Goal: Book appointment/travel/reservation

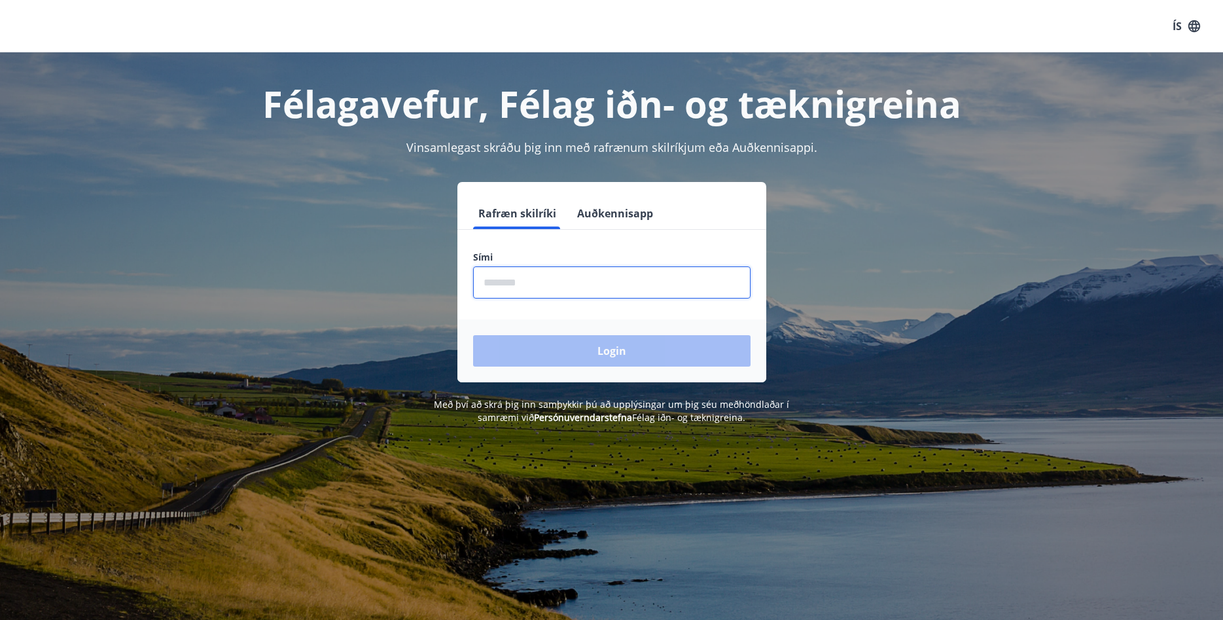
click at [549, 277] on input "phone" at bounding box center [611, 282] width 277 height 32
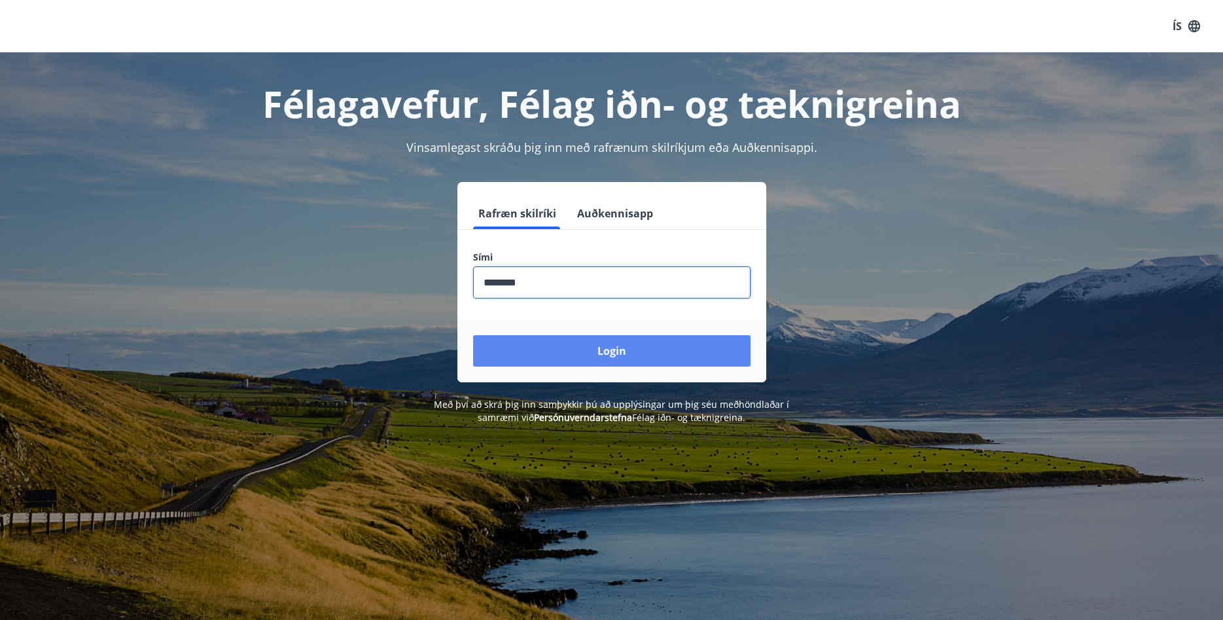
type input "********"
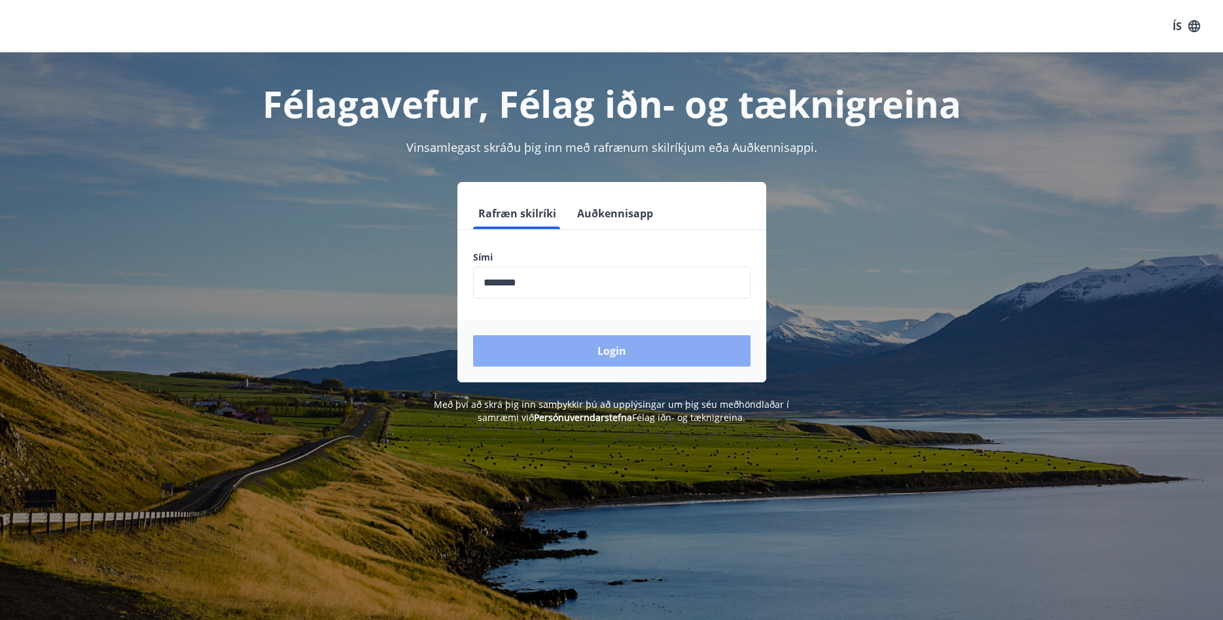
click at [644, 355] on button "Login" at bounding box center [611, 350] width 277 height 31
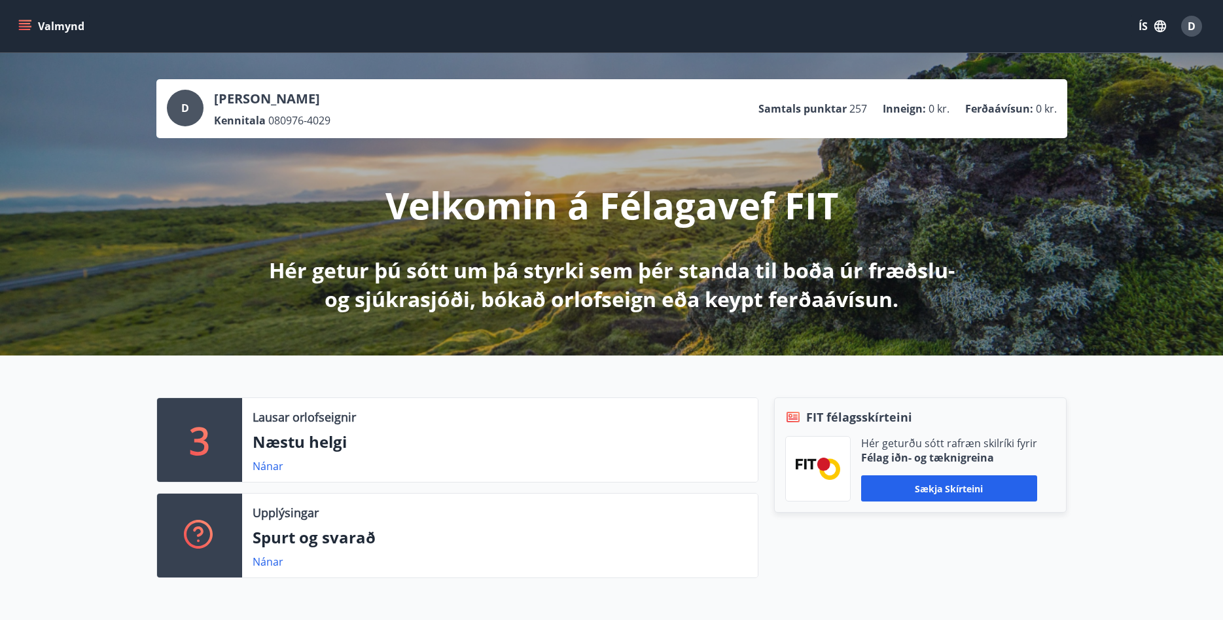
click at [28, 30] on icon "menu" at bounding box center [25, 29] width 12 height 1
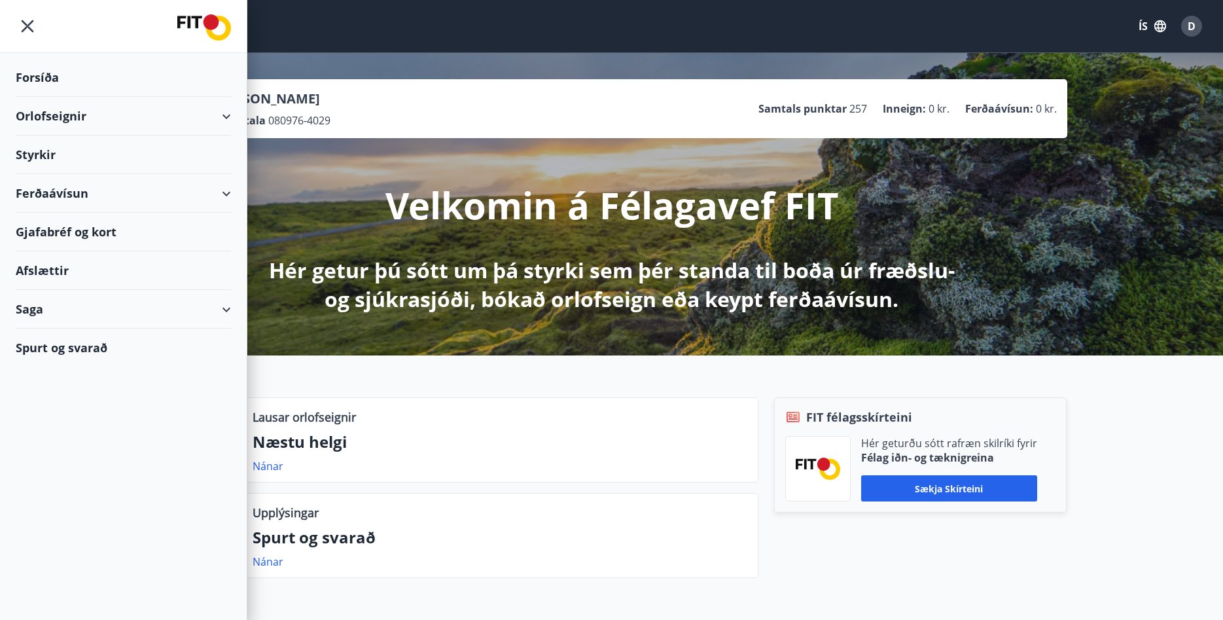
click at [221, 120] on div "Orlofseignir" at bounding box center [123, 116] width 215 height 39
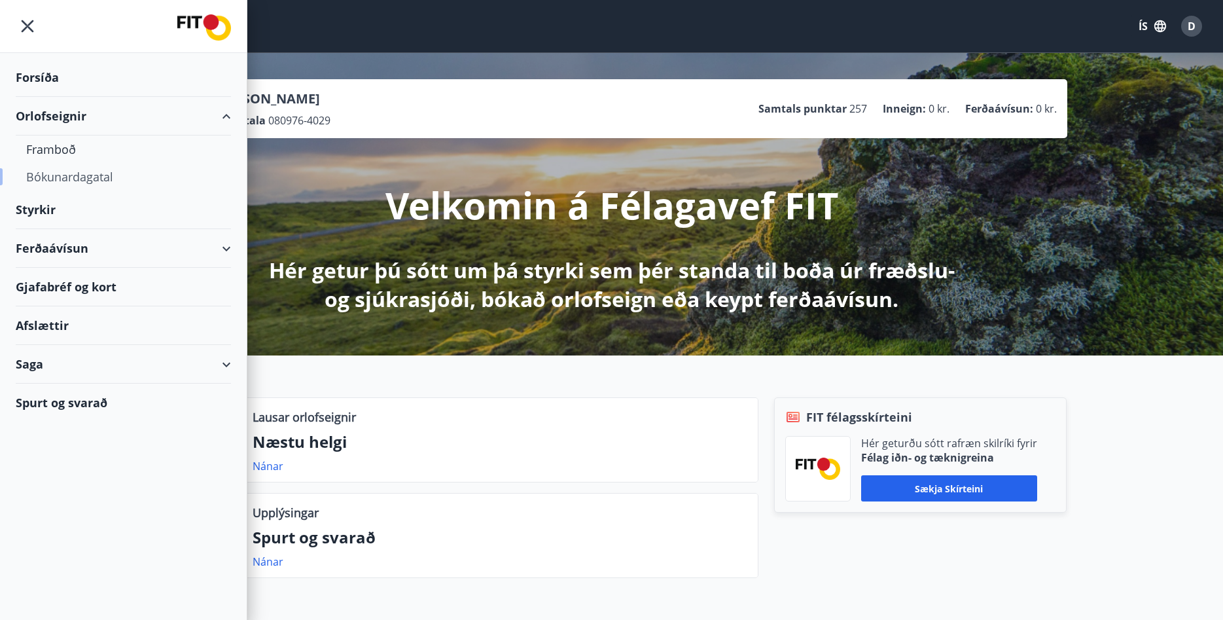
click at [55, 179] on div "Bókunardagatal" at bounding box center [123, 176] width 194 height 27
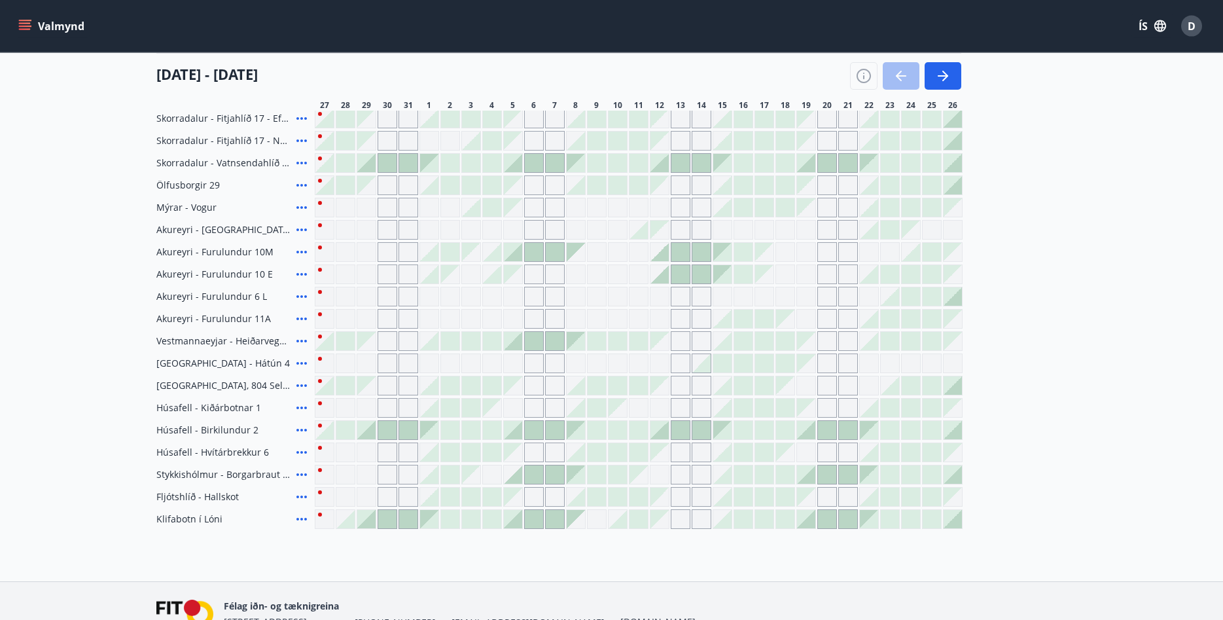
scroll to position [467, 0]
click at [387, 427] on div at bounding box center [387, 428] width 18 height 18
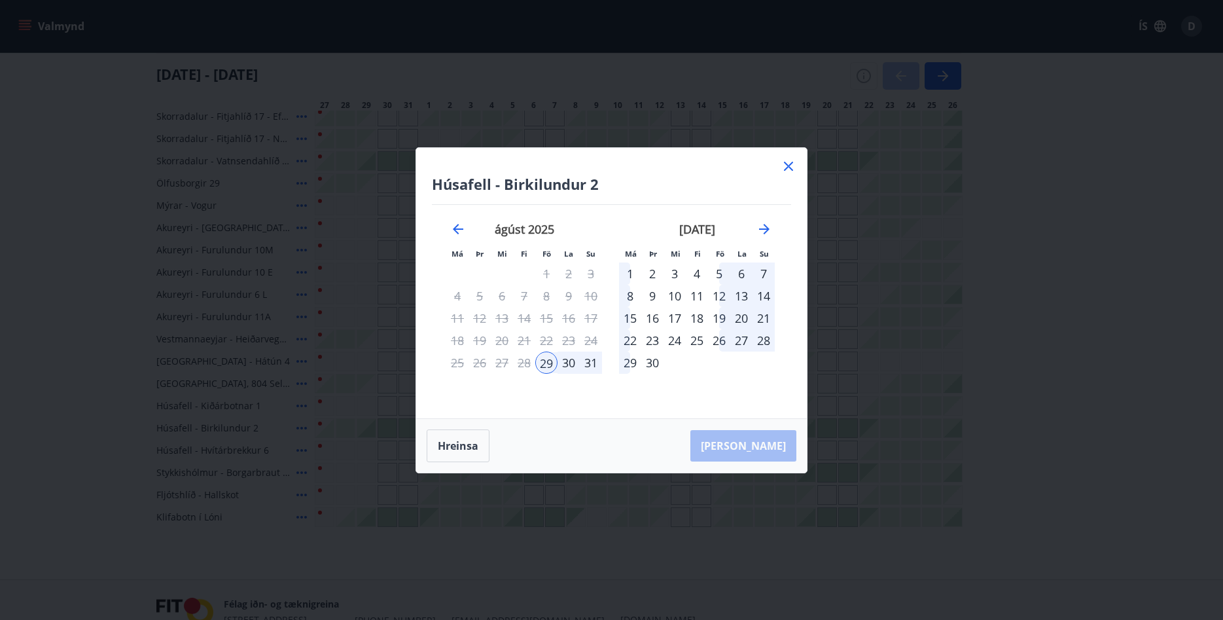
click at [591, 366] on div "31" at bounding box center [591, 362] width 22 height 22
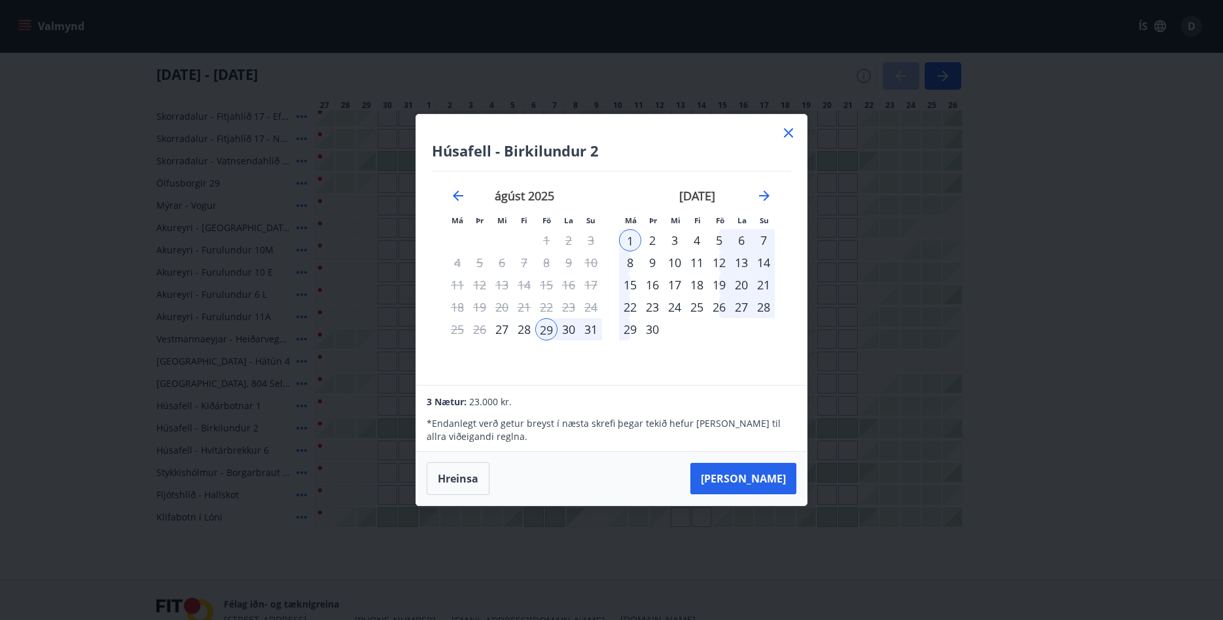
click at [542, 330] on div "29" at bounding box center [546, 329] width 22 height 22
click at [592, 326] on div "31" at bounding box center [591, 329] width 22 height 22
click at [766, 480] on button "Taka Frá" at bounding box center [743, 478] width 106 height 31
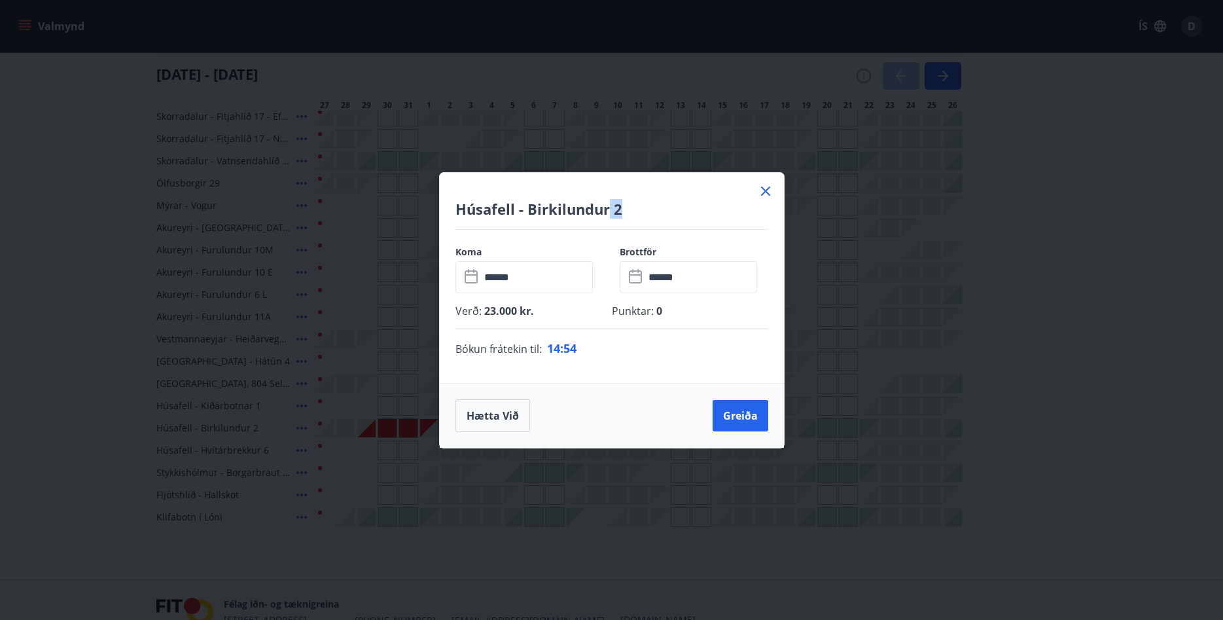
drag, startPoint x: 608, startPoint y: 188, endPoint x: 734, endPoint y: 198, distance: 126.6
click at [734, 198] on div "Húsafell - Birkilundur 2" at bounding box center [612, 201] width 344 height 57
click at [712, 215] on h4 "Húsafell - Birkilundur 2" at bounding box center [611, 209] width 313 height 20
click at [739, 417] on button "Greiða" at bounding box center [740, 415] width 56 height 31
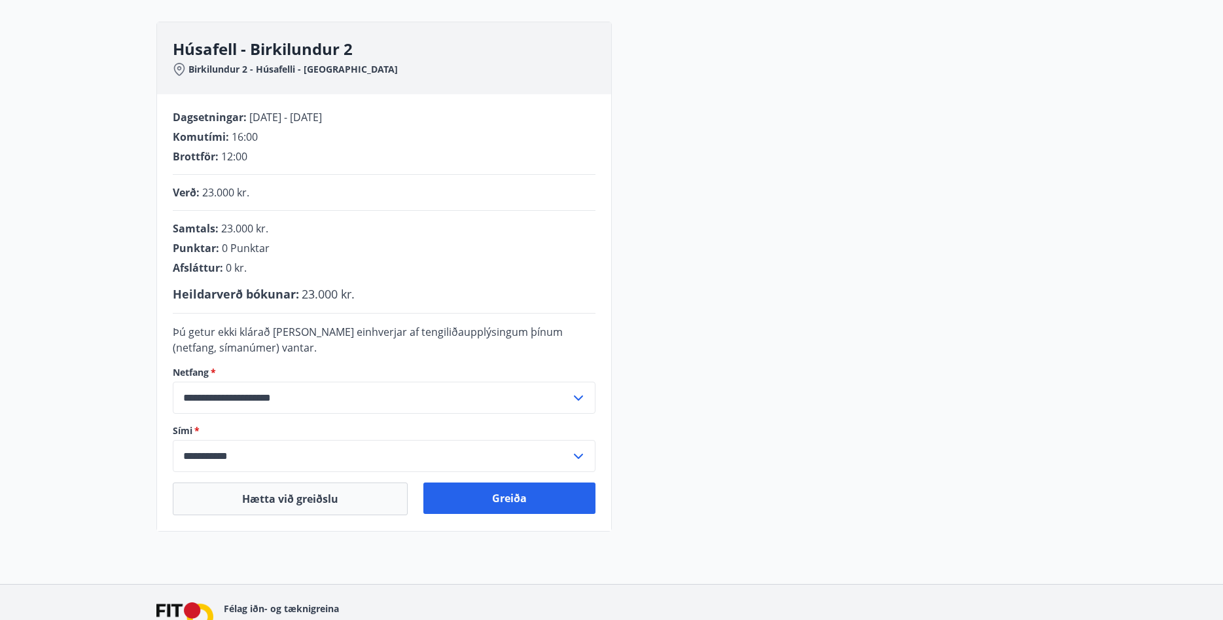
scroll to position [202, 0]
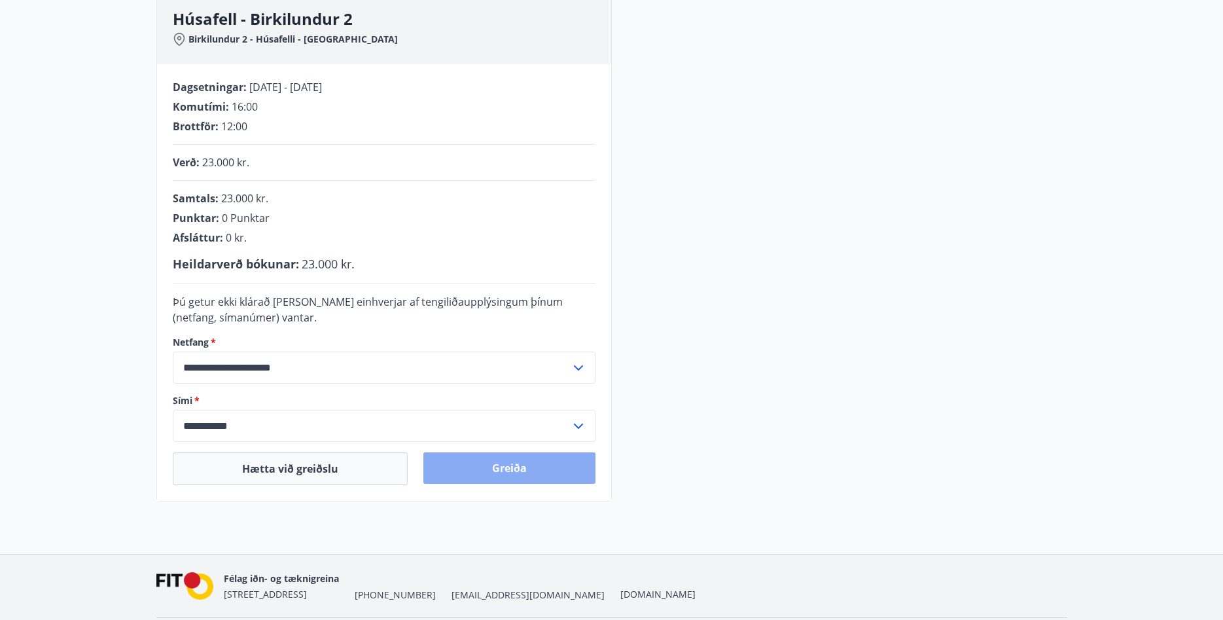
click at [544, 473] on button "Greiða" at bounding box center [509, 467] width 172 height 31
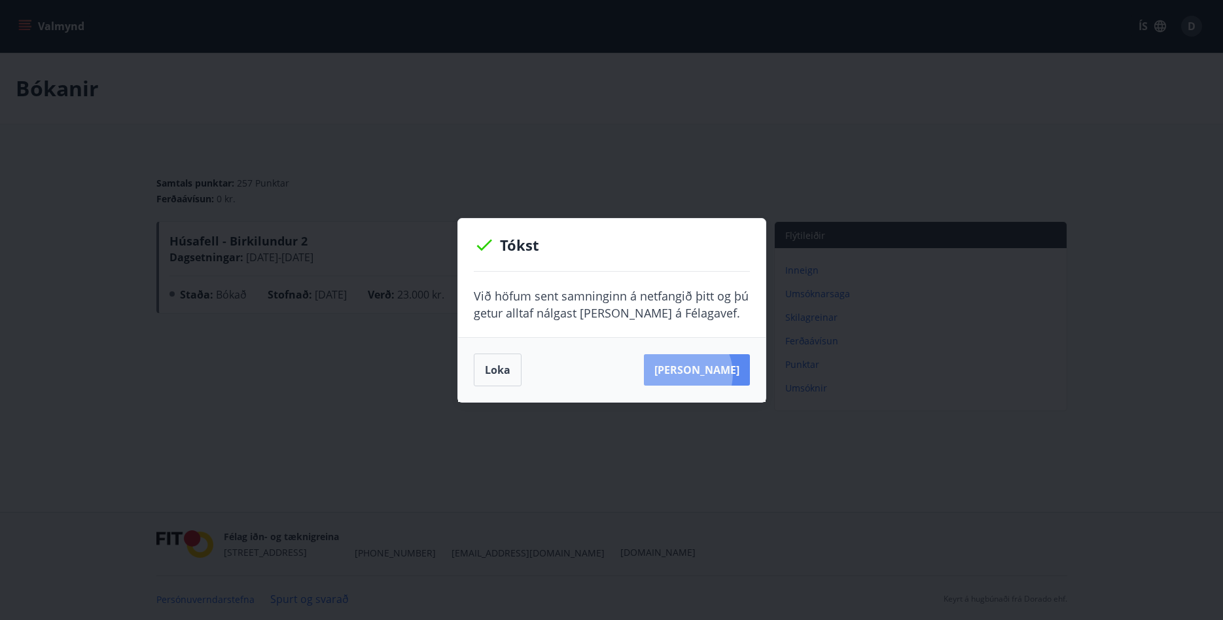
click at [700, 373] on button "[PERSON_NAME]" at bounding box center [697, 369] width 106 height 31
click at [499, 378] on button "Loka" at bounding box center [498, 369] width 48 height 33
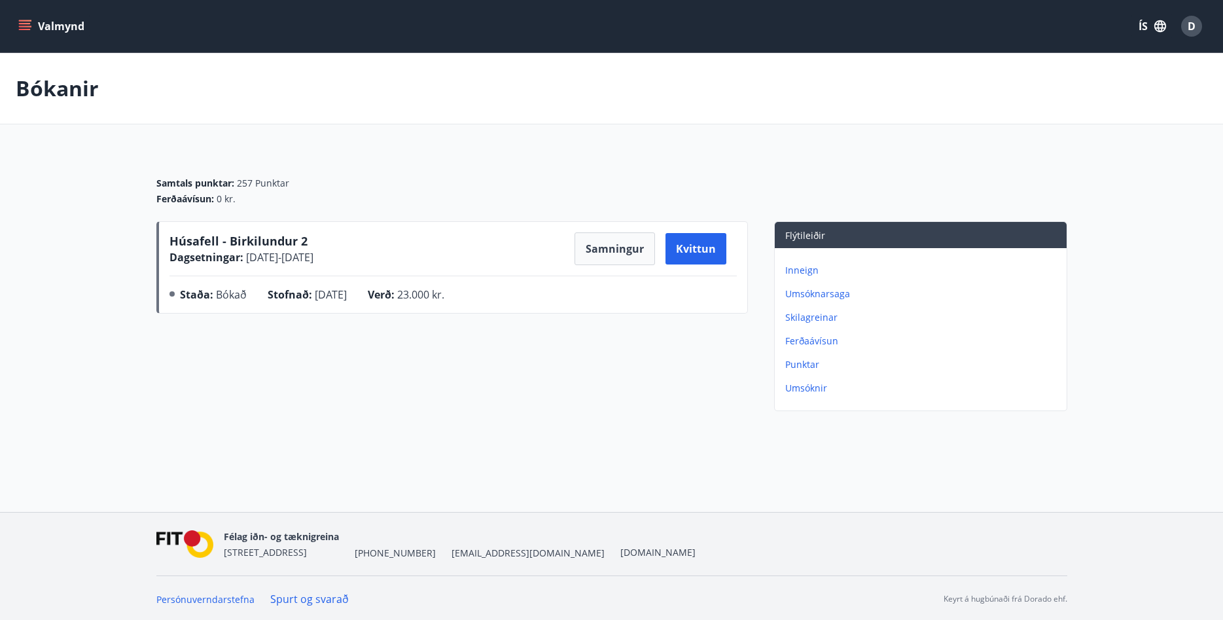
click at [229, 237] on span "Húsafell - Birkilundur 2" at bounding box center [238, 241] width 138 height 16
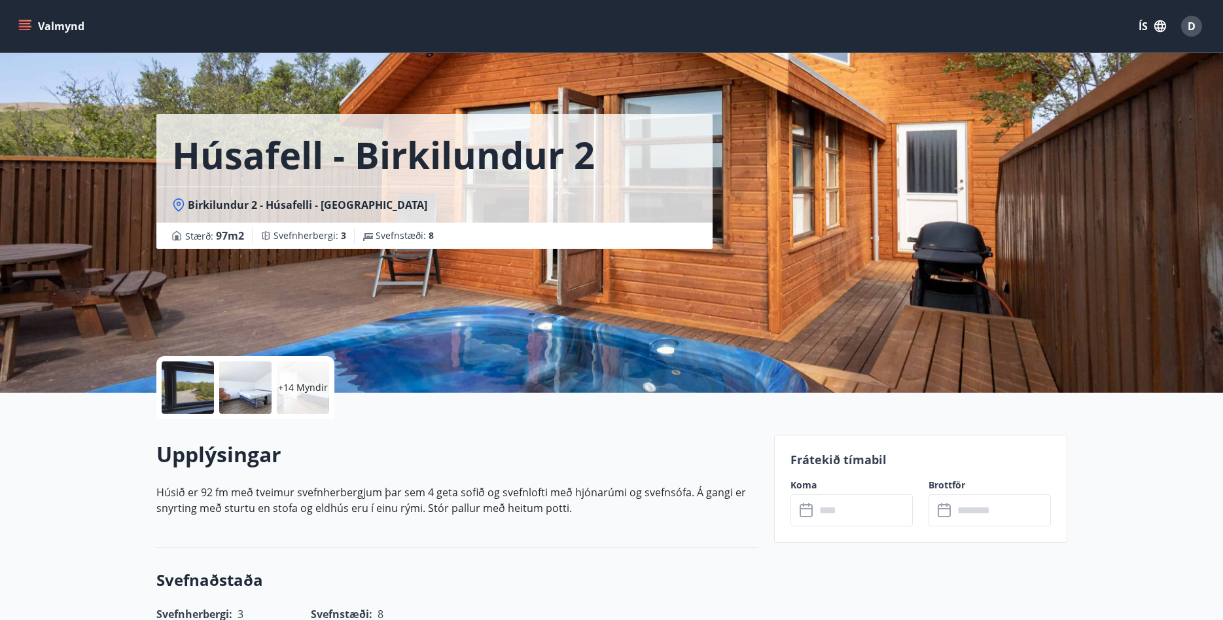
click at [195, 392] on div at bounding box center [188, 387] width 52 height 52
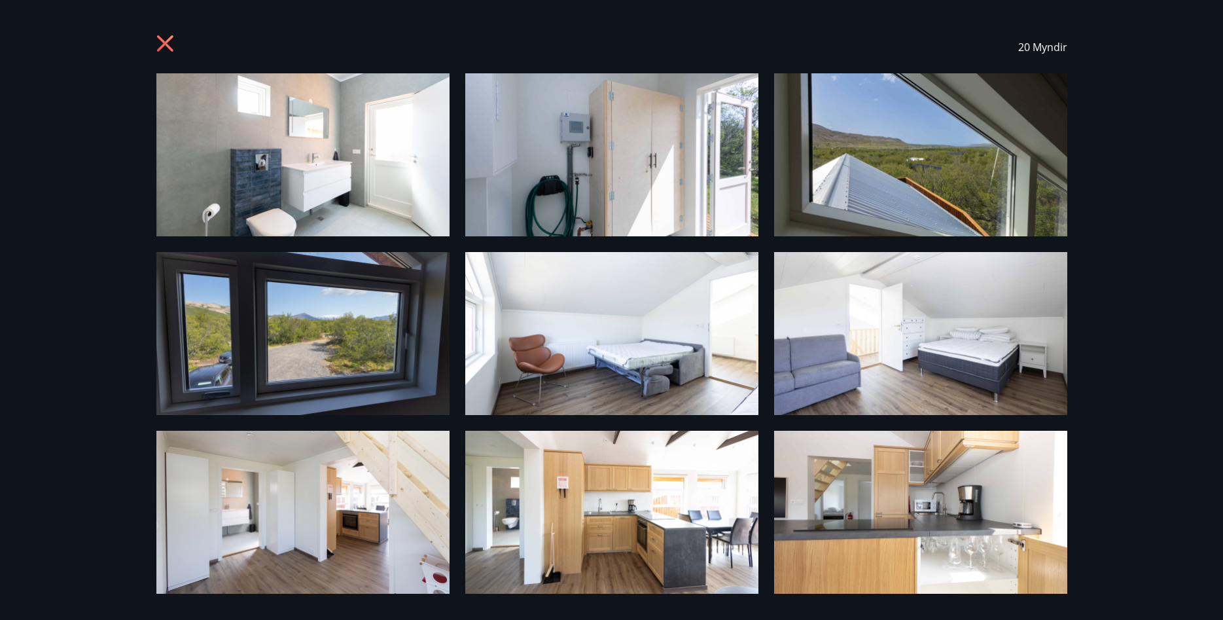
click at [344, 171] on img at bounding box center [302, 154] width 293 height 163
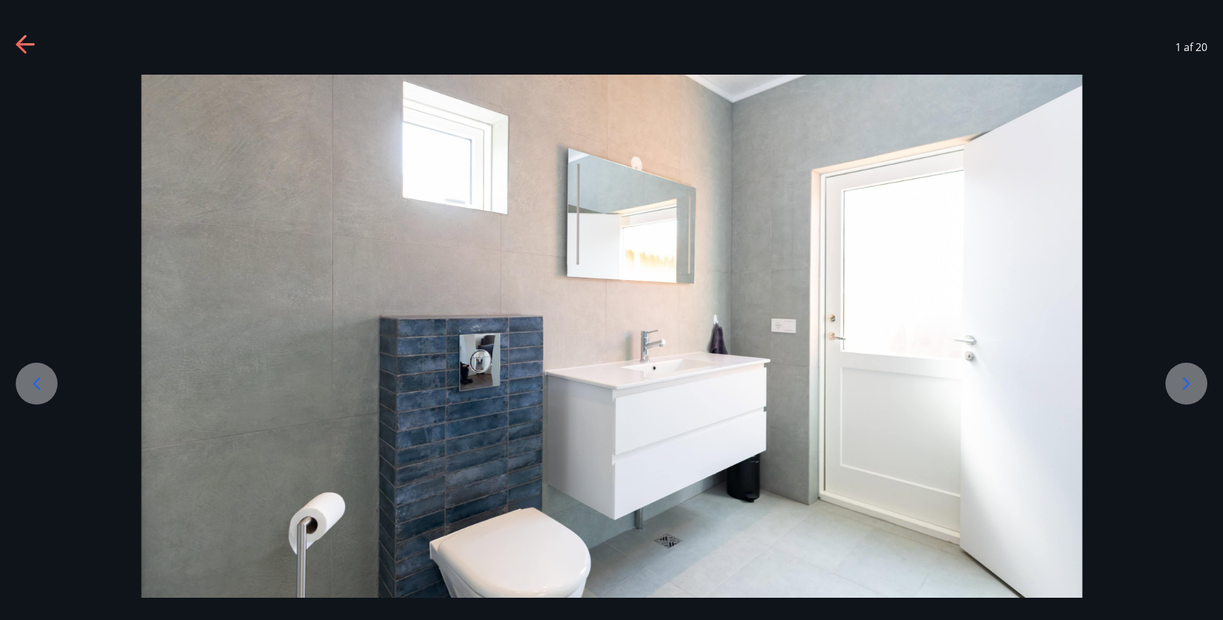
click at [1183, 385] on icon at bounding box center [1186, 383] width 21 height 21
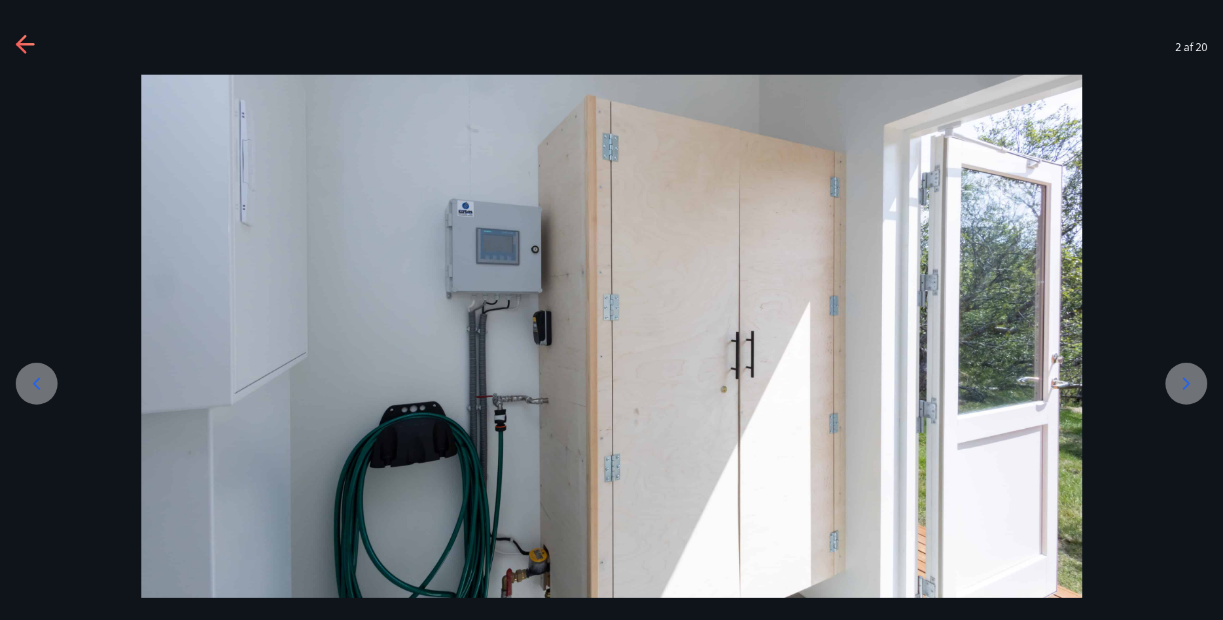
click at [1183, 385] on icon at bounding box center [1186, 383] width 21 height 21
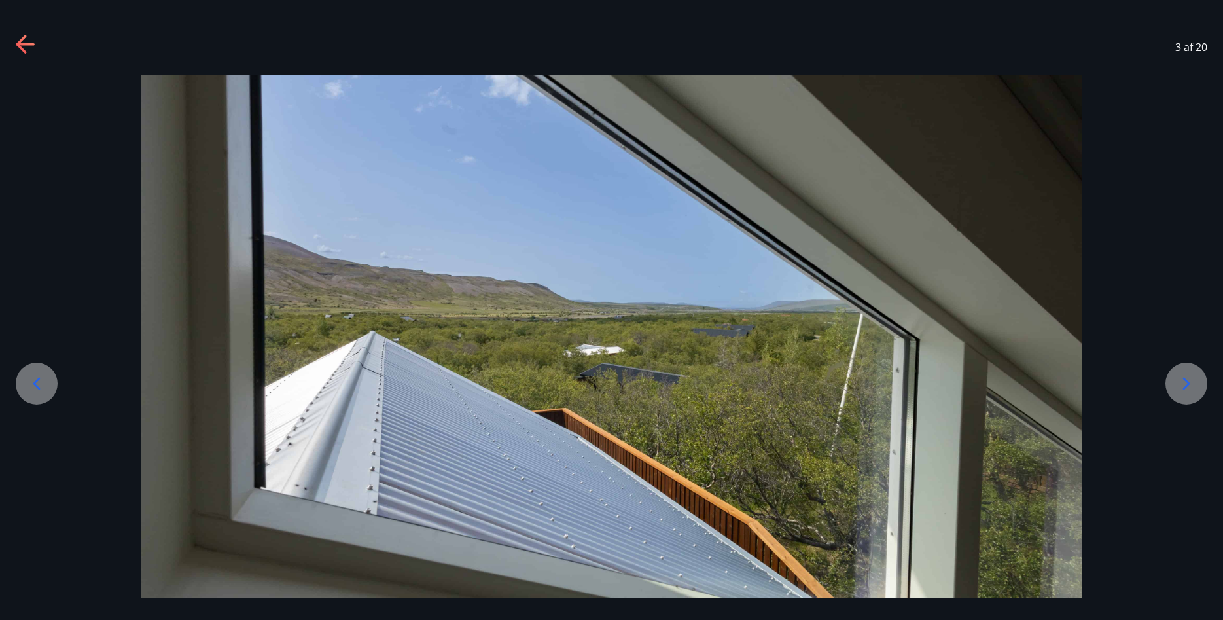
click at [1183, 385] on icon at bounding box center [1186, 383] width 21 height 21
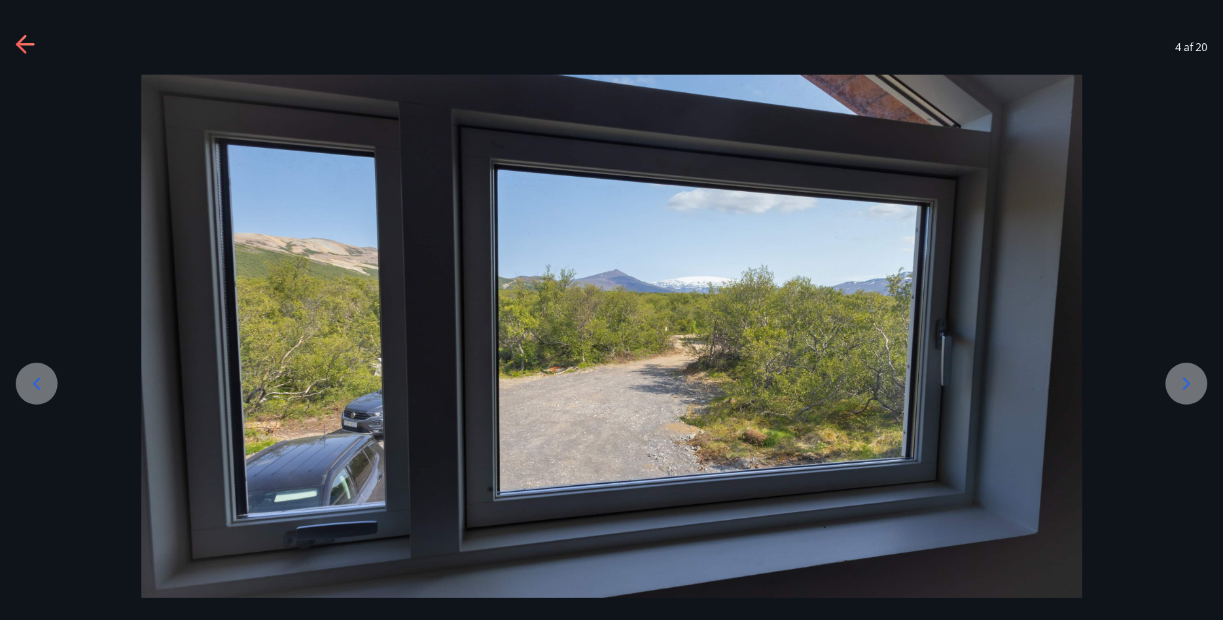
click at [1183, 385] on icon at bounding box center [1186, 383] width 21 height 21
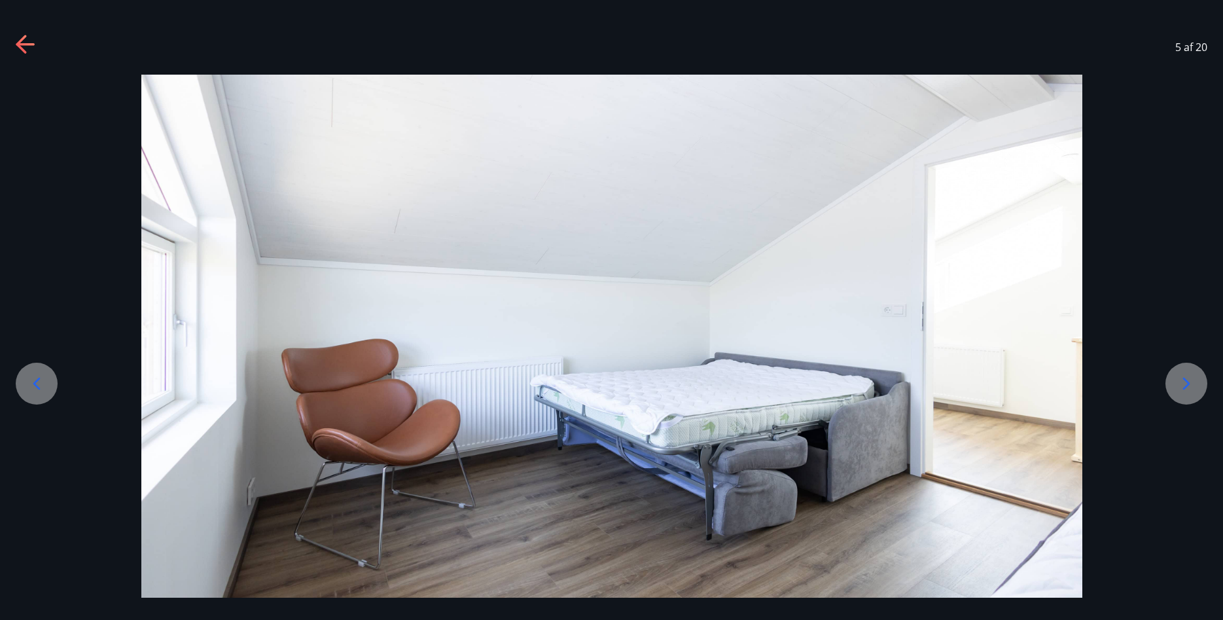
click at [1183, 385] on icon at bounding box center [1186, 383] width 21 height 21
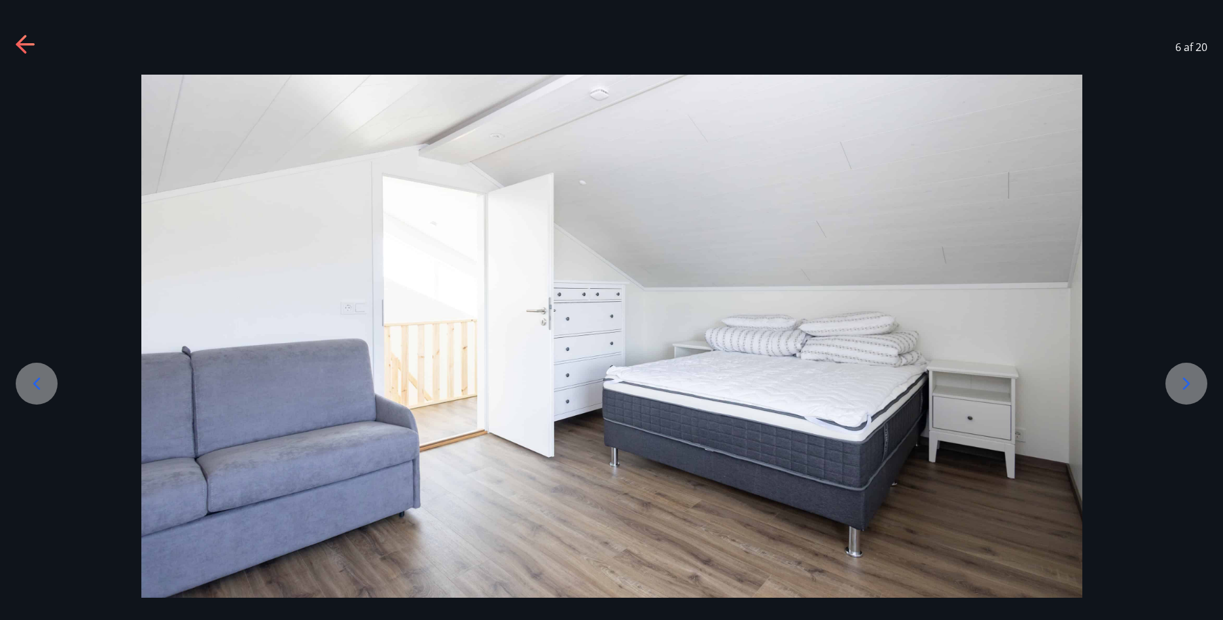
click at [1183, 385] on icon at bounding box center [1186, 383] width 21 height 21
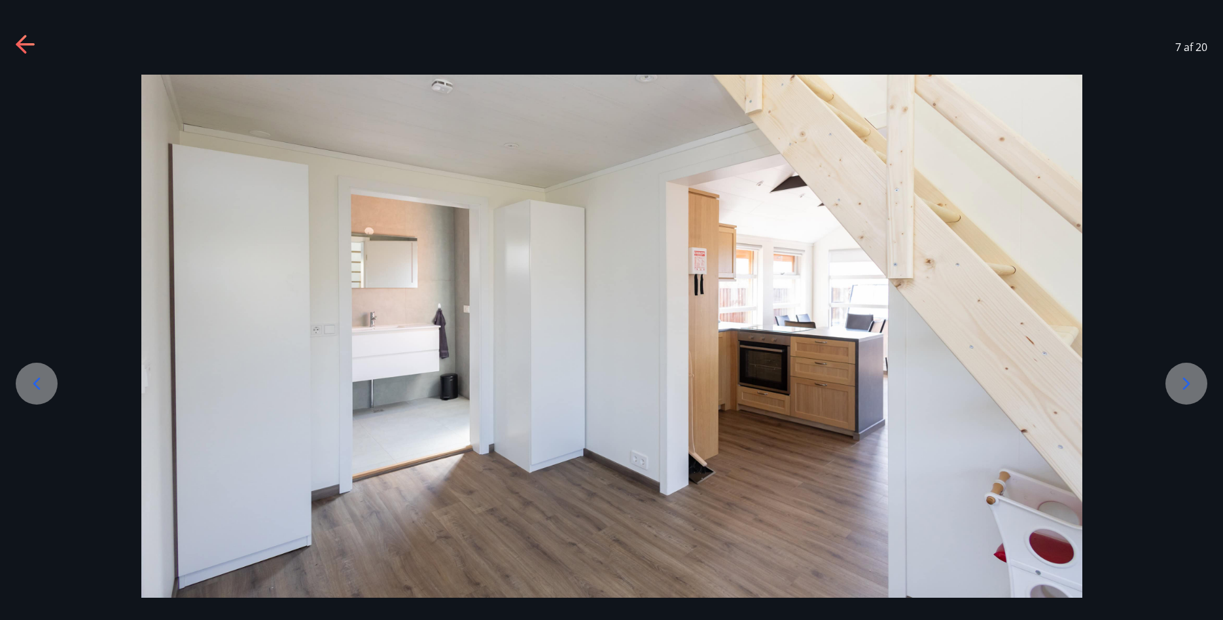
click at [1190, 385] on icon at bounding box center [1186, 383] width 21 height 21
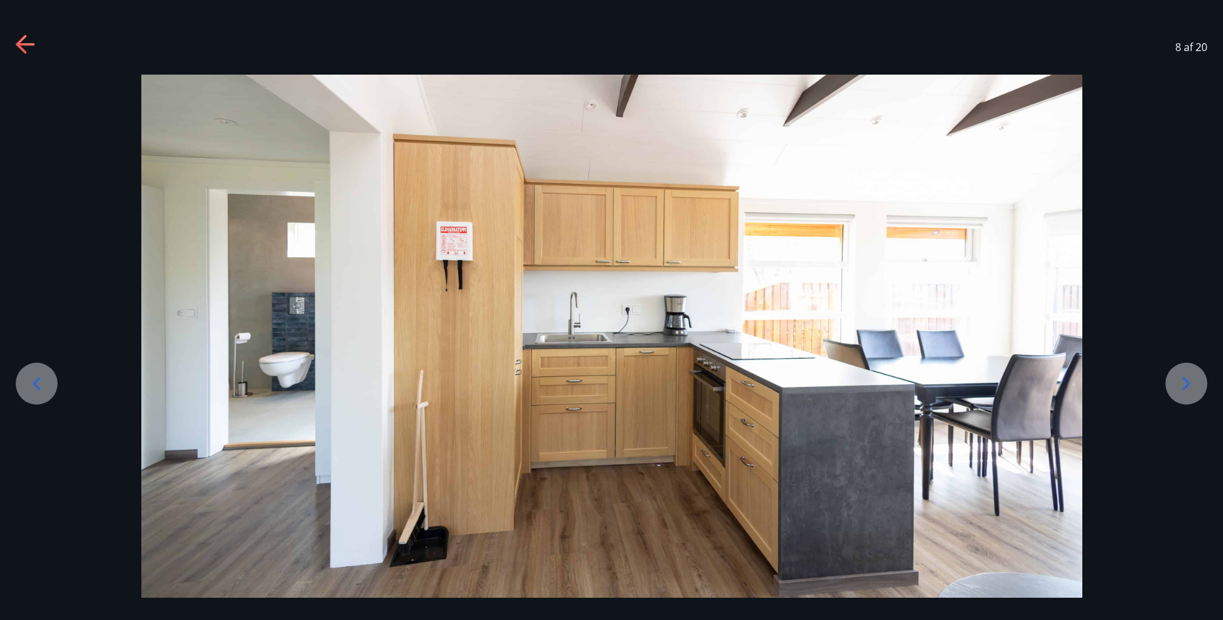
click at [1190, 385] on icon at bounding box center [1186, 383] width 21 height 21
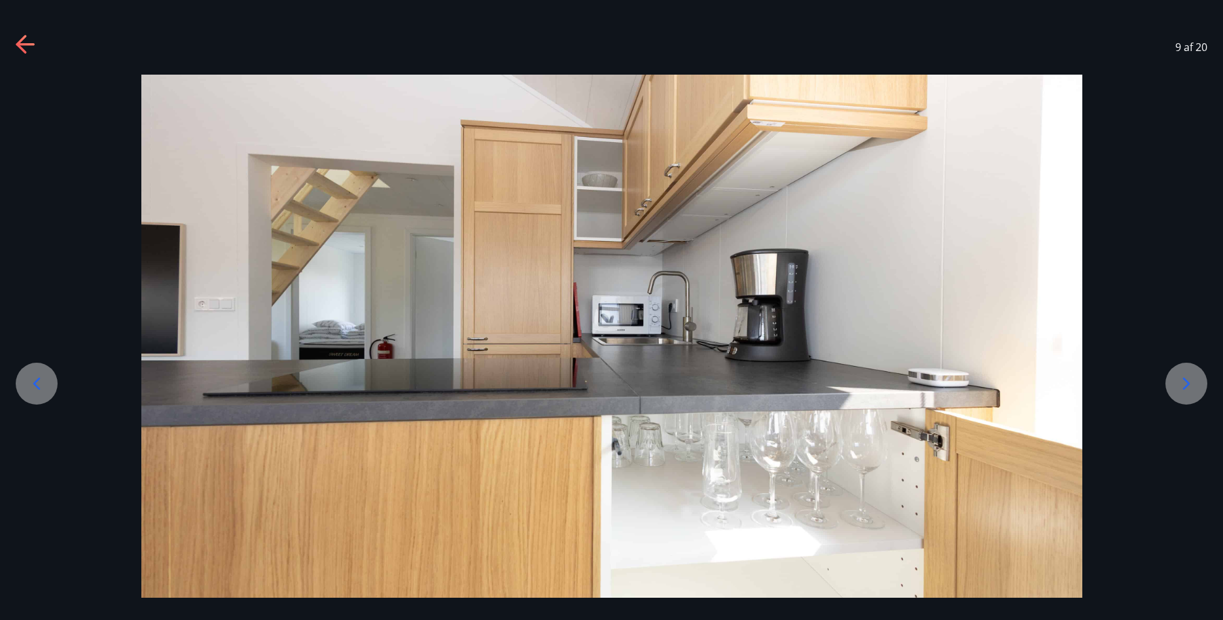
click at [1187, 387] on icon at bounding box center [1186, 383] width 21 height 21
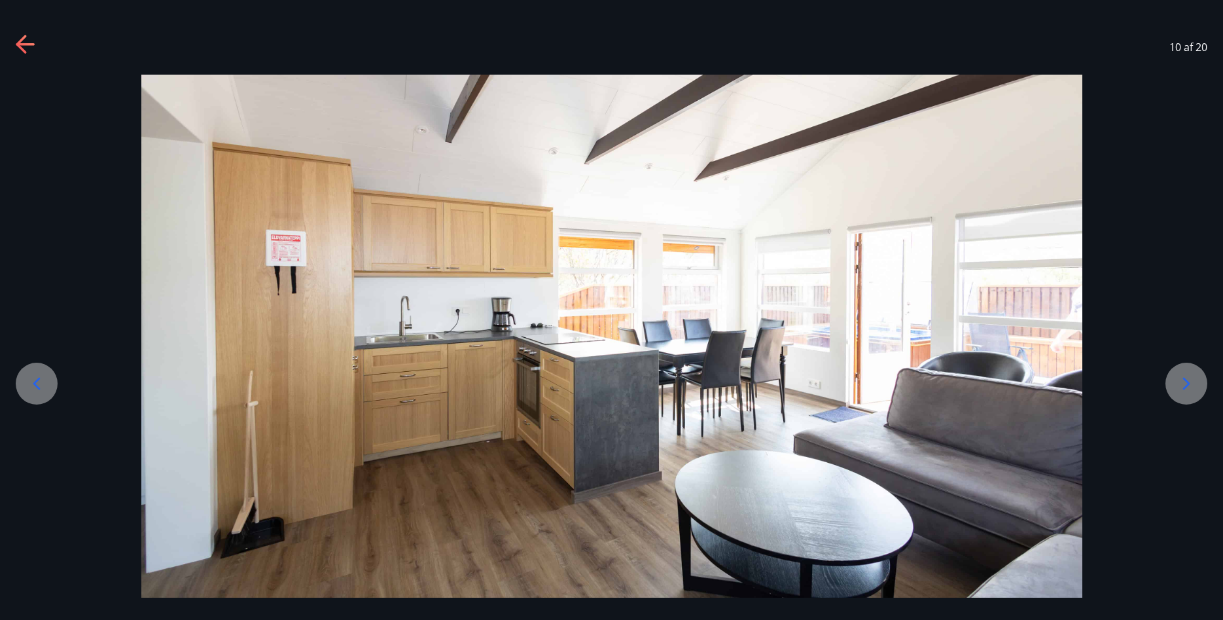
click at [1187, 387] on icon at bounding box center [1186, 383] width 21 height 21
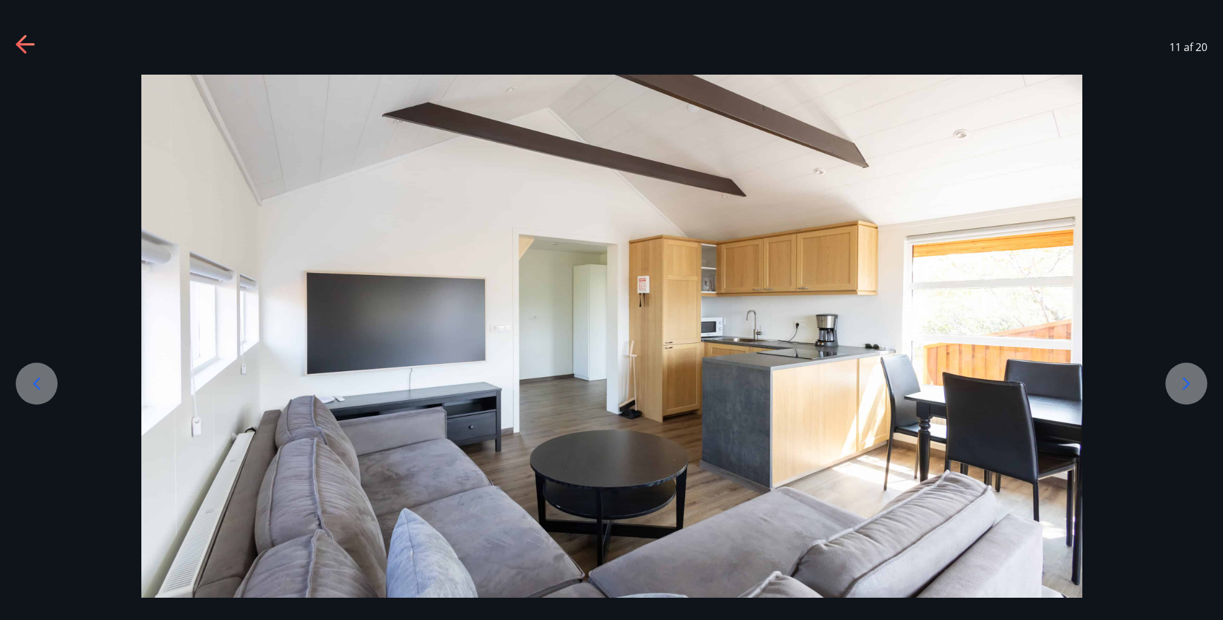
click at [1187, 387] on icon at bounding box center [1186, 383] width 21 height 21
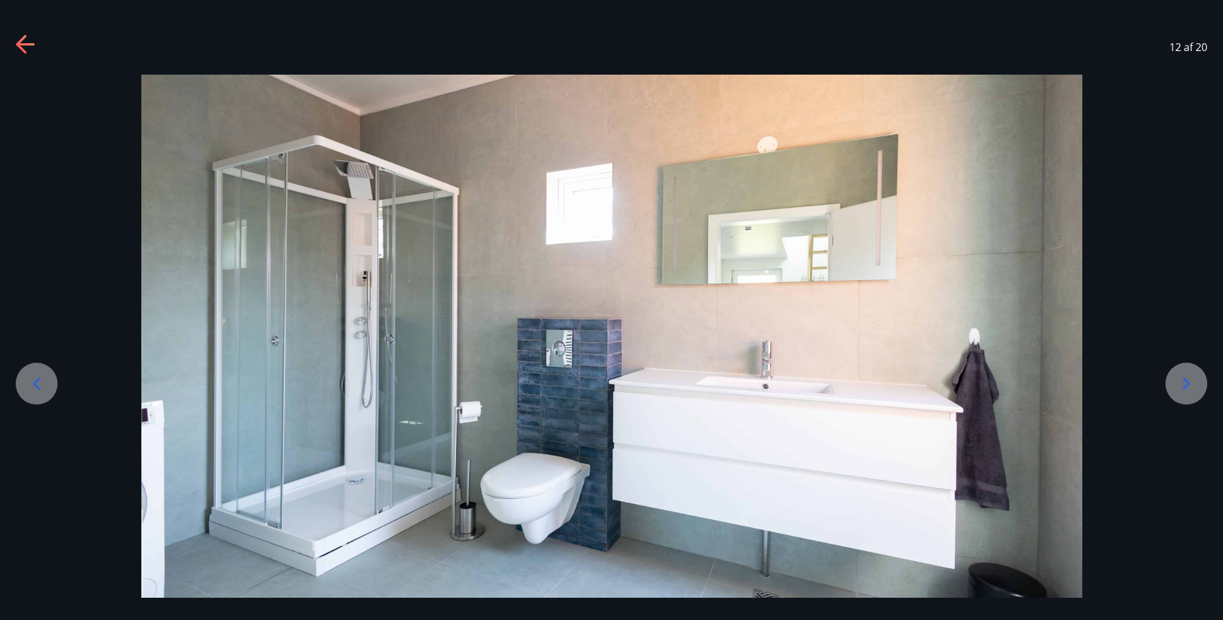
click at [1187, 387] on icon at bounding box center [1186, 383] width 21 height 21
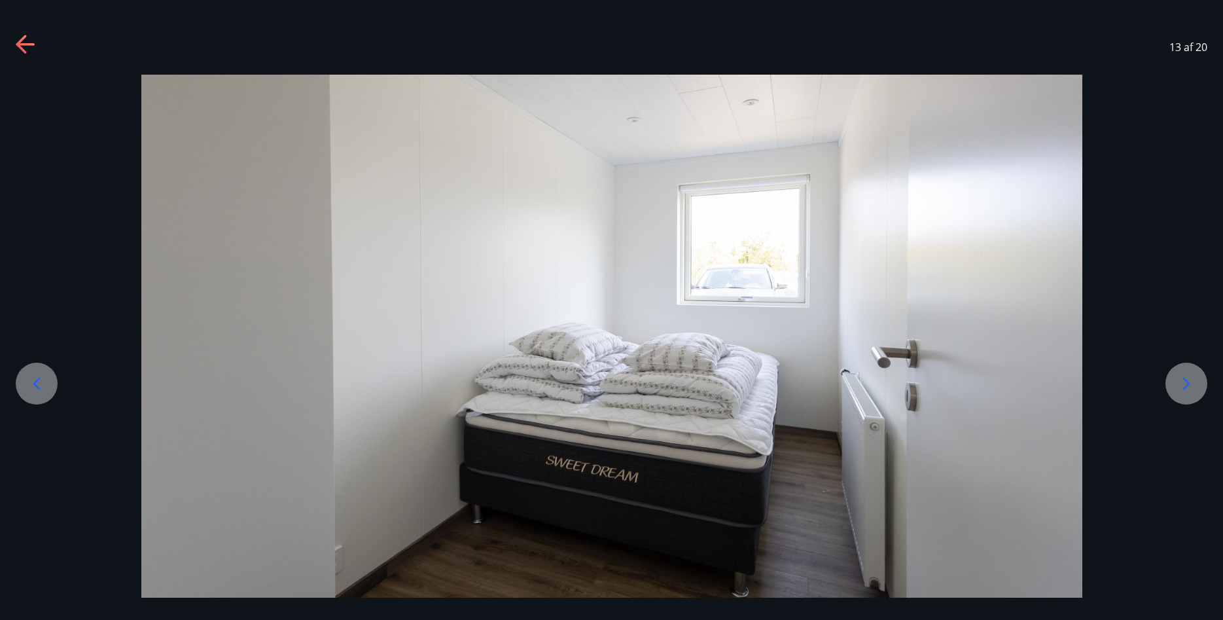
click at [1187, 387] on icon at bounding box center [1186, 383] width 21 height 21
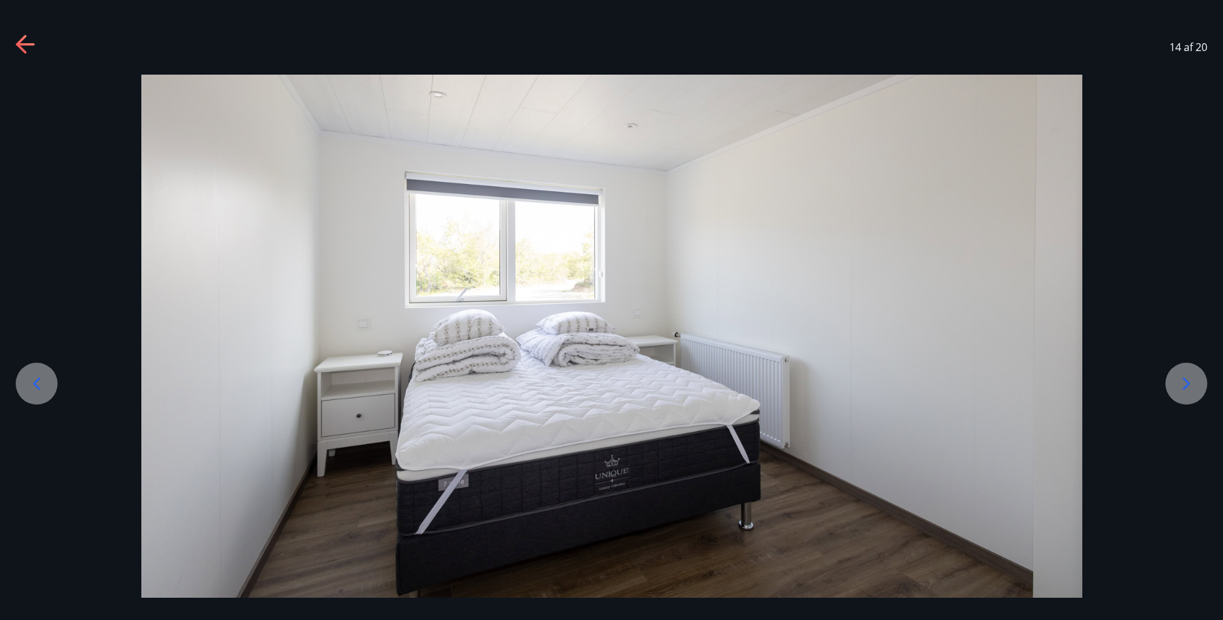
click at [1187, 387] on icon at bounding box center [1186, 383] width 21 height 21
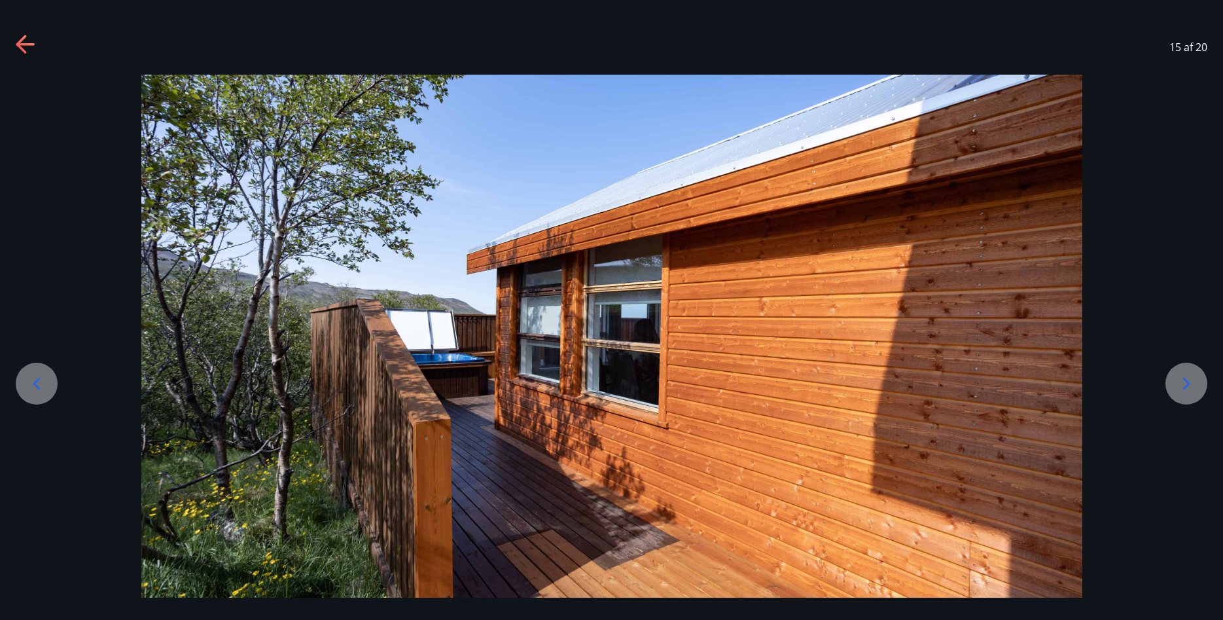
click at [1187, 387] on icon at bounding box center [1186, 383] width 21 height 21
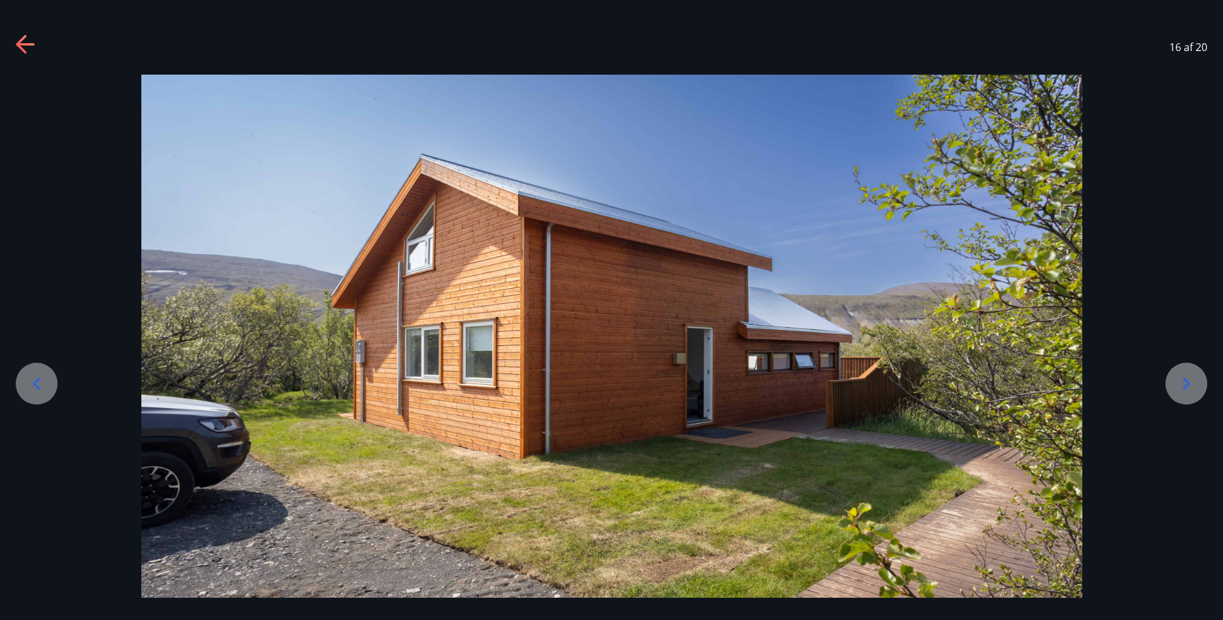
click at [1187, 387] on icon at bounding box center [1186, 383] width 21 height 21
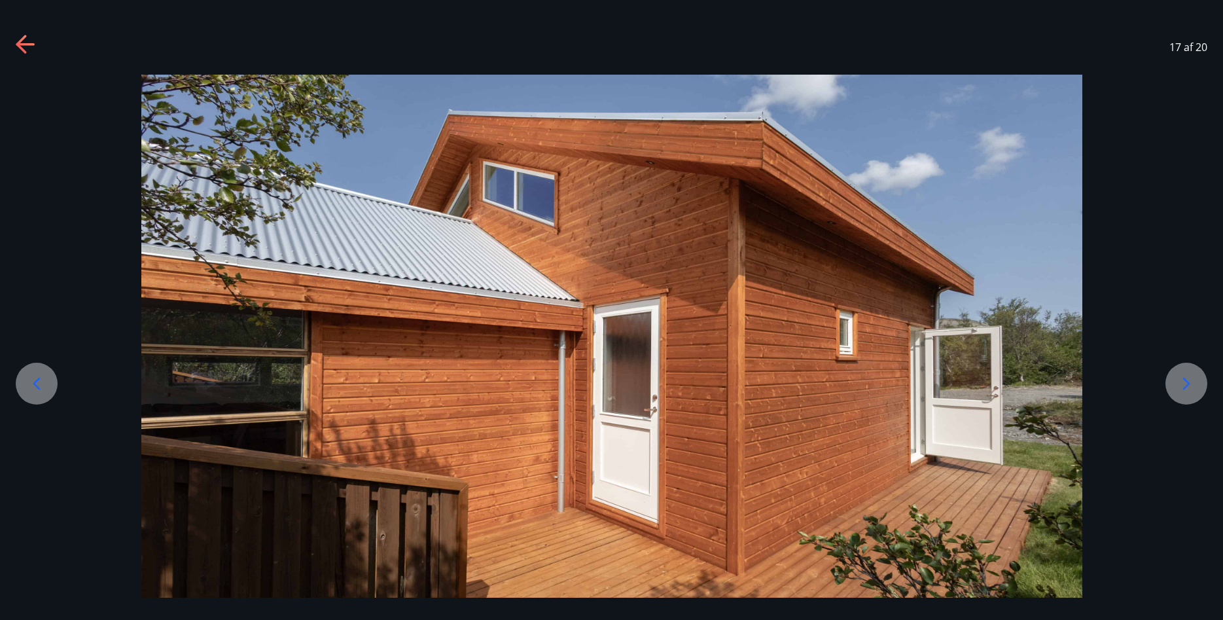
click at [1187, 387] on icon at bounding box center [1186, 383] width 21 height 21
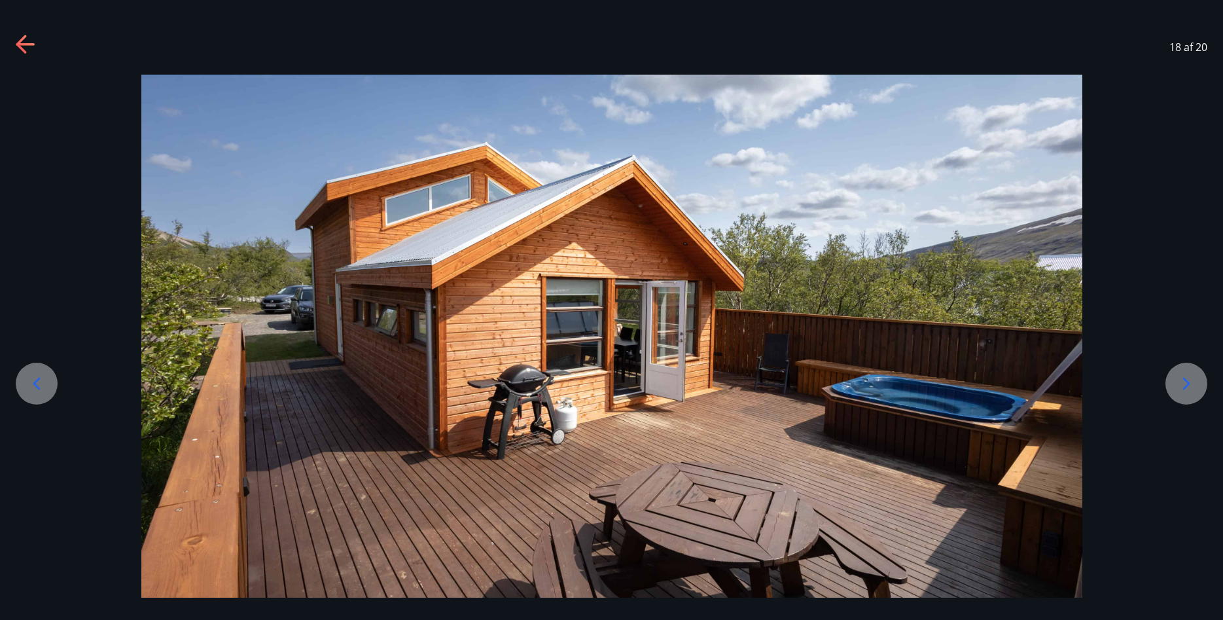
click at [1187, 387] on icon at bounding box center [1186, 383] width 21 height 21
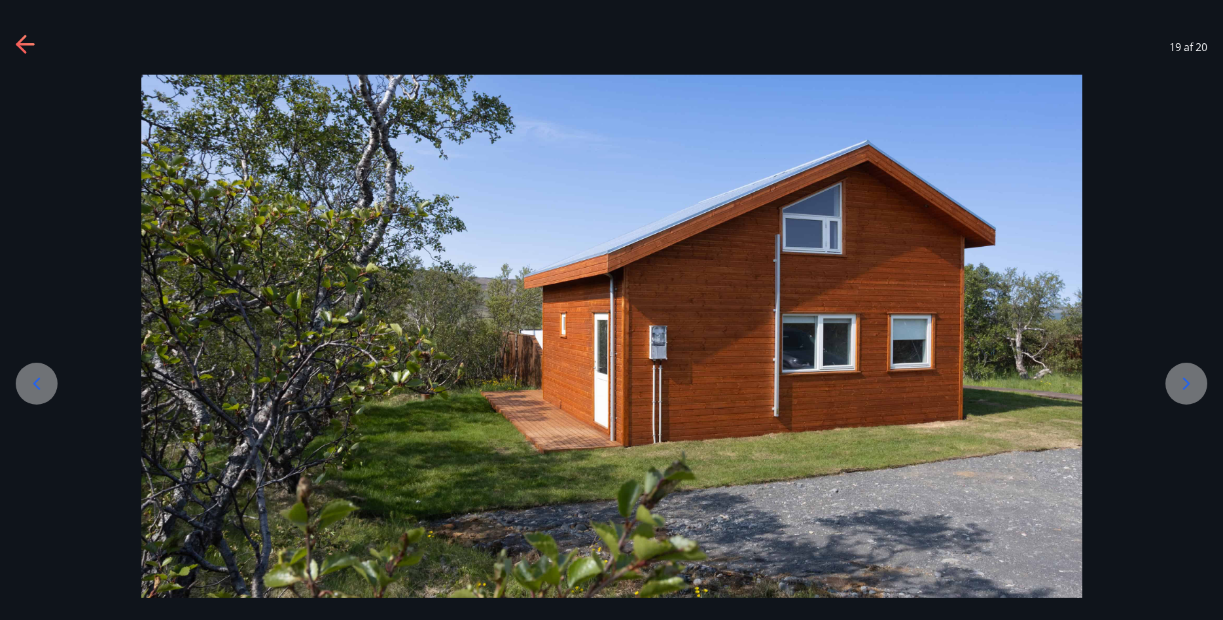
click at [1185, 378] on icon at bounding box center [1186, 383] width 21 height 21
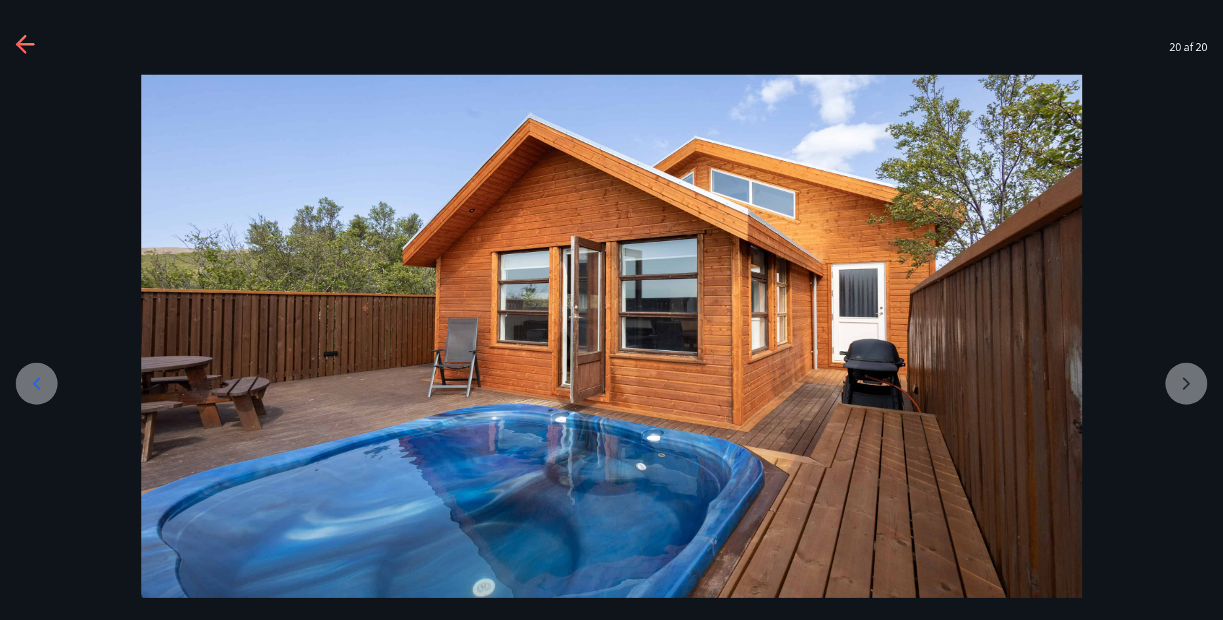
click at [1185, 389] on div at bounding box center [611, 336] width 1223 height 523
click at [32, 386] on icon at bounding box center [36, 383] width 21 height 21
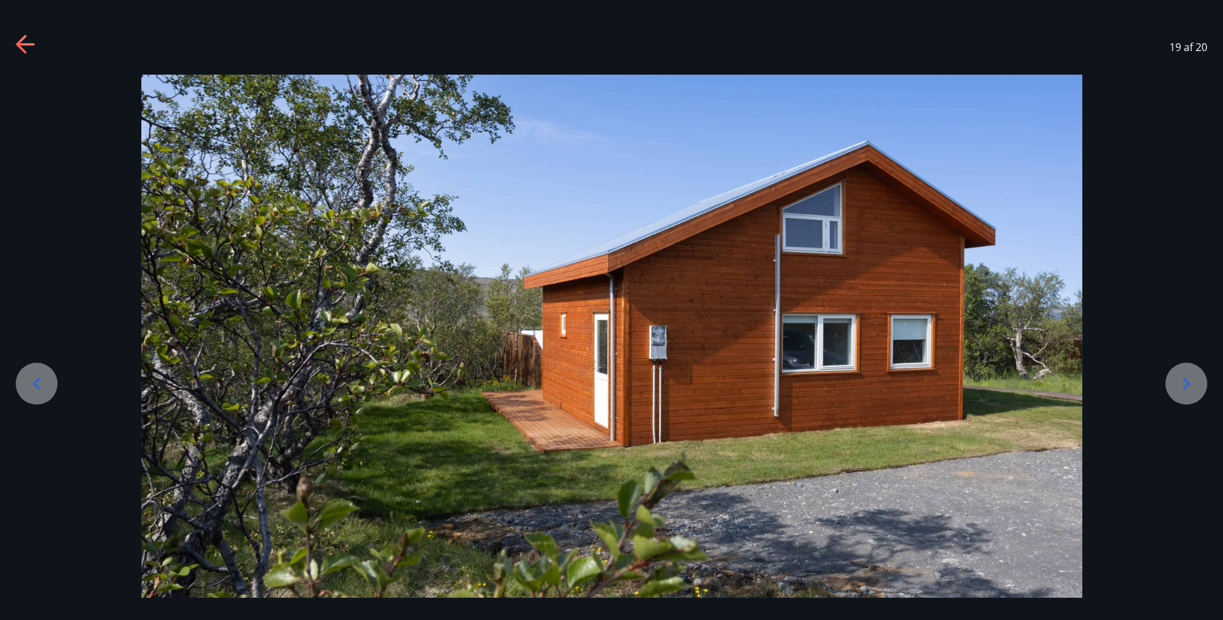
click at [32, 386] on icon at bounding box center [36, 383] width 21 height 21
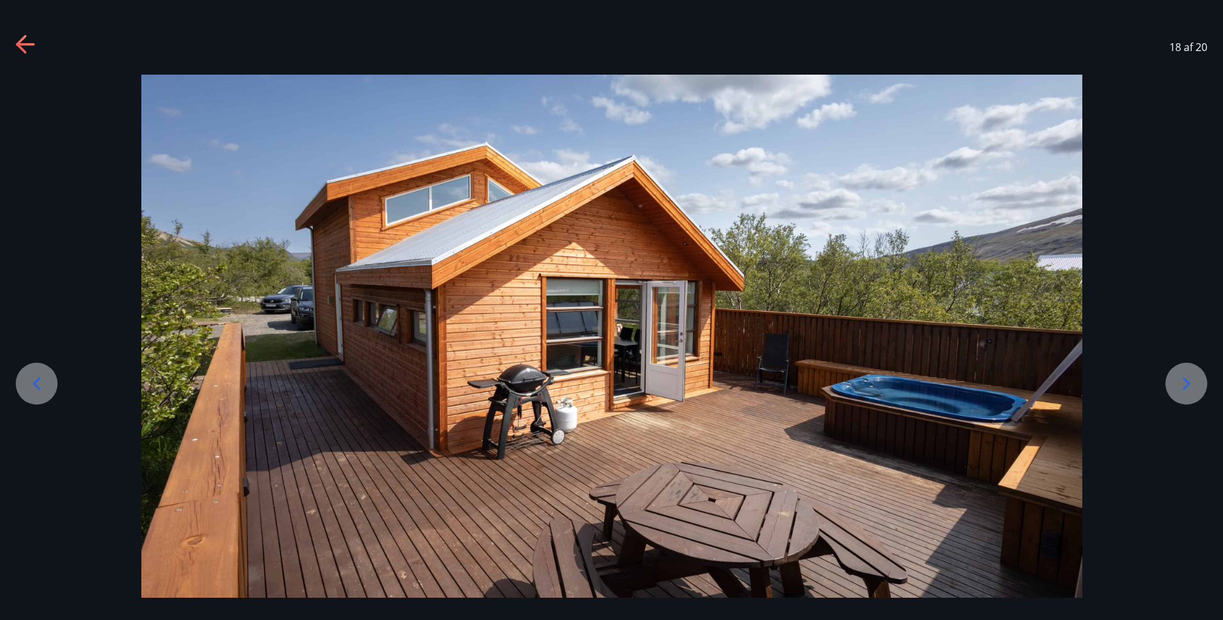
click at [32, 386] on icon at bounding box center [36, 383] width 21 height 21
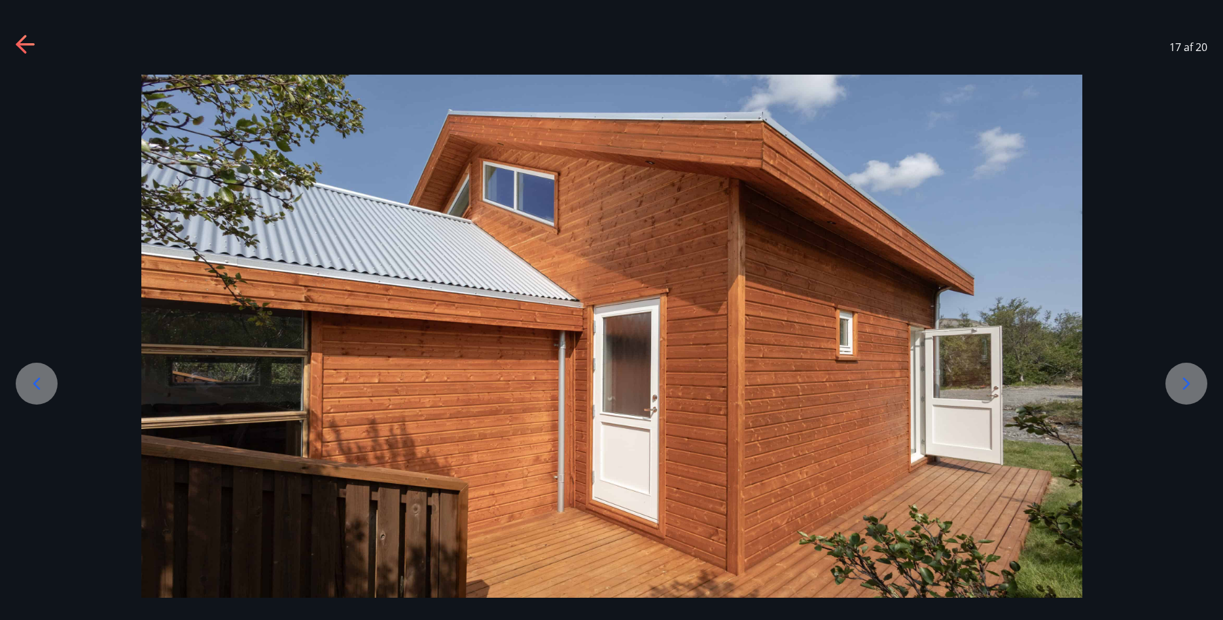
click at [32, 386] on icon at bounding box center [36, 383] width 21 height 21
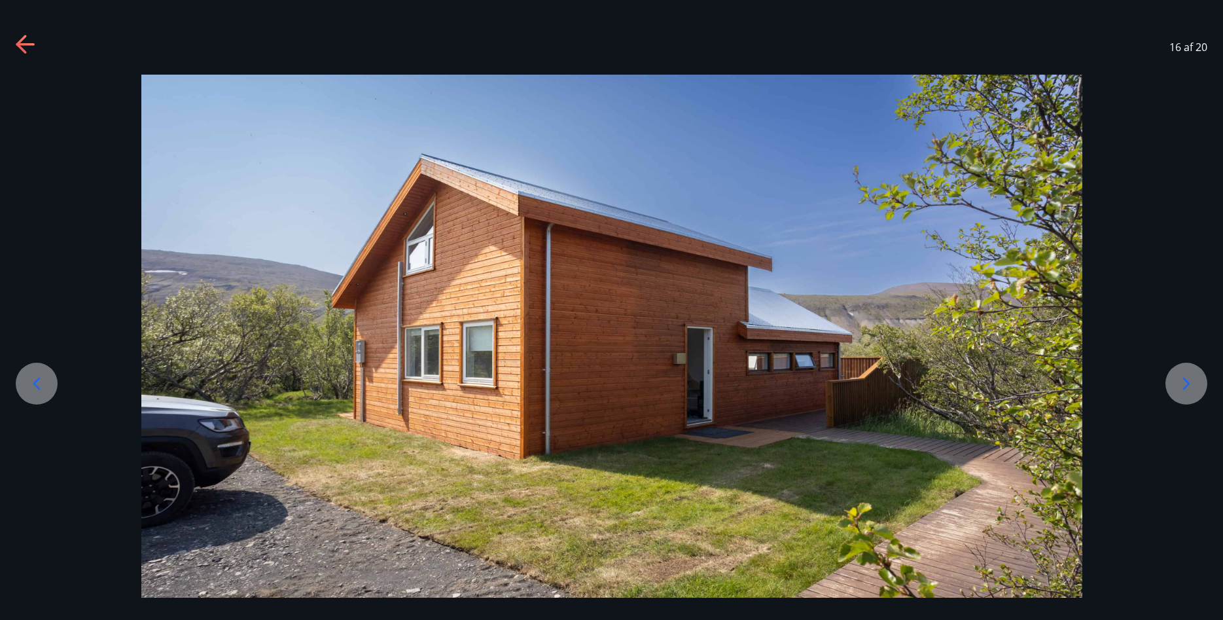
click at [45, 395] on div at bounding box center [37, 383] width 42 height 42
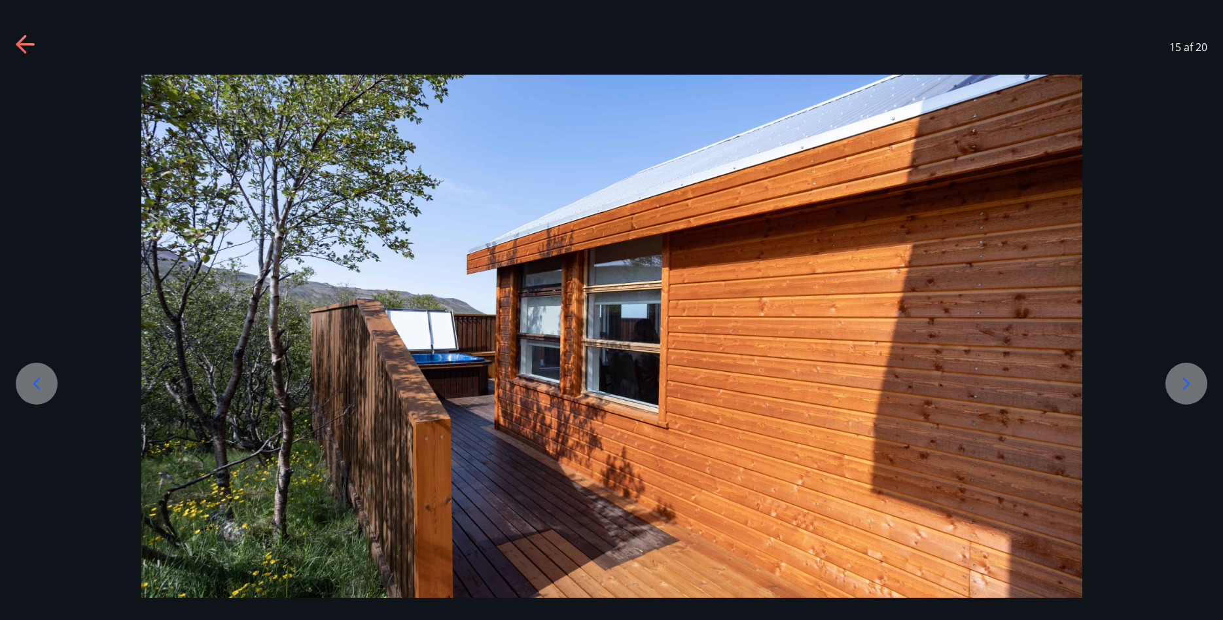
click at [39, 387] on icon at bounding box center [36, 383] width 21 height 21
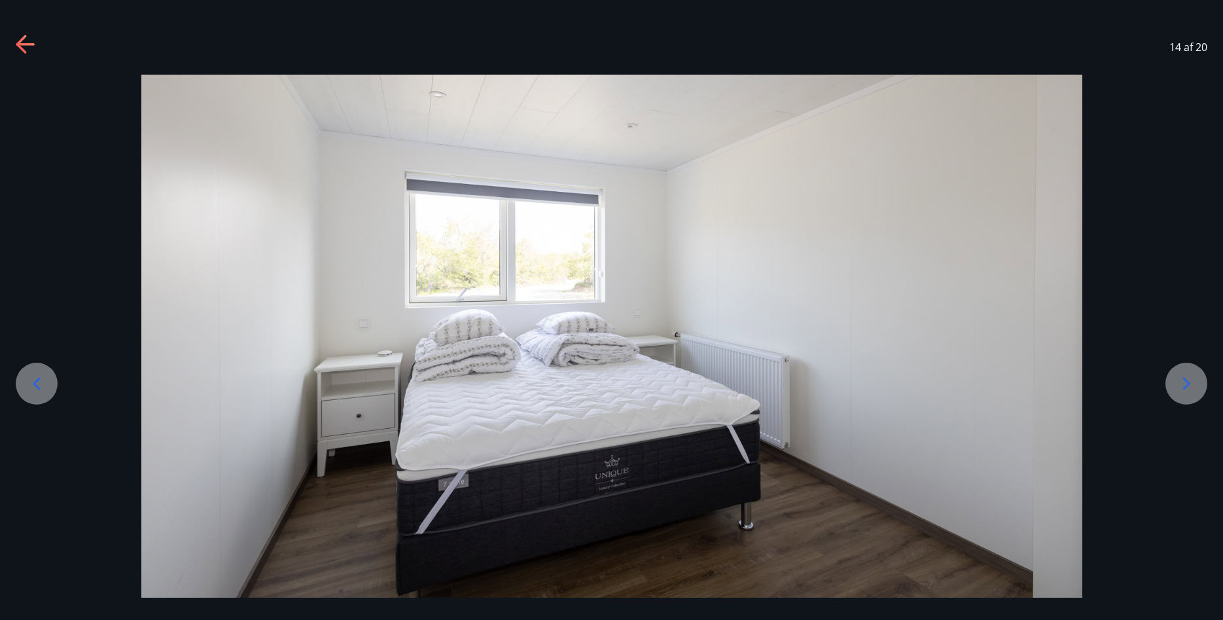
click at [39, 387] on icon at bounding box center [36, 383] width 21 height 21
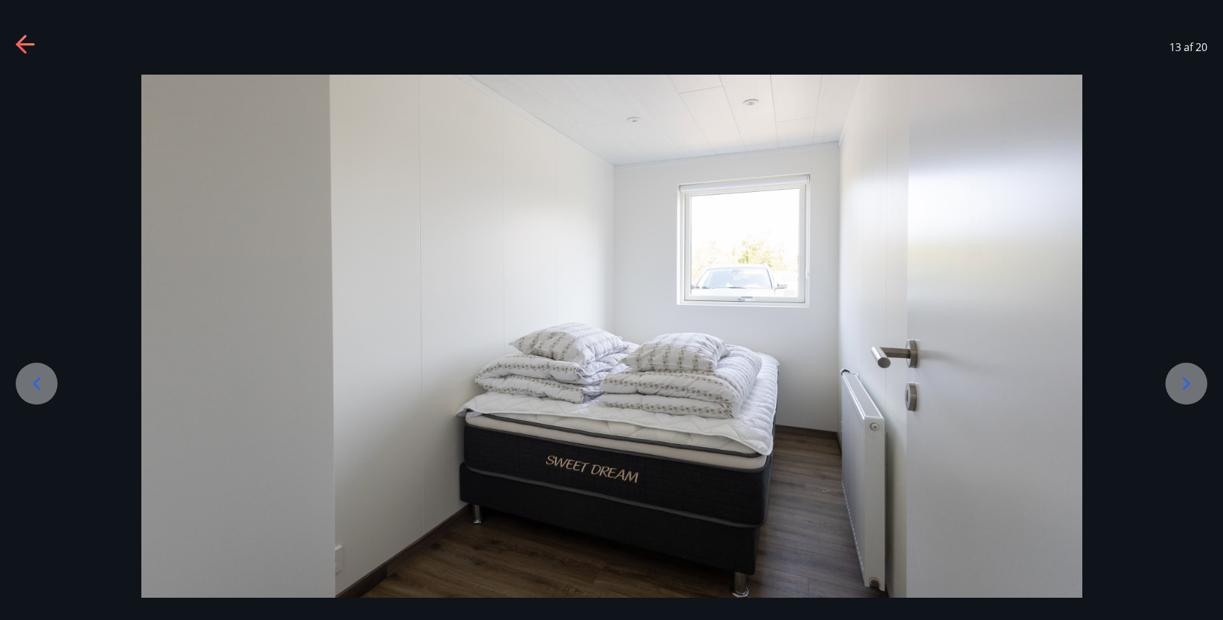
click at [24, 43] on icon at bounding box center [26, 45] width 21 height 21
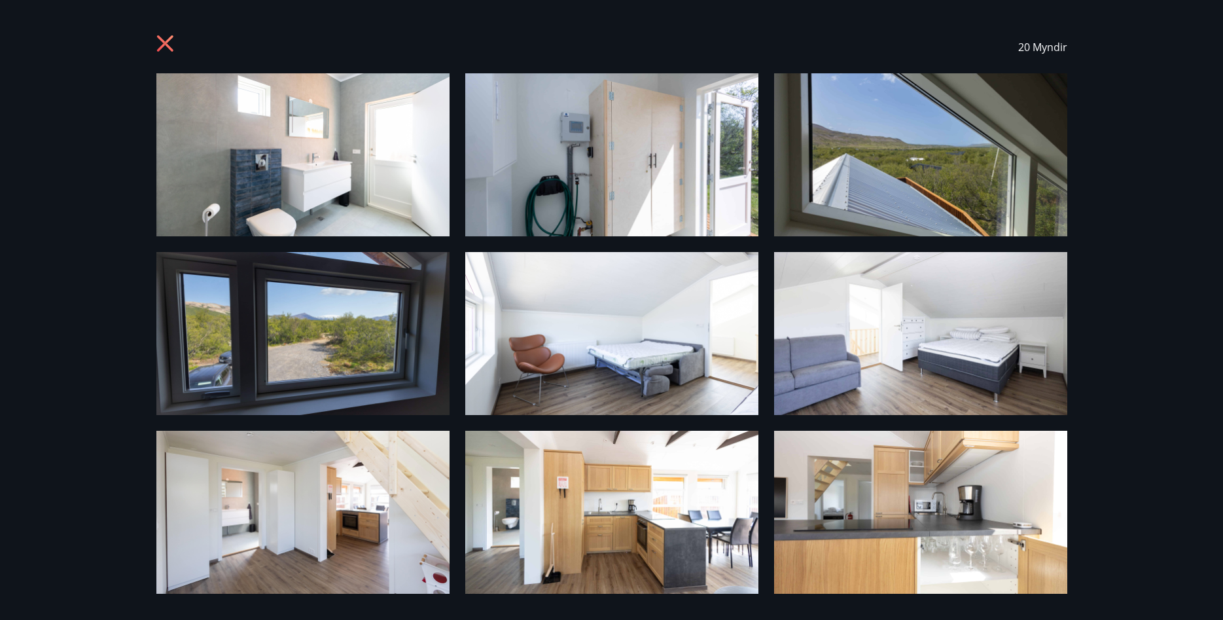
click at [167, 46] on icon at bounding box center [164, 43] width 16 height 16
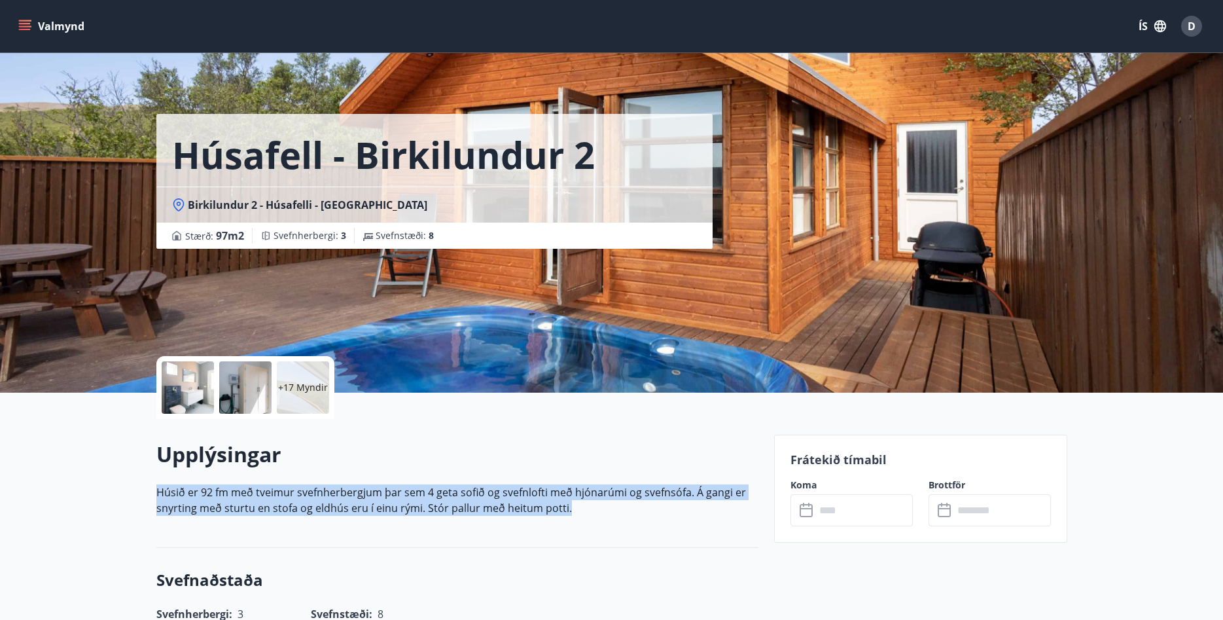
drag, startPoint x: 155, startPoint y: 489, endPoint x: 718, endPoint y: 514, distance: 563.9
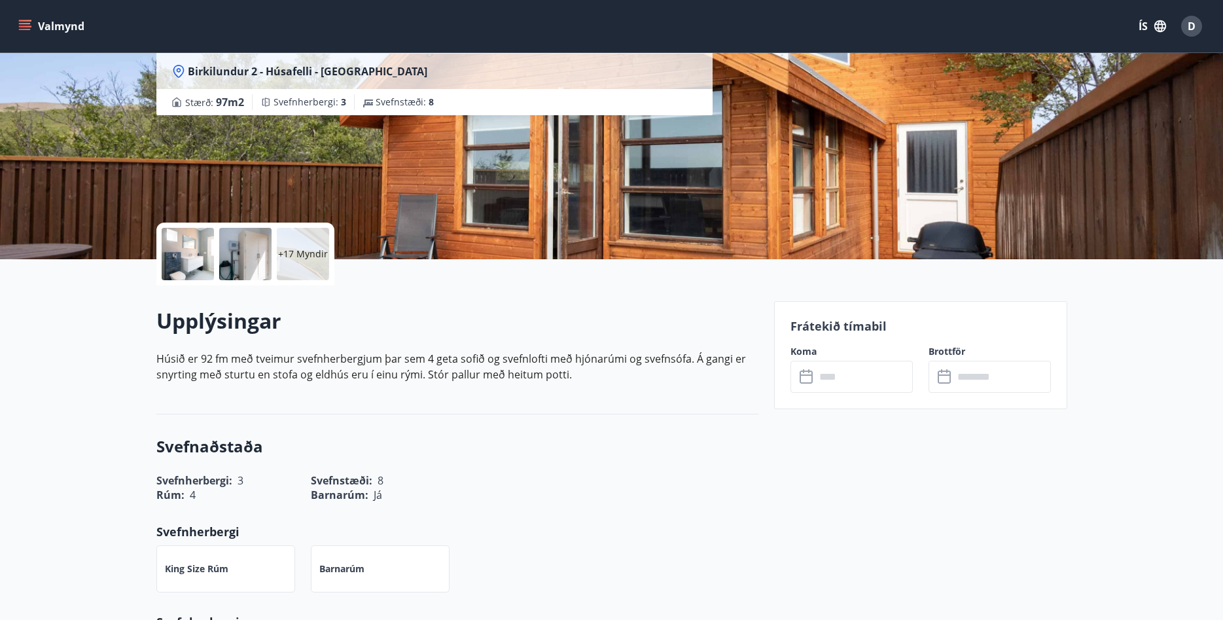
click at [381, 430] on div "Svefnaðstaða Svefnherbergi : 3 Svefnstæði : 8 Rúm : 4 Barnarúm : [PERSON_NAME] …" at bounding box center [457, 604] width 602 height 380
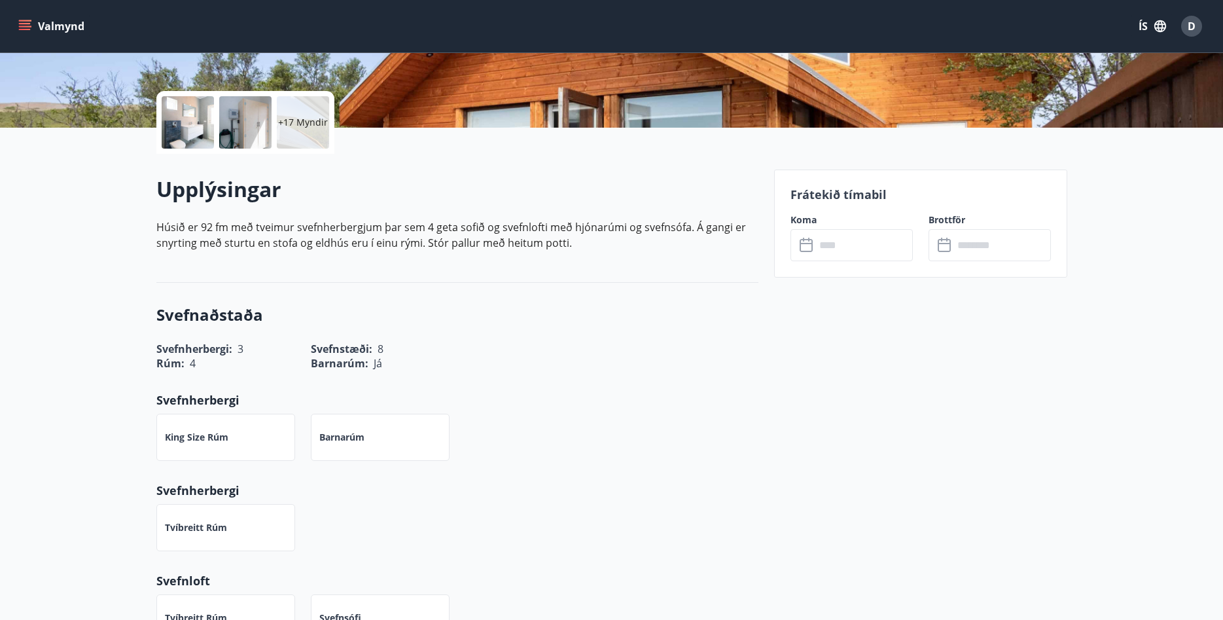
scroll to position [0, 0]
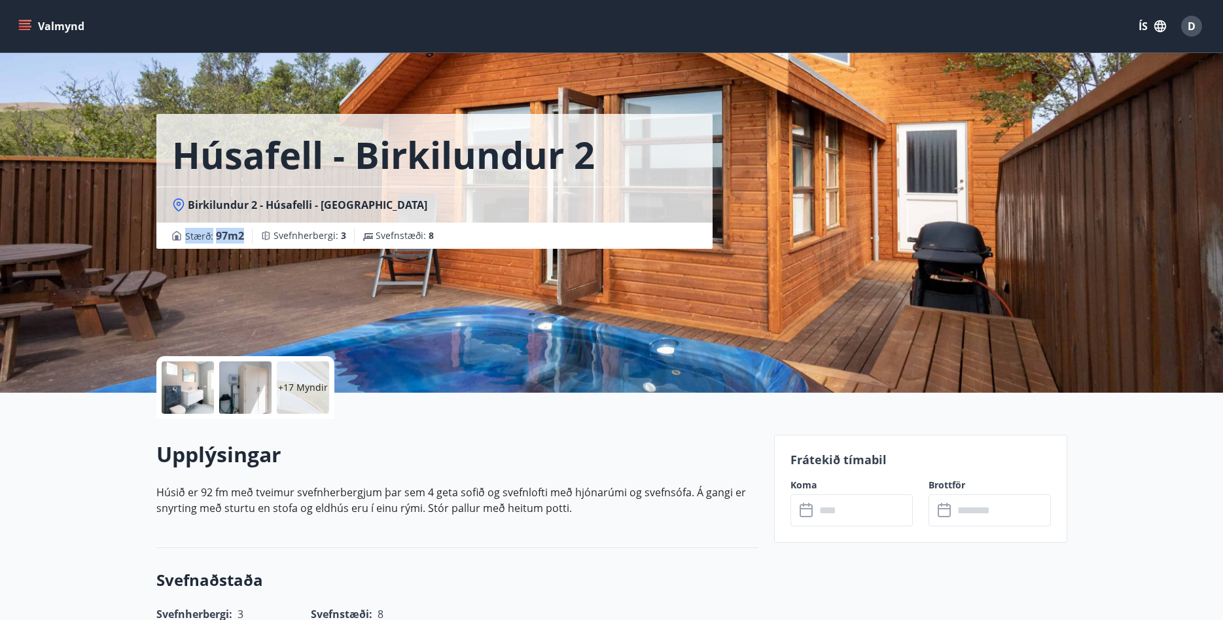
click at [172, 239] on div "Stærð : 97 m2 Svefnherbergi : 3 Svefnstæði : 8" at bounding box center [434, 236] width 525 height 16
click at [599, 513] on p "Húsið er 92 fm með tveimur svefnherbergjum þar sem 4 geta sofið og svefnlofti m…" at bounding box center [457, 499] width 602 height 31
drag, startPoint x: 435, startPoint y: 235, endPoint x: 169, endPoint y: 226, distance: 265.8
click at [169, 226] on div "Stærð : 97 m2 Svefnherbergi : 3 Svefnstæði : 8" at bounding box center [434, 235] width 556 height 26
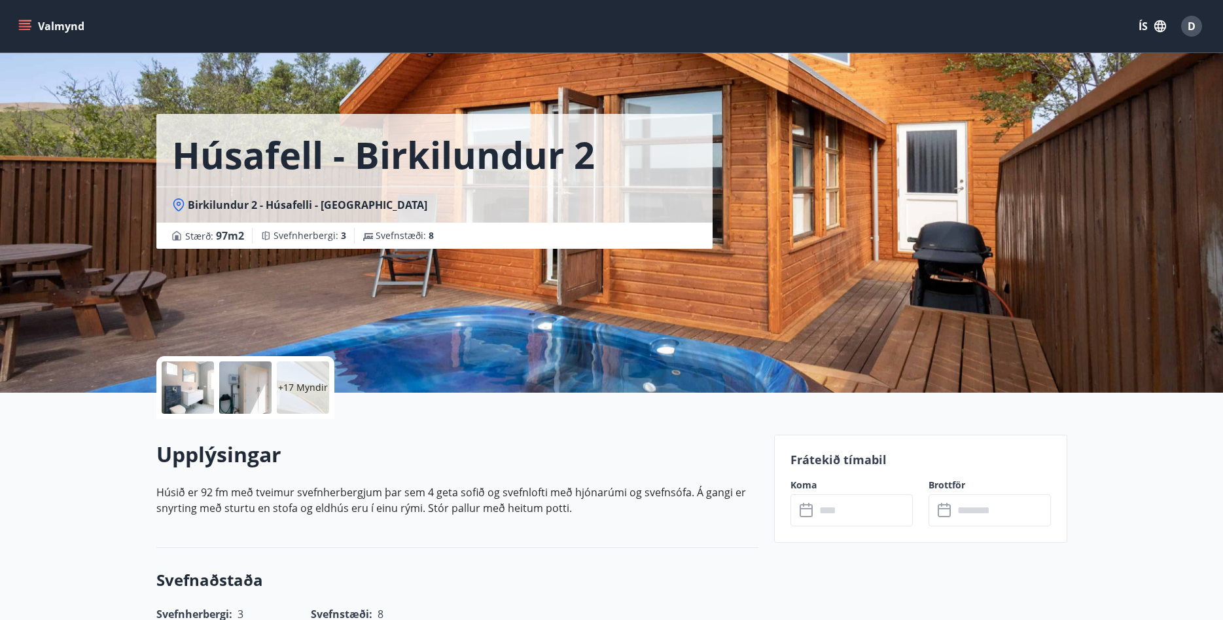
click at [555, 544] on div "Upplýsingar [PERSON_NAME] 92 fm með tveimur svefnherbergjum þar sem 4 geta sofi…" at bounding box center [457, 483] width 602 height 129
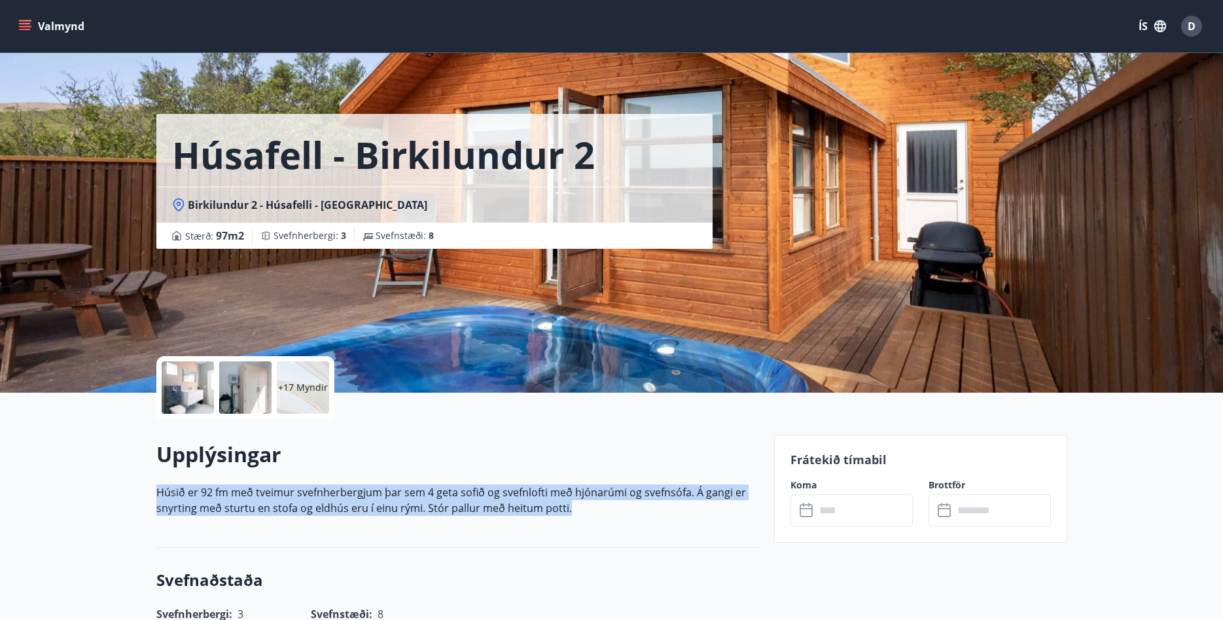
drag, startPoint x: 574, startPoint y: 506, endPoint x: 118, endPoint y: 495, distance: 456.1
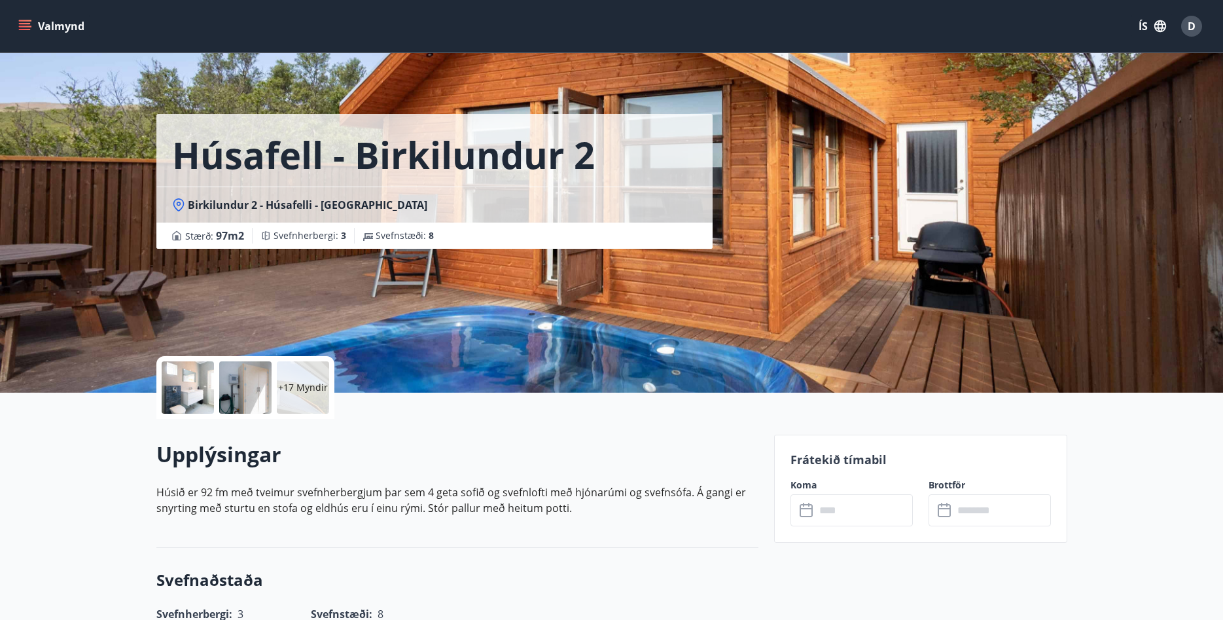
click at [595, 519] on div "Upplýsingar [PERSON_NAME] 92 fm með tveimur svefnherbergjum þar sem 4 geta sofi…" at bounding box center [457, 483] width 602 height 86
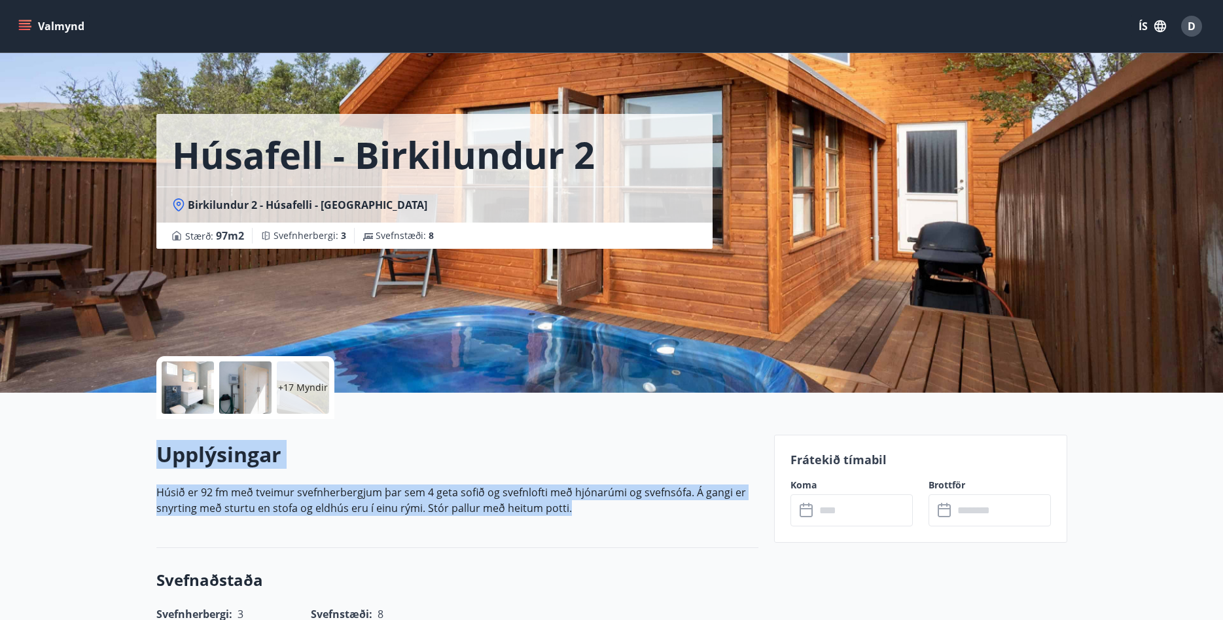
drag, startPoint x: 595, startPoint y: 519, endPoint x: 135, endPoint y: 472, distance: 462.3
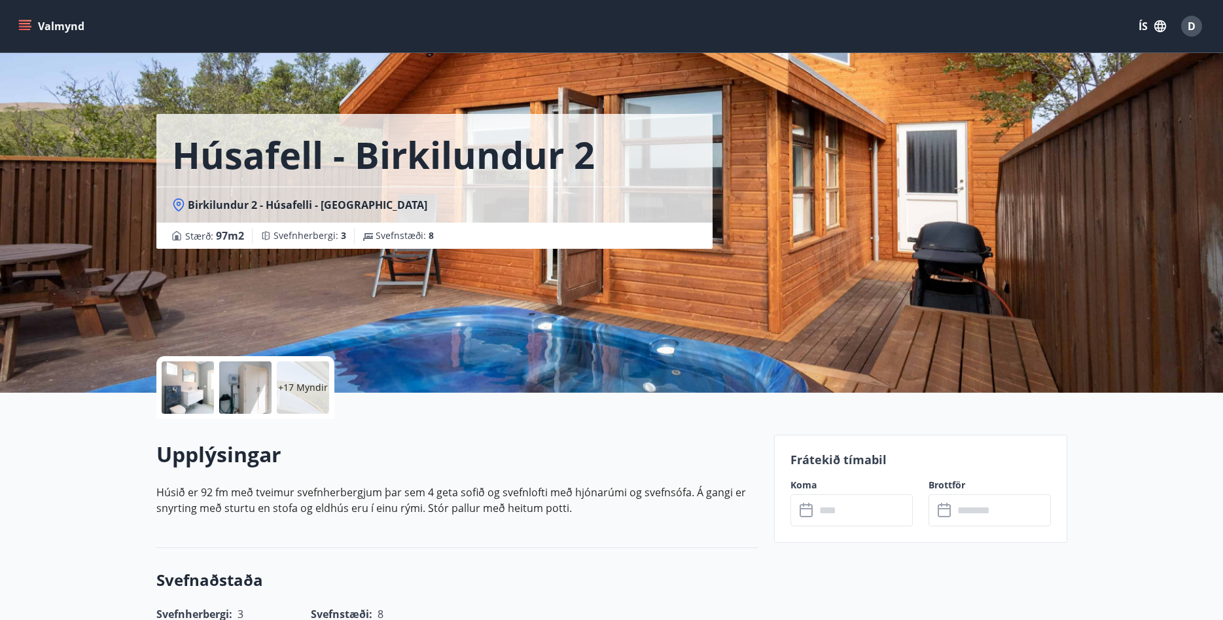
click at [625, 538] on div "Upplýsingar [PERSON_NAME] 92 fm með tveimur svefnherbergjum þar sem 4 geta sofi…" at bounding box center [457, 483] width 602 height 129
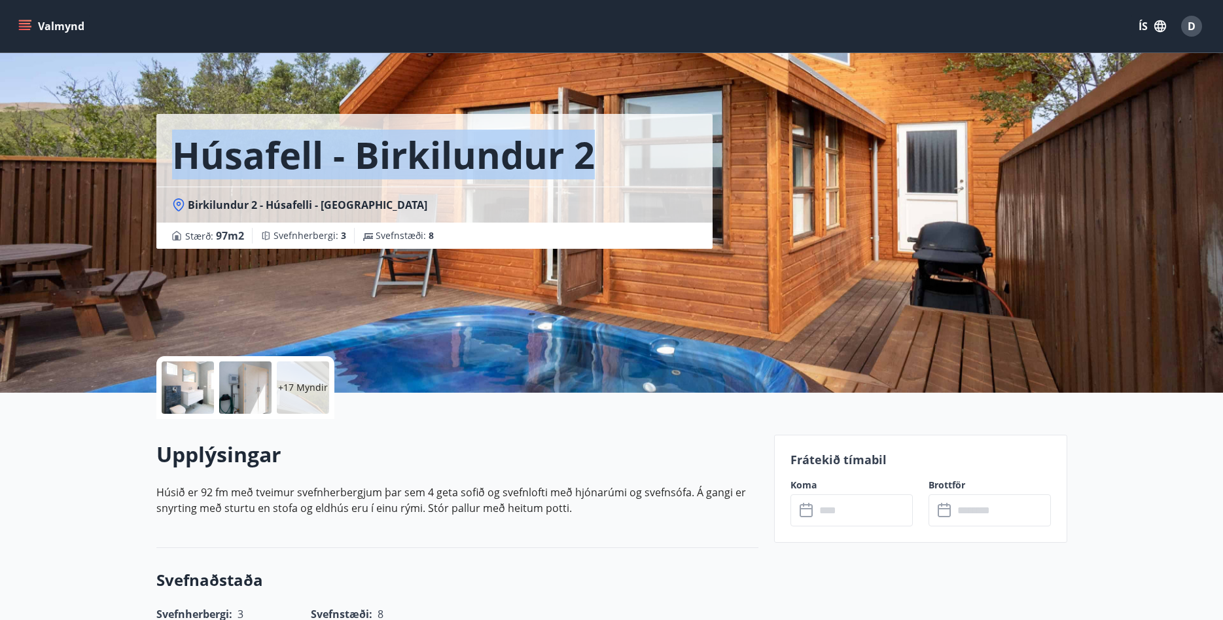
drag, startPoint x: 173, startPoint y: 165, endPoint x: 615, endPoint y: 151, distance: 441.8
click at [595, 151] on h1 "Húsafell - Birkilundur 2" at bounding box center [383, 155] width 423 height 50
drag, startPoint x: 434, startPoint y: 204, endPoint x: 179, endPoint y: 210, distance: 254.6
click at [179, 210] on div "Birkilundur 2 - Húsafelli - [GEOGRAPHIC_DATA]" at bounding box center [434, 205] width 525 height 14
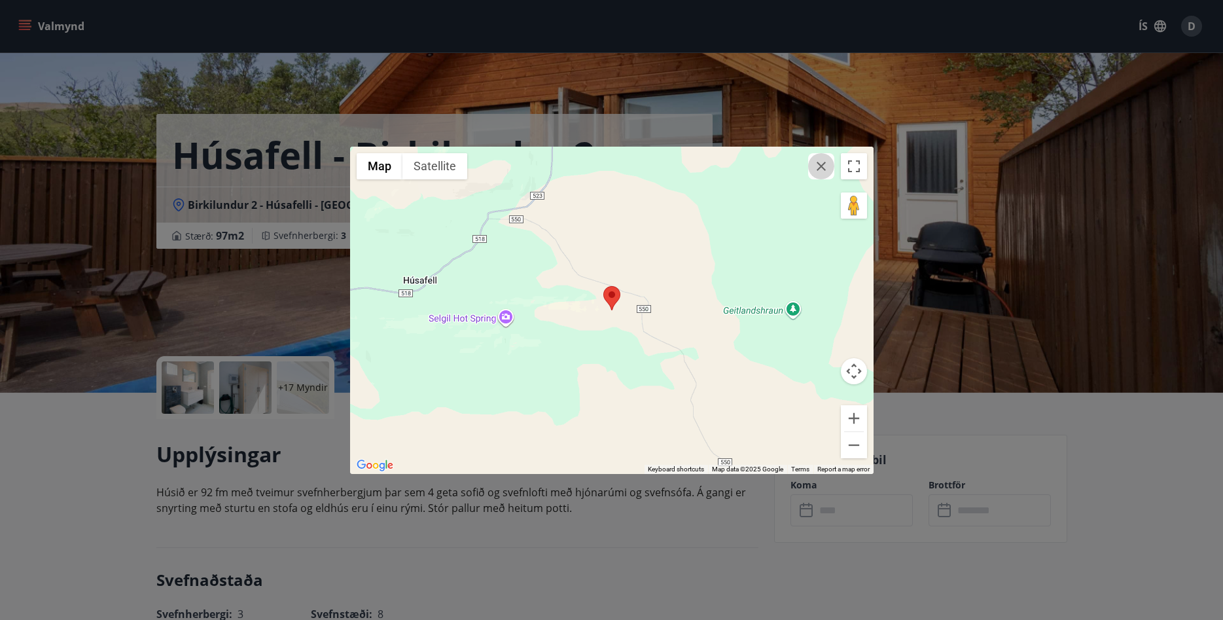
click at [821, 170] on icon "button" at bounding box center [821, 166] width 16 height 16
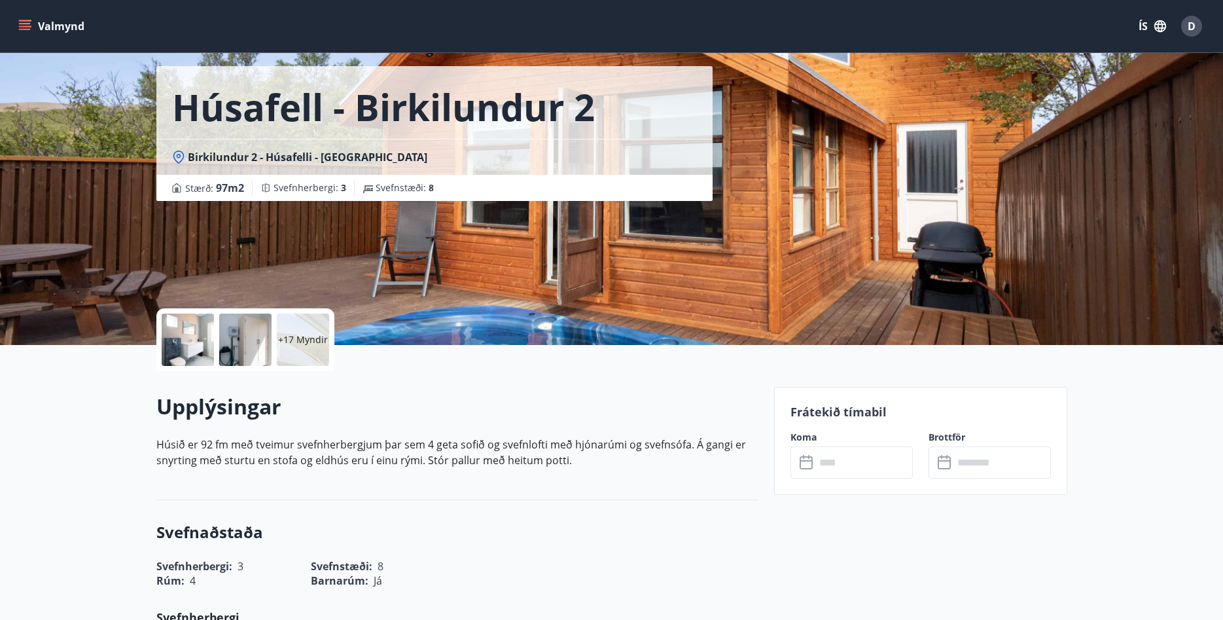
scroll to position [267, 0]
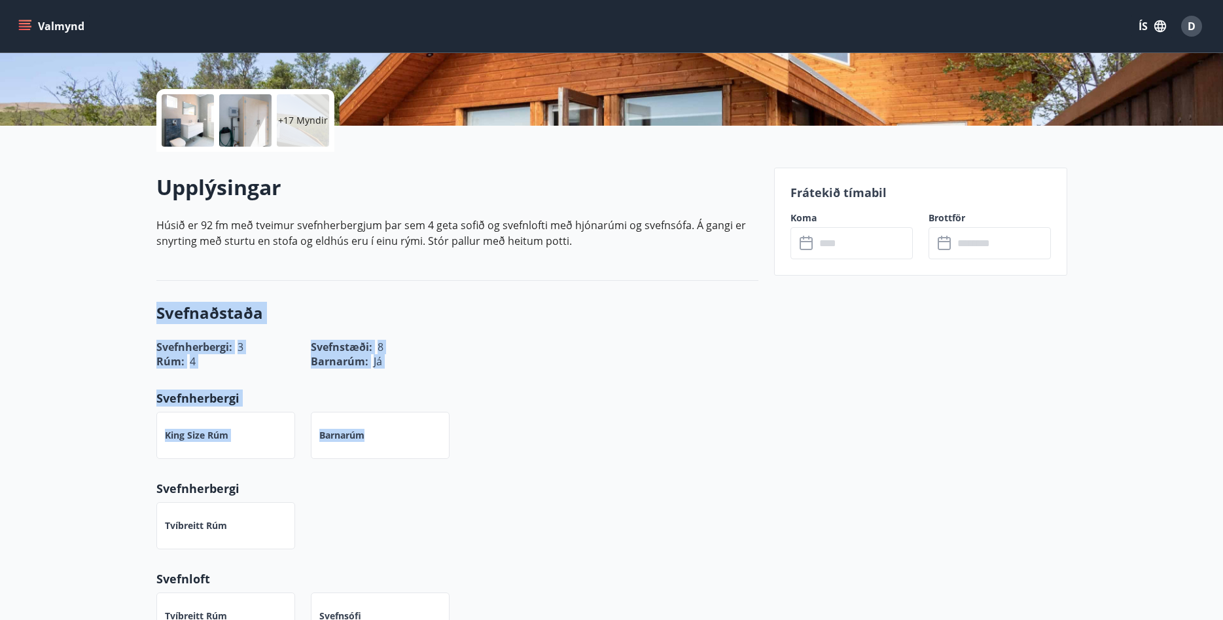
drag, startPoint x: 156, startPoint y: 311, endPoint x: 436, endPoint y: 443, distance: 309.6
click at [511, 445] on div "King Size rúm Barnarúm" at bounding box center [450, 427] width 618 height 63
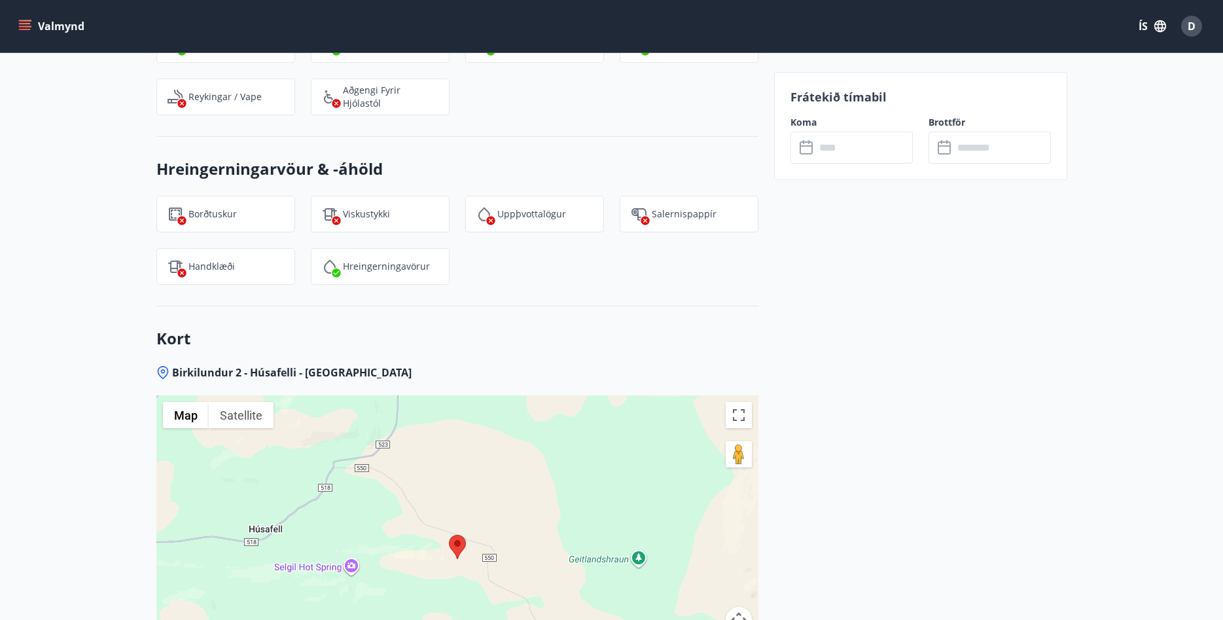
scroll to position [1666, 0]
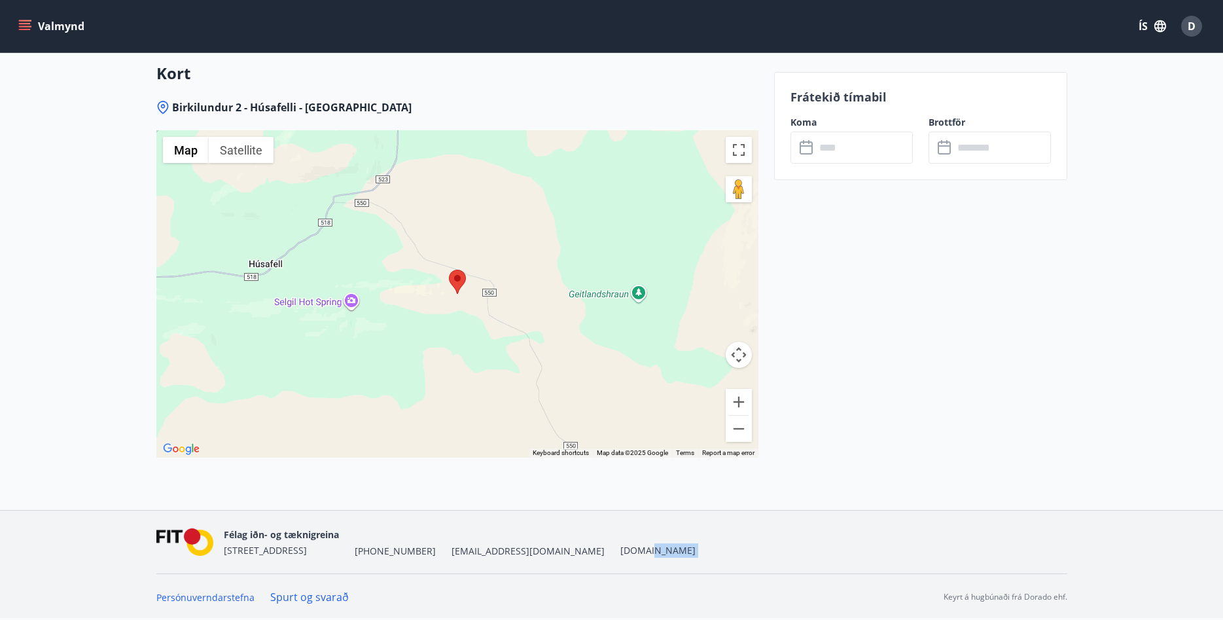
drag, startPoint x: 133, startPoint y: 602, endPoint x: 561, endPoint y: 542, distance: 432.0
click at [561, 542] on div "Félag iðn- og tæknigreina [STREET_ADDRESS] [PHONE_NUMBER] [EMAIL_ADDRESS][DOMAI…" at bounding box center [611, 564] width 1223 height 108
click at [562, 549] on nav "Félag iðn- og tæknigreina [STREET_ADDRESS] [PHONE_NUMBER] [EMAIL_ADDRESS][DOMAI…" at bounding box center [611, 541] width 911 height 31
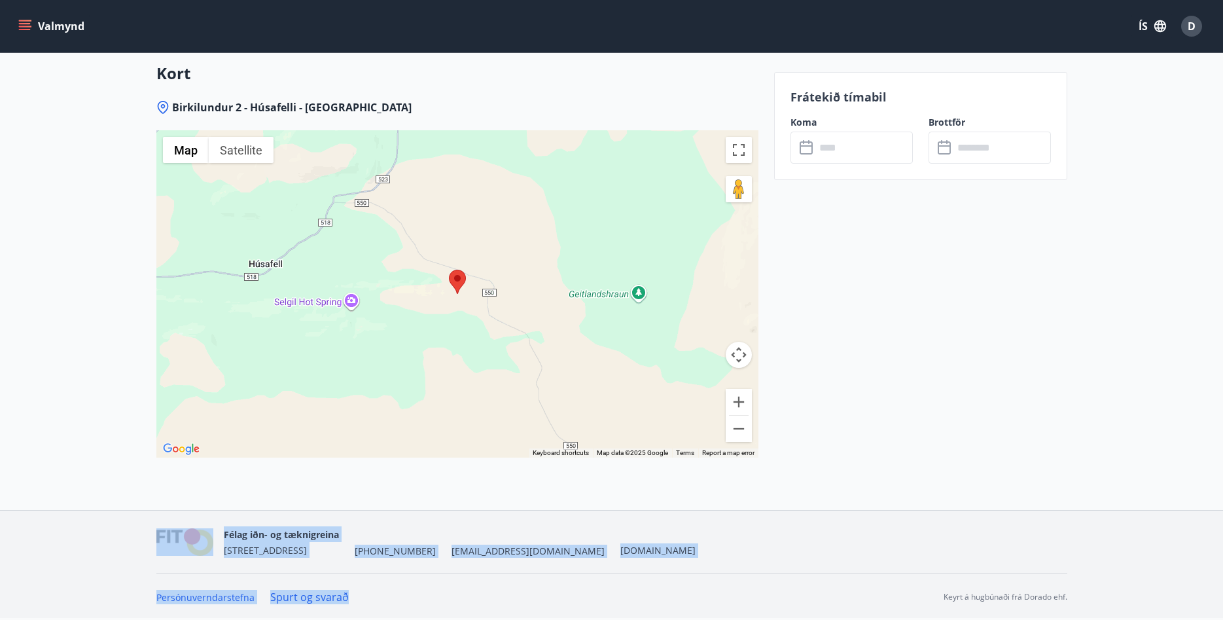
drag, startPoint x: 383, startPoint y: 606, endPoint x: 84, endPoint y: 516, distance: 312.3
click at [84, 516] on div "Félag iðn- og tæknigreina [STREET_ADDRESS] [PHONE_NUMBER] [EMAIL_ADDRESS][DOMAI…" at bounding box center [611, 564] width 1223 height 108
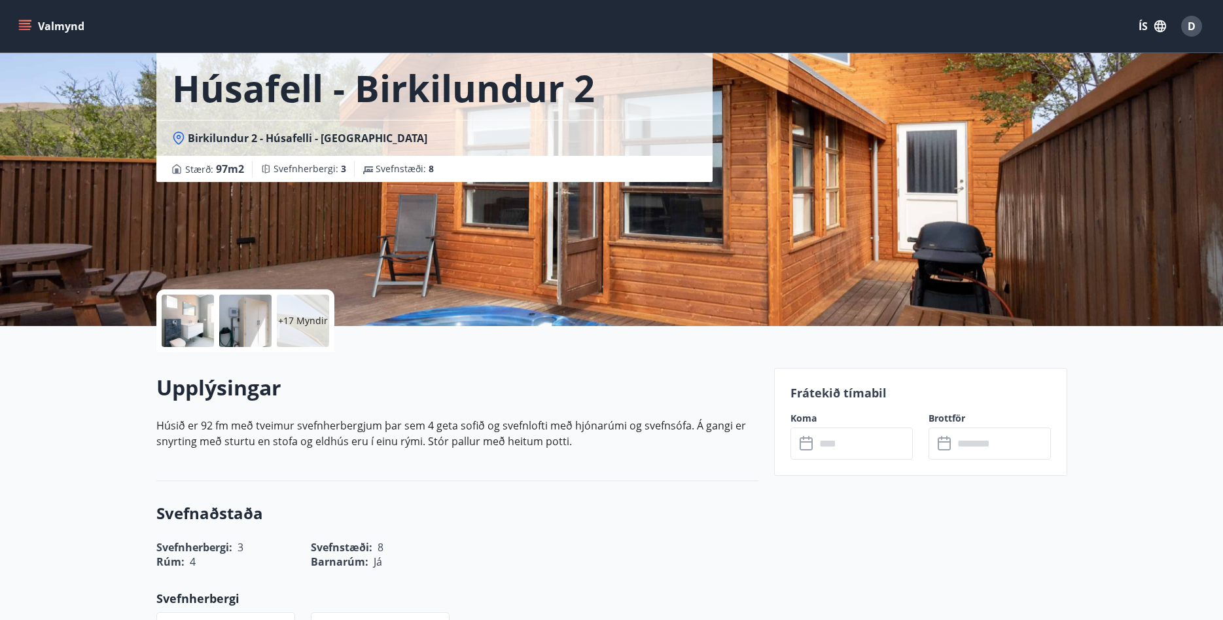
scroll to position [0, 0]
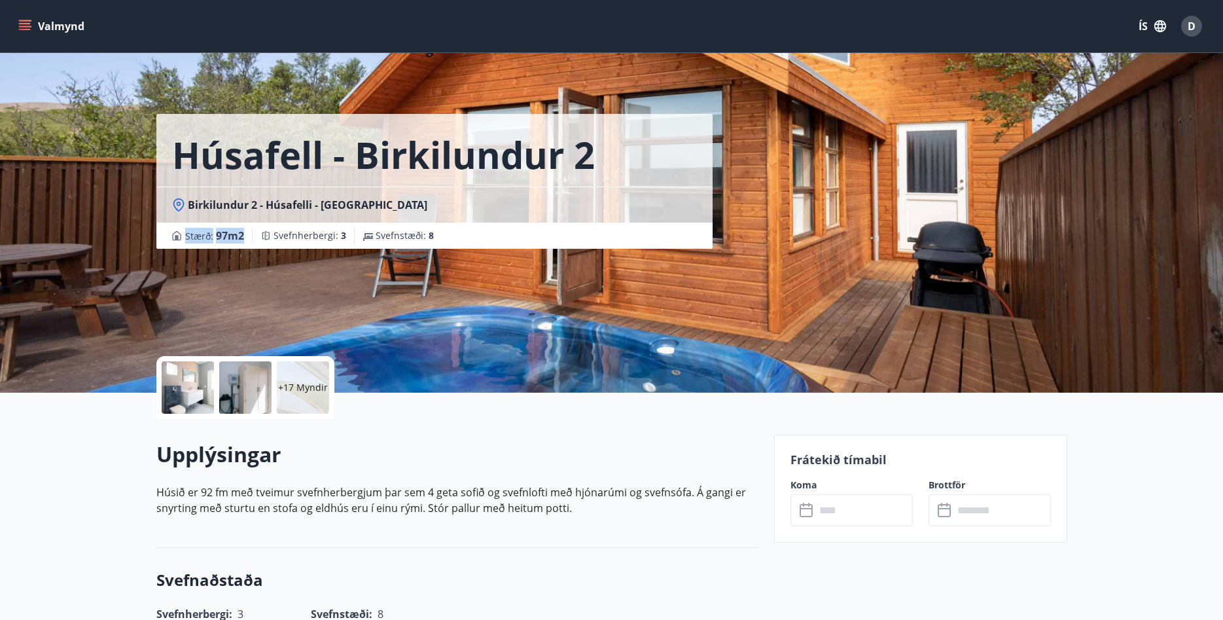
drag, startPoint x: 429, startPoint y: 236, endPoint x: 169, endPoint y: 237, distance: 259.1
click at [169, 237] on div "Stærð : 97 m2 Svefnherbergi : 3 Svefnstæði : 8" at bounding box center [434, 235] width 556 height 26
click at [166, 237] on div "Stærð : 97 m2 Svefnherbergi : 3 Svefnstæði : 8" at bounding box center [434, 235] width 556 height 26
drag, startPoint x: 441, startPoint y: 236, endPoint x: 164, endPoint y: 238, distance: 276.7
click at [164, 238] on div "Stærð : 97 m2 Svefnherbergi : 3 Svefnstæði : 8" at bounding box center [434, 235] width 556 height 26
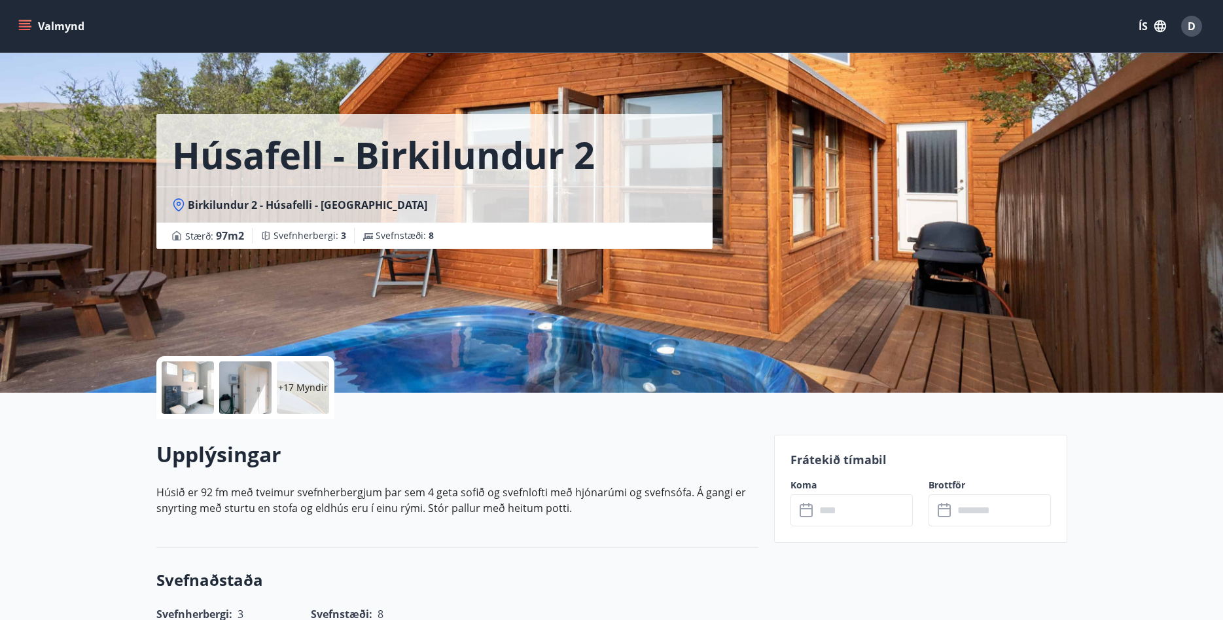
click at [164, 238] on div "Stærð : 97 m2 Svefnherbergi : 3 Svefnstæði : 8" at bounding box center [434, 235] width 556 height 26
drag, startPoint x: 427, startPoint y: 207, endPoint x: 171, endPoint y: 214, distance: 256.5
click at [171, 214] on div "Birkilundur 2 - Húsafelli - [GEOGRAPHIC_DATA]" at bounding box center [434, 204] width 556 height 36
click at [438, 232] on div "Stærð : 97 m2 Svefnherbergi : 3 Svefnstæði : 8" at bounding box center [434, 236] width 525 height 16
drag, startPoint x: 429, startPoint y: 207, endPoint x: 139, endPoint y: 216, distance: 290.0
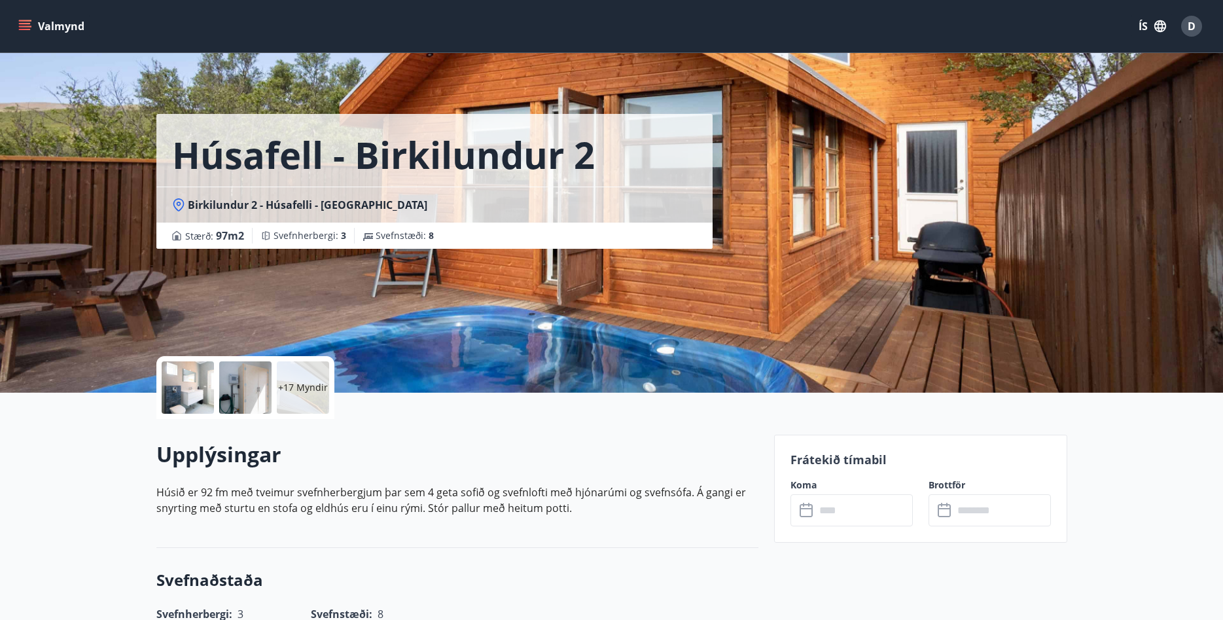
click at [156, 216] on div "Húsafell - Birkilundur 2 Birkilundur 2 - Húsafelli - Borgarfjarðarsýslu Stærð :…" at bounding box center [434, 181] width 556 height 135
click at [440, 236] on div "Stærð : 97 m2 Svefnherbergi : 3 Svefnstæði : 8" at bounding box center [434, 236] width 525 height 16
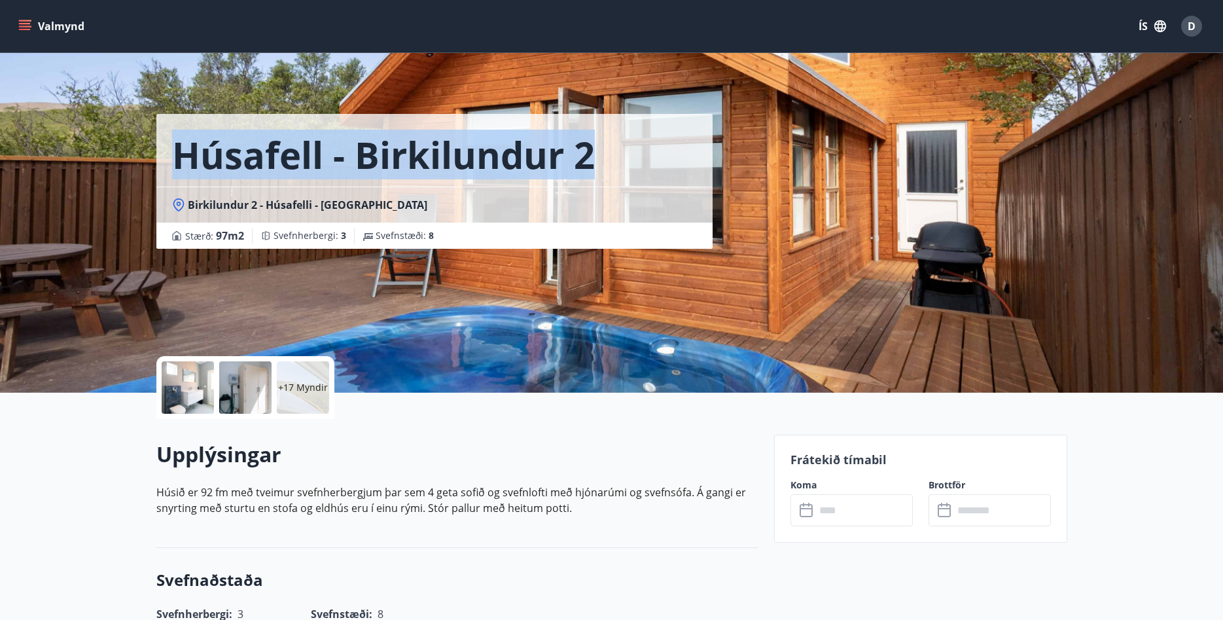
drag, startPoint x: 591, startPoint y: 152, endPoint x: 176, endPoint y: 156, distance: 414.8
click at [176, 156] on h1 "Húsafell - Birkilundur 2" at bounding box center [383, 155] width 423 height 50
drag, startPoint x: 421, startPoint y: 204, endPoint x: 176, endPoint y: 211, distance: 244.8
click at [176, 211] on div "Birkilundur 2 - Húsafelli - [GEOGRAPHIC_DATA]" at bounding box center [434, 205] width 525 height 14
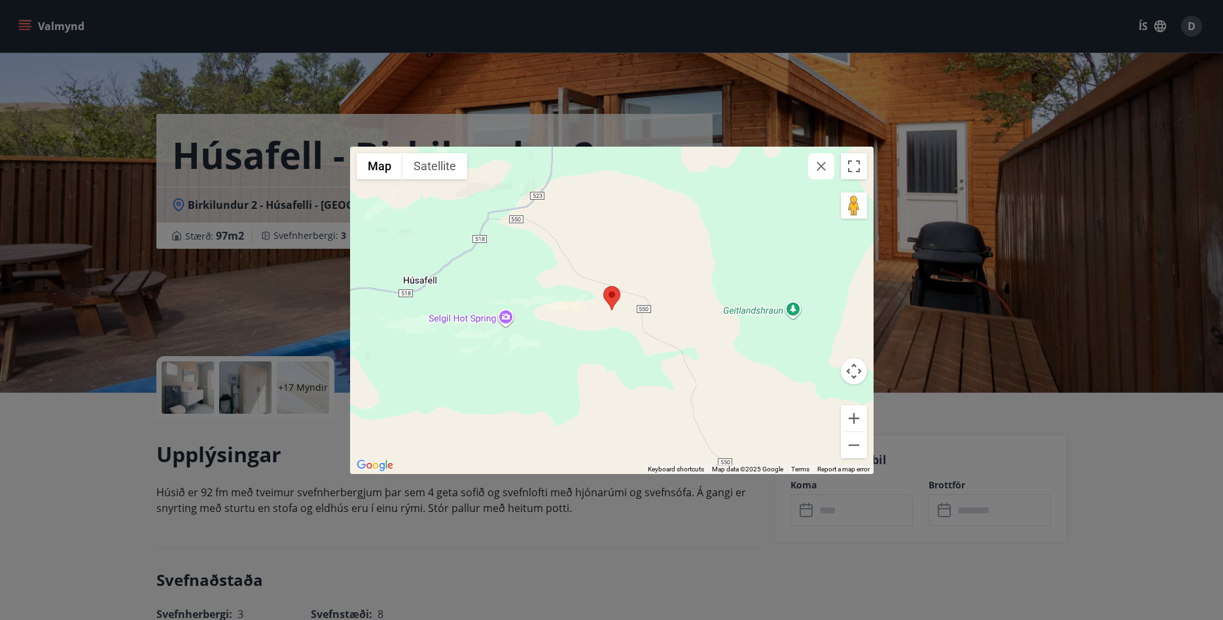
click at [825, 172] on icon "button" at bounding box center [821, 166] width 16 height 16
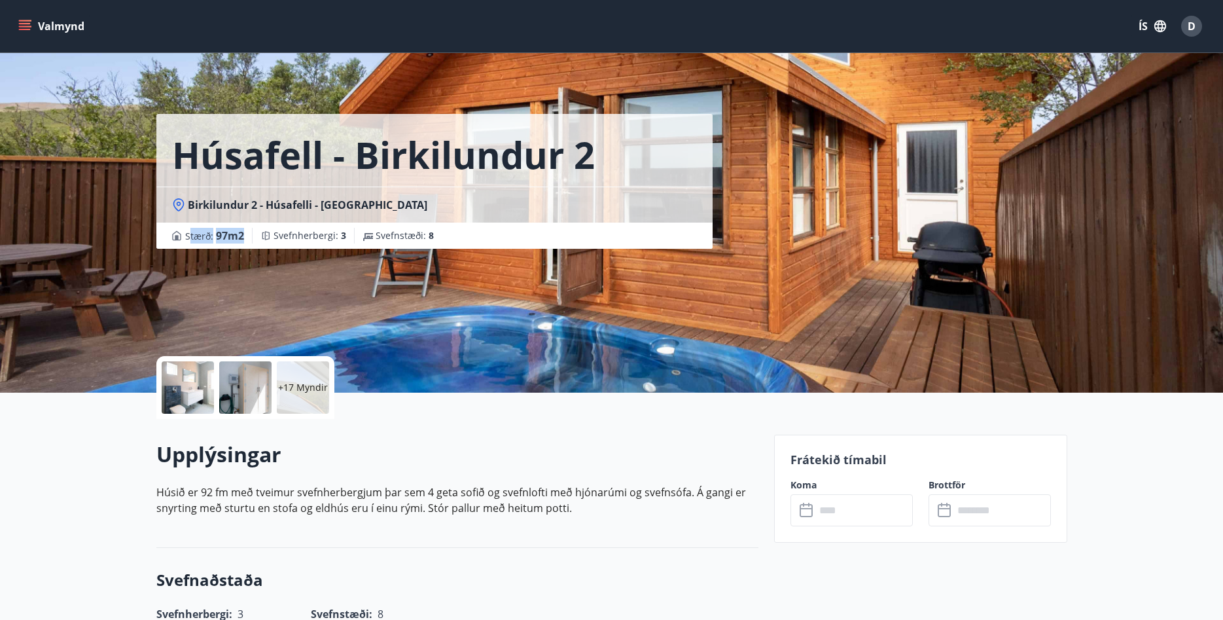
drag, startPoint x: 438, startPoint y: 235, endPoint x: 175, endPoint y: 236, distance: 263.7
click at [175, 236] on div "Stærð : 97 m2 Svefnherbergi : 3 Svefnstæði : 8" at bounding box center [434, 236] width 525 height 16
click at [552, 241] on div "Stærð : 97 m2 Svefnherbergi : 3 Svefnstæði : 8" at bounding box center [434, 236] width 525 height 16
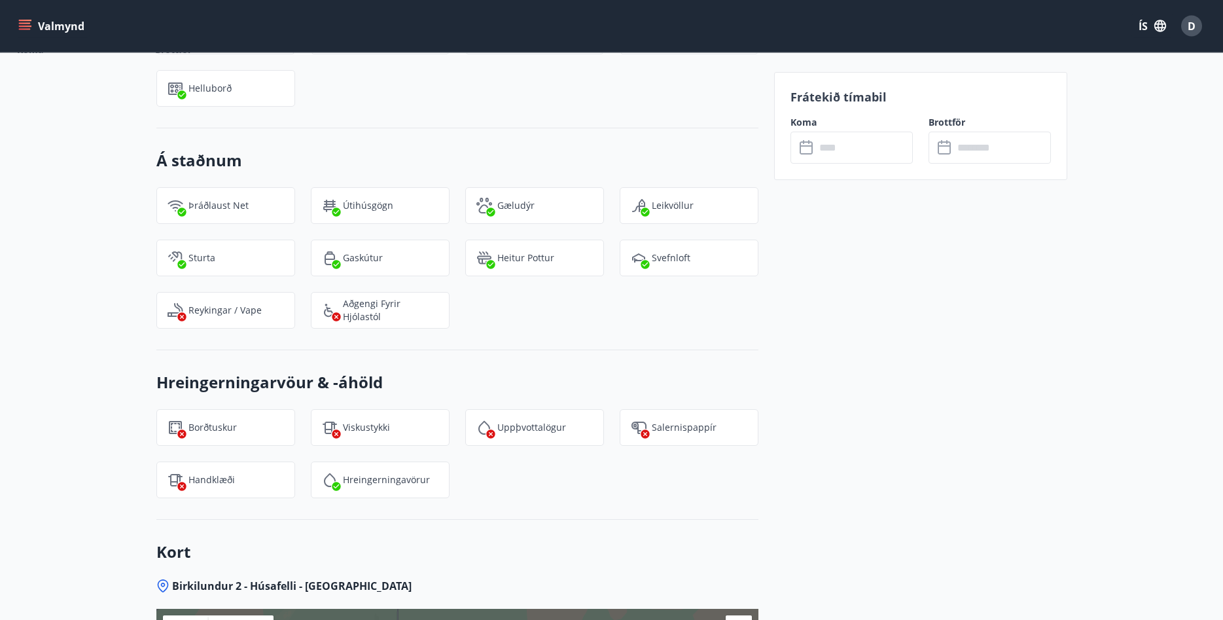
scroll to position [1132, 0]
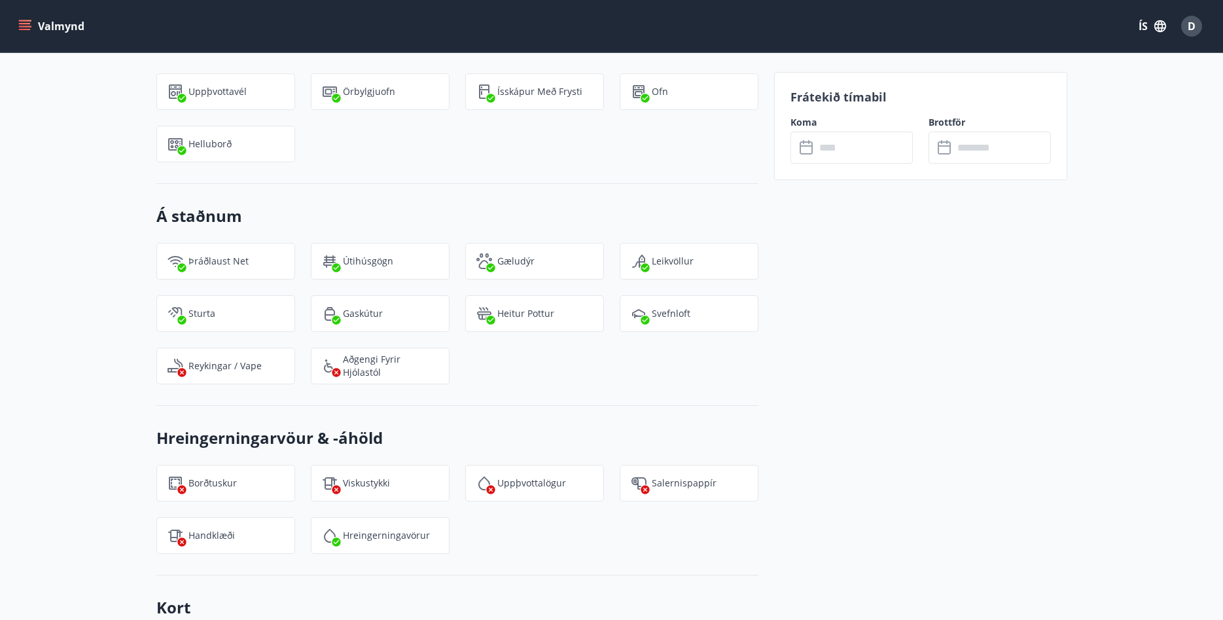
click at [533, 205] on h3 "Á staðnum" at bounding box center [457, 216] width 602 height 22
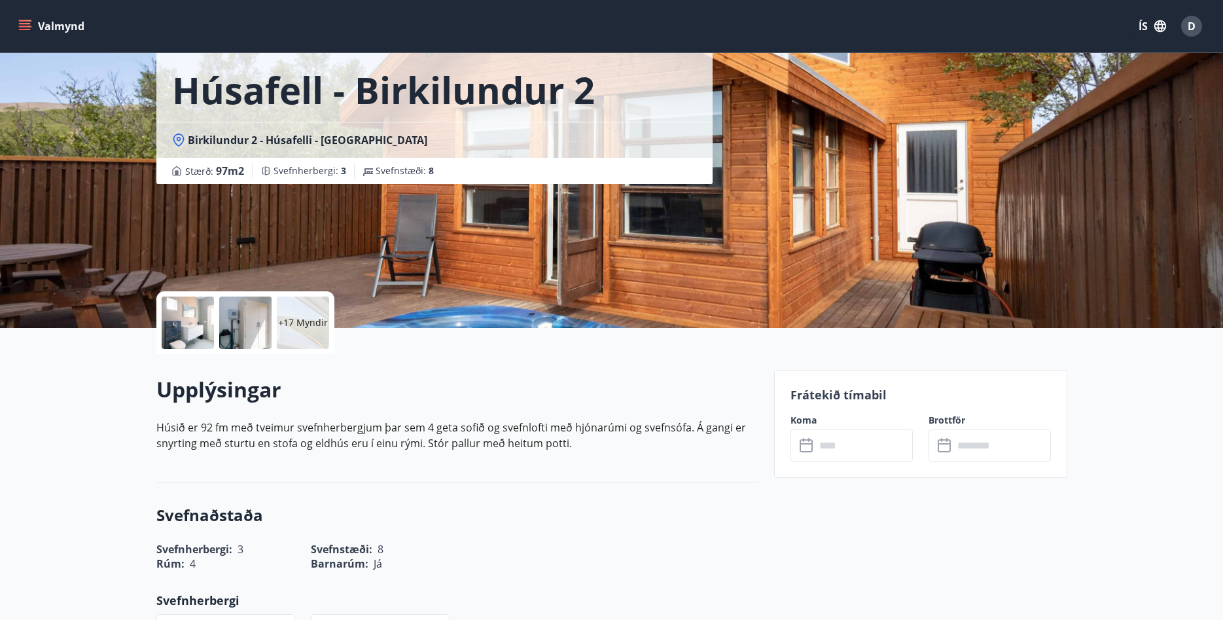
scroll to position [0, 0]
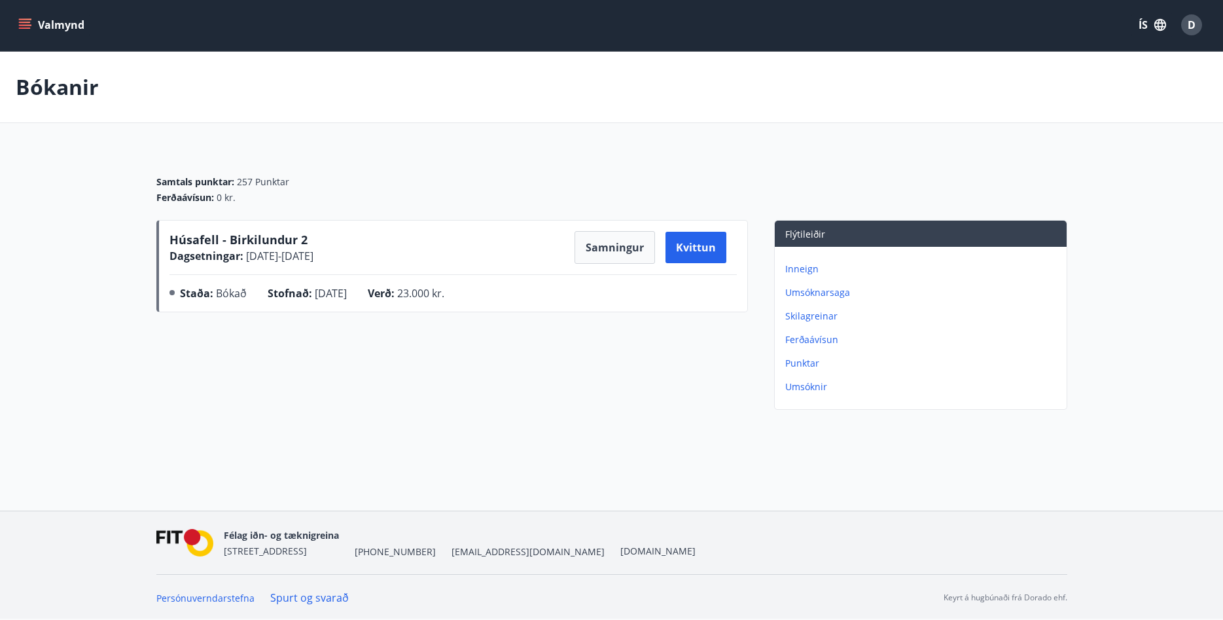
scroll to position [2, 0]
drag, startPoint x: 164, startPoint y: 239, endPoint x: 372, endPoint y: 264, distance: 209.5
click at [372, 264] on div "Húsafell - Birkilundur 2 Dagsetningar : [DATE] - [DATE] Samningur Kvittun Staða…" at bounding box center [451, 265] width 591 height 92
click at [552, 382] on div "Húsafell - Birkilundur 2 Dagsetningar : [DATE] - [DATE] Samningur Kvittun Staða…" at bounding box center [451, 316] width 591 height 195
drag, startPoint x: 479, startPoint y: 296, endPoint x: 170, endPoint y: 296, distance: 308.8
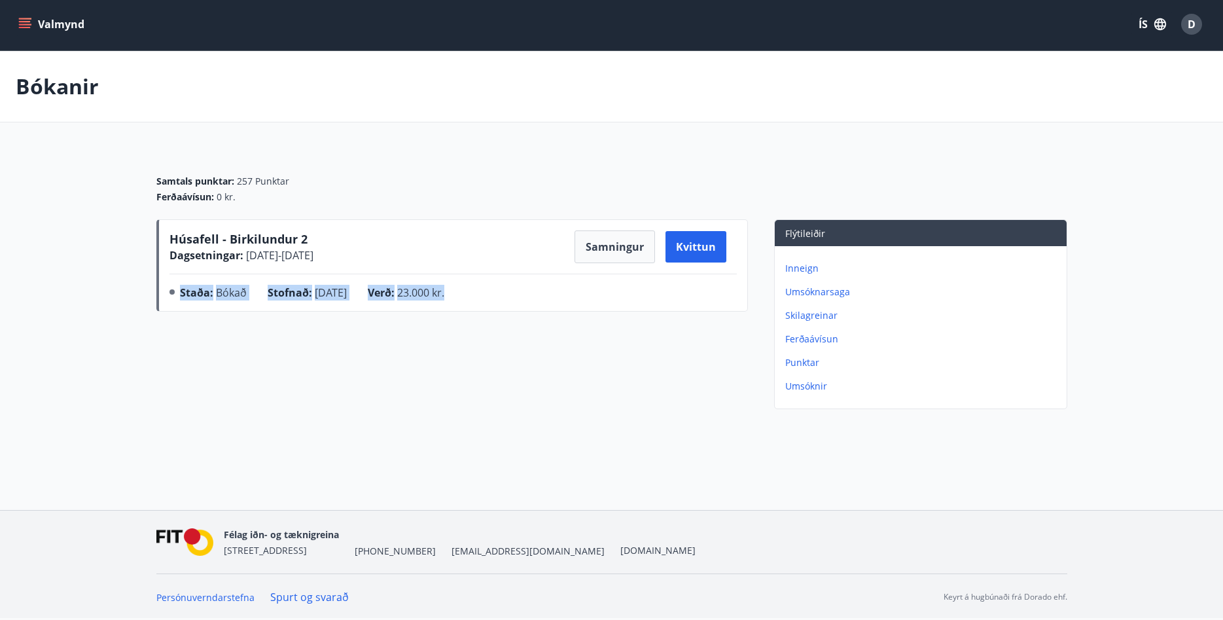
click at [170, 296] on div "Staða : Bókað Stofnað : [DATE] Verð : 23.000 kr." at bounding box center [452, 295] width 567 height 21
click at [468, 353] on div "Húsafell - Birkilundur 2 Dagsetningar : [DATE] - [DATE] Samningur Kvittun Staða…" at bounding box center [451, 316] width 591 height 195
drag, startPoint x: 292, startPoint y: 177, endPoint x: 153, endPoint y: 186, distance: 139.0
click at [153, 186] on div "Samtals punktar : 257 Punktar Ferðaávísun : 0 kr. Húsafell - Birkilundur 2 Dags…" at bounding box center [612, 282] width 942 height 266
click at [321, 188] on div "Samtals punktar : 257 Punktar Ferðaávísun : 0 kr." at bounding box center [611, 189] width 911 height 29
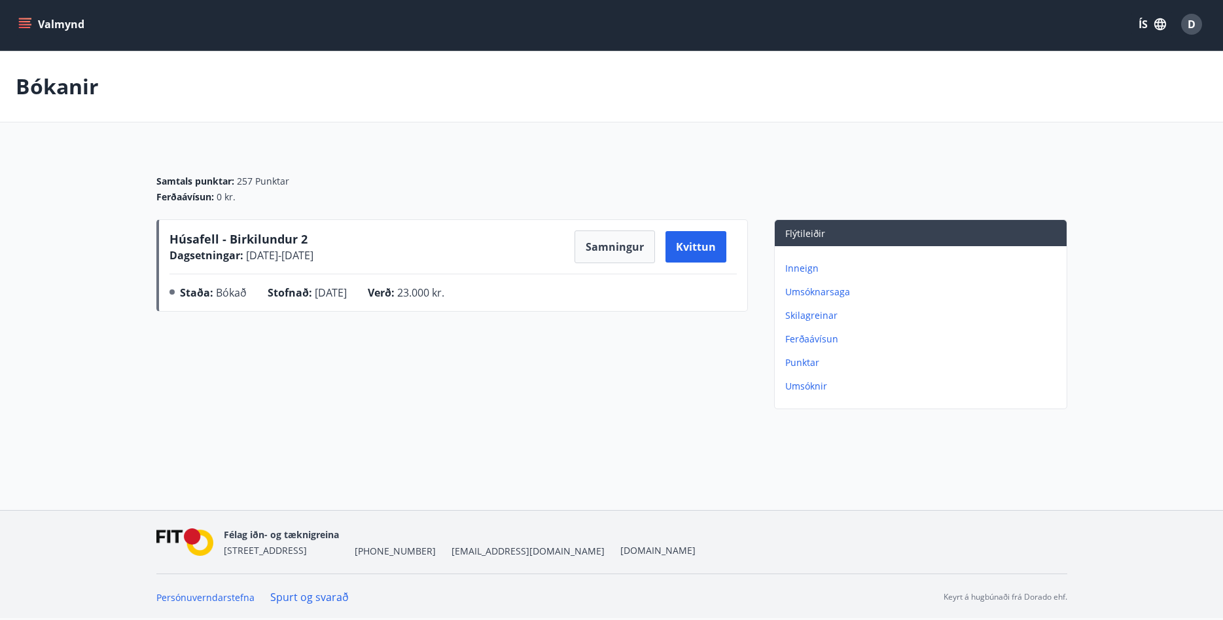
click at [26, 24] on icon "menu" at bounding box center [26, 24] width 14 height 1
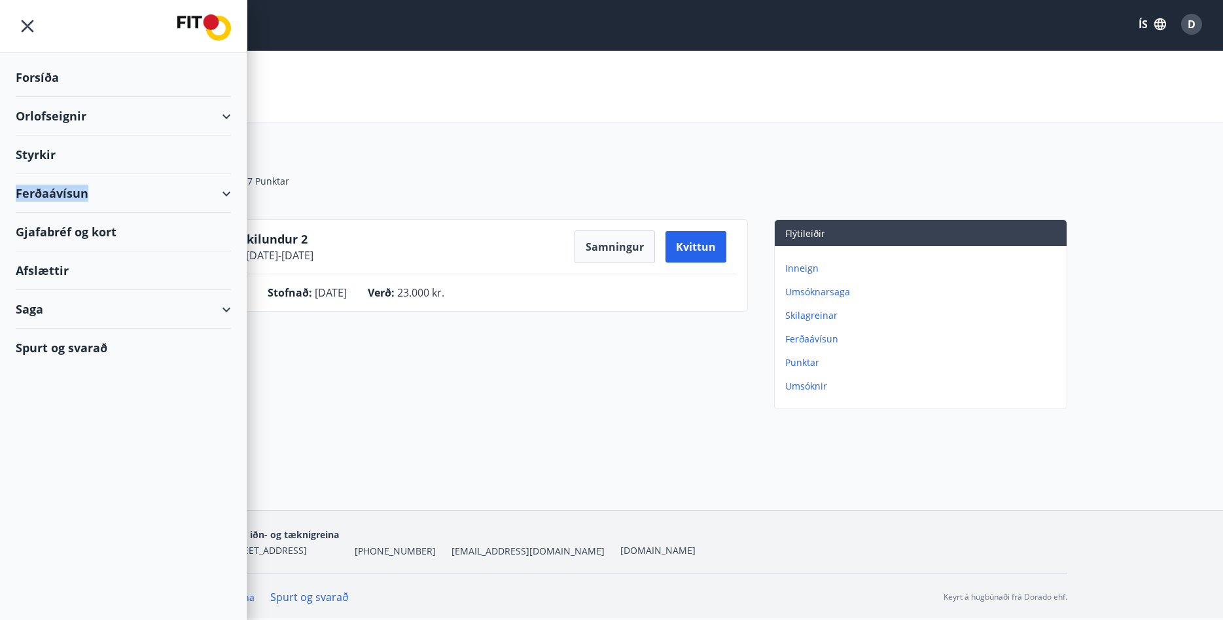
click at [226, 198] on div "Ferðaávísun" at bounding box center [123, 193] width 215 height 39
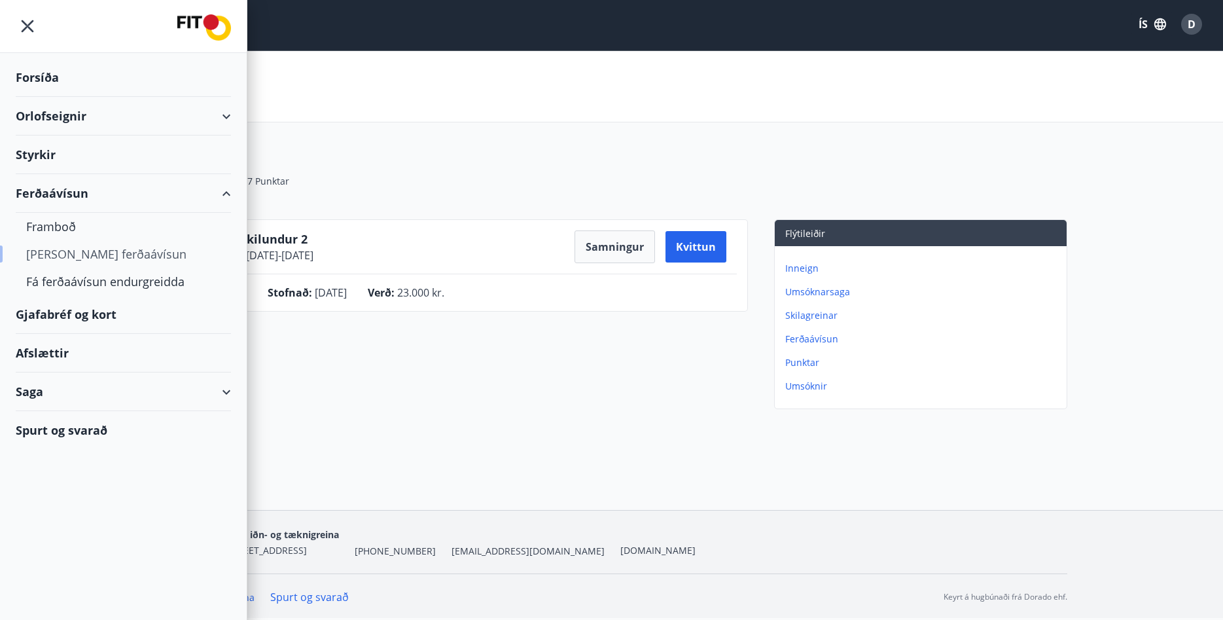
click at [74, 261] on div "[PERSON_NAME] ferðaávísun" at bounding box center [123, 253] width 194 height 27
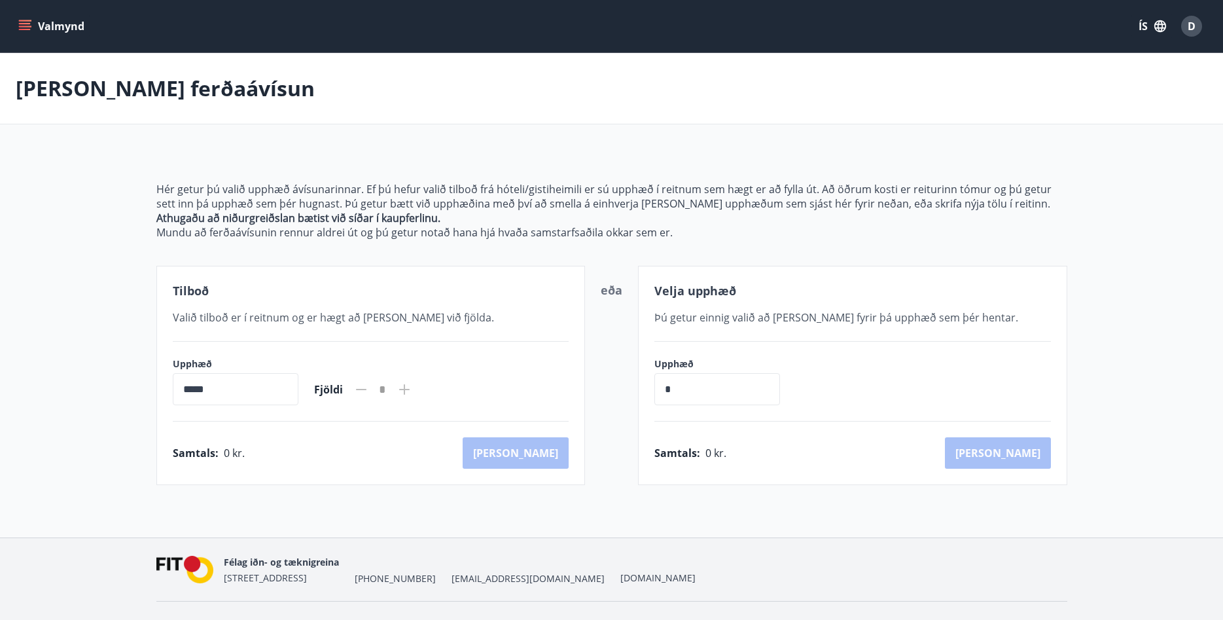
click at [265, 394] on input "*****" at bounding box center [236, 389] width 126 height 32
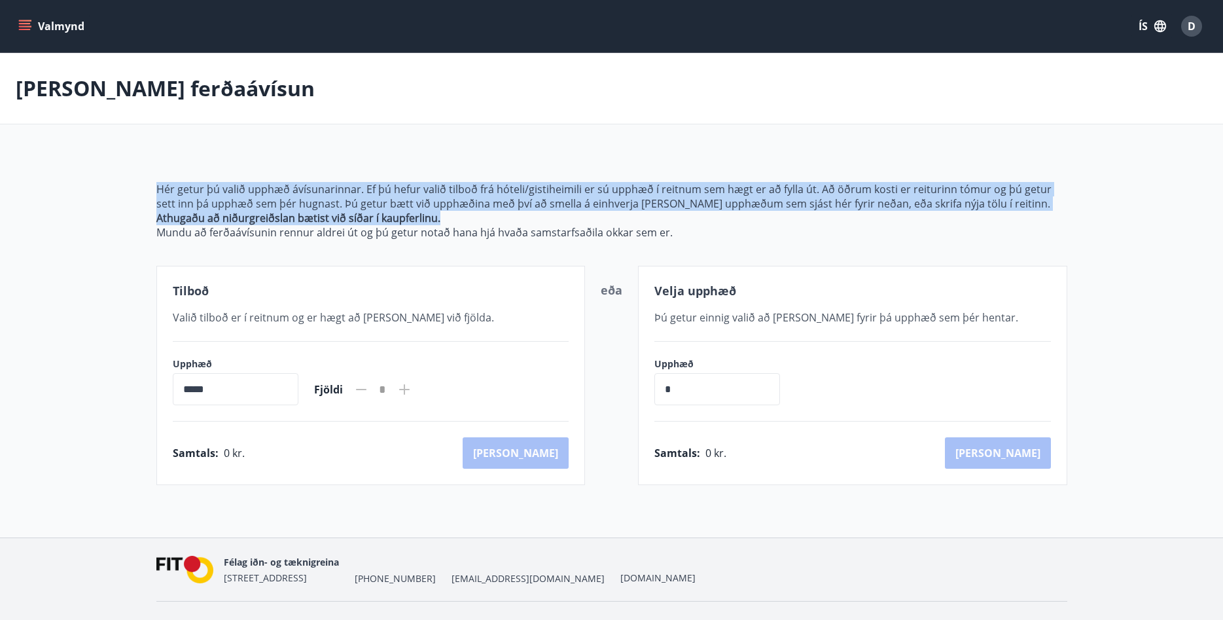
drag, startPoint x: 152, startPoint y: 188, endPoint x: 817, endPoint y: 211, distance: 665.7
click at [817, 211] on div "Hér getur þú valið upphæð ávísunarinnar. Ef þú hefur valið tilboð frá hóteli/gi…" at bounding box center [612, 317] width 942 height 334
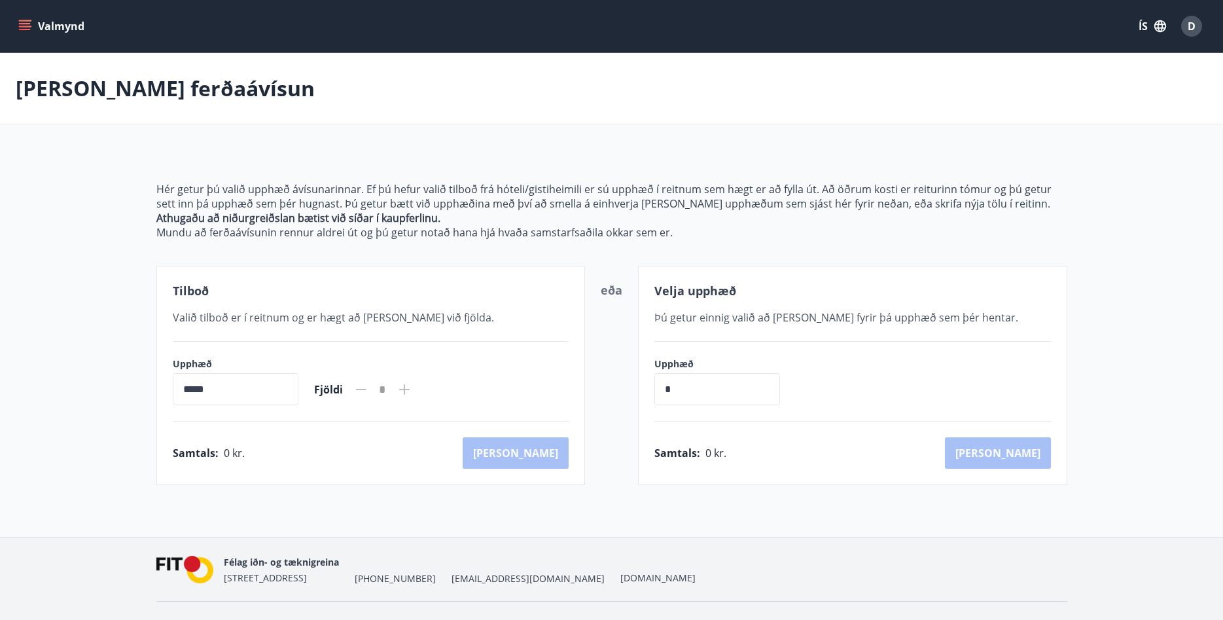
click at [816, 245] on div "Hér getur þú valið upphæð ávísunarinnar. Ef þú hefur valið tilboð frá hóteli/gi…" at bounding box center [611, 317] width 911 height 334
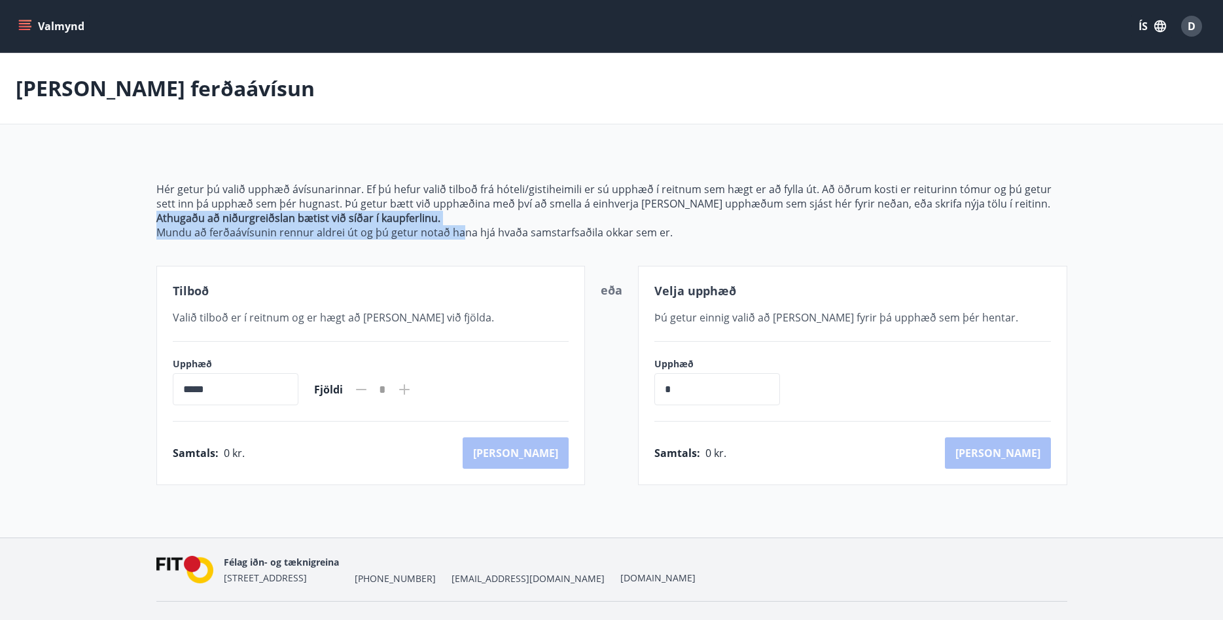
drag, startPoint x: 154, startPoint y: 221, endPoint x: 458, endPoint y: 227, distance: 303.6
click at [458, 227] on div "Hér getur þú valið upphæð ávísunarinnar. Ef þú hefur valið tilboð frá hóteli/gi…" at bounding box center [612, 317] width 942 height 334
click at [497, 220] on p "Athugaðu að niðurgreiðslan bætist við síðar í kaupferlinu." at bounding box center [611, 218] width 911 height 14
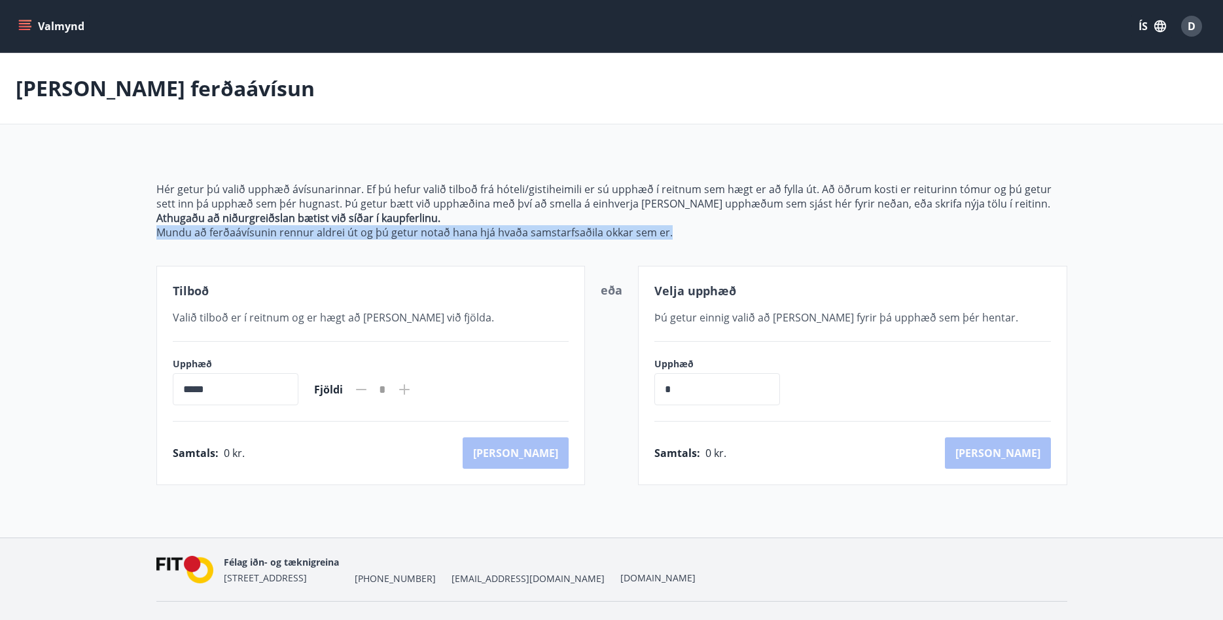
drag, startPoint x: 155, startPoint y: 235, endPoint x: 680, endPoint y: 241, distance: 524.7
click at [680, 241] on div "Hér getur þú valið upphæð ávísunarinnar. Ef þú hefur valið tilboð frá hóteli/gi…" at bounding box center [612, 317] width 942 height 334
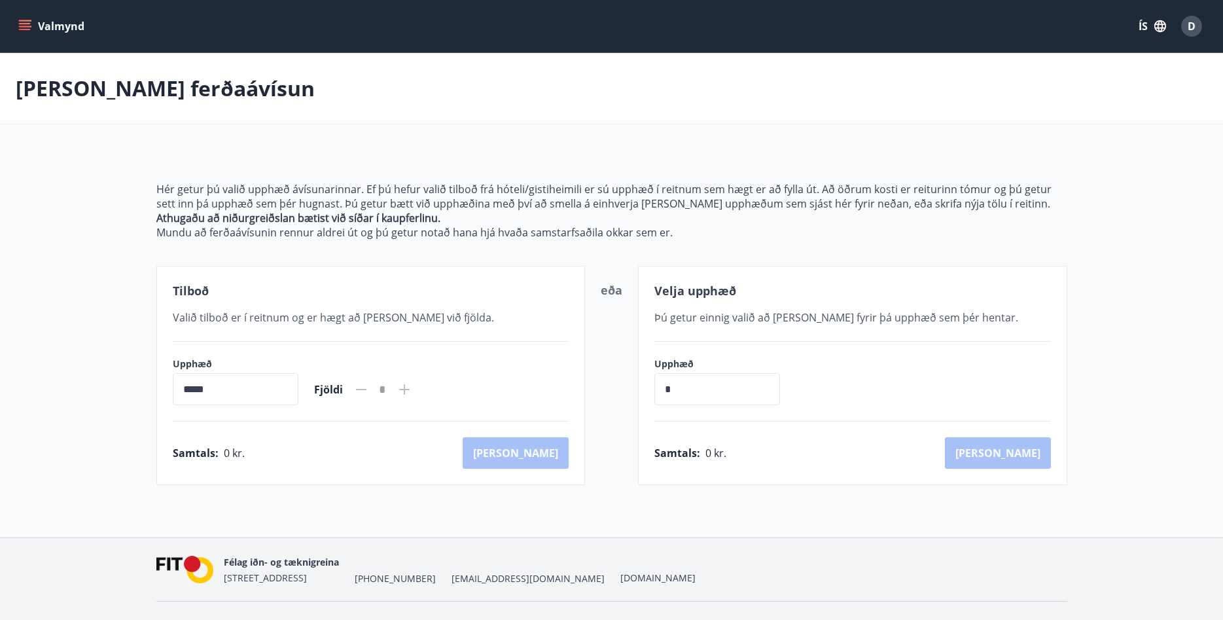
click at [675, 234] on p "Mundu að ferðaávísunin rennur aldrei út og þú getur notað hana hjá hvaða samsta…" at bounding box center [611, 232] width 911 height 14
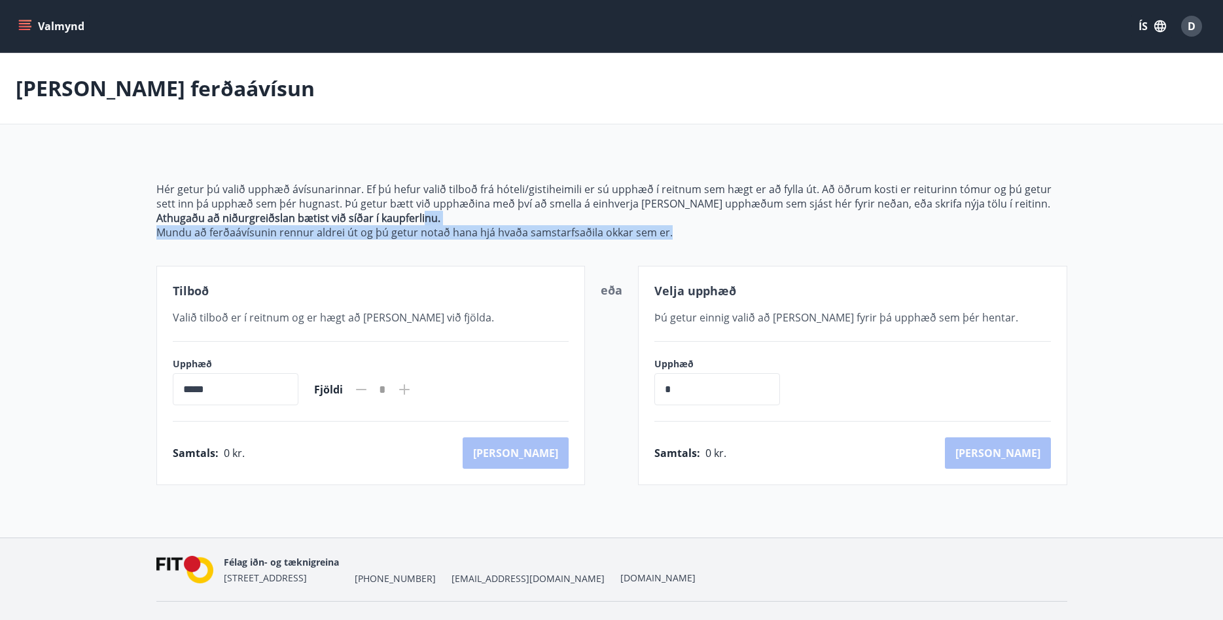
drag, startPoint x: 469, startPoint y: 222, endPoint x: 409, endPoint y: 217, distance: 60.4
click at [345, 213] on span "Hér getur þú valið upphæð ávísunarinnar. Ef þú hefur valið tilboð frá hóteli/gi…" at bounding box center [611, 211] width 911 height 58
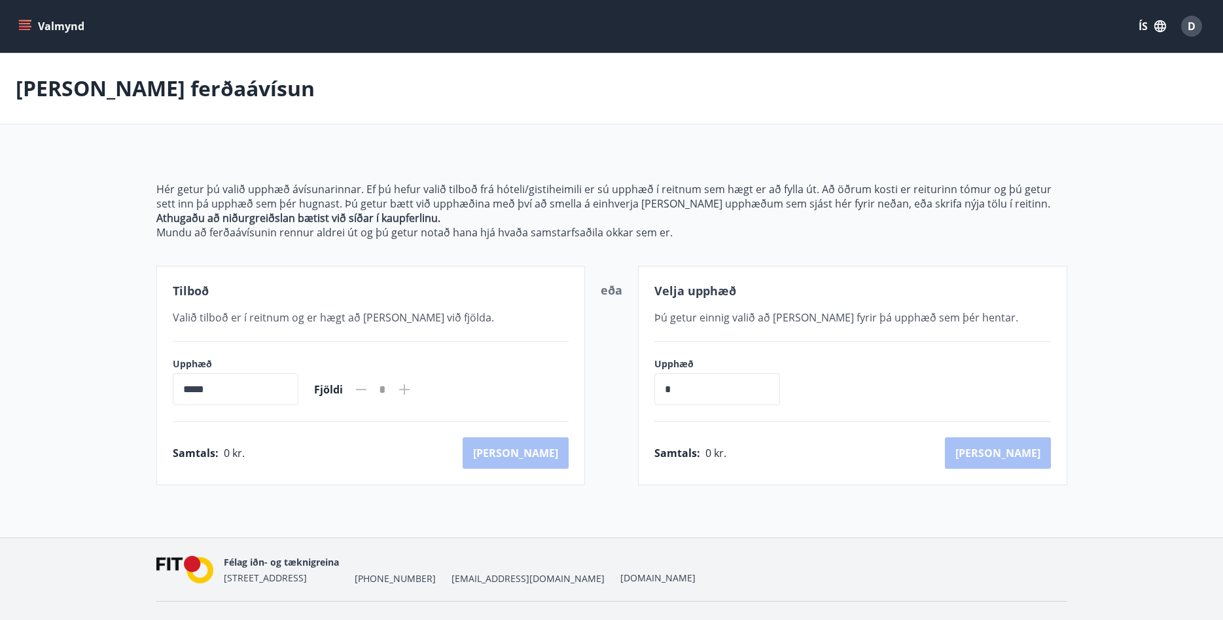
click at [109, 215] on main "[PERSON_NAME] ferðaávísun Hér getur þú valið upphæð ávísunarinnar. Ef þú hefur …" at bounding box center [611, 269] width 1223 height 432
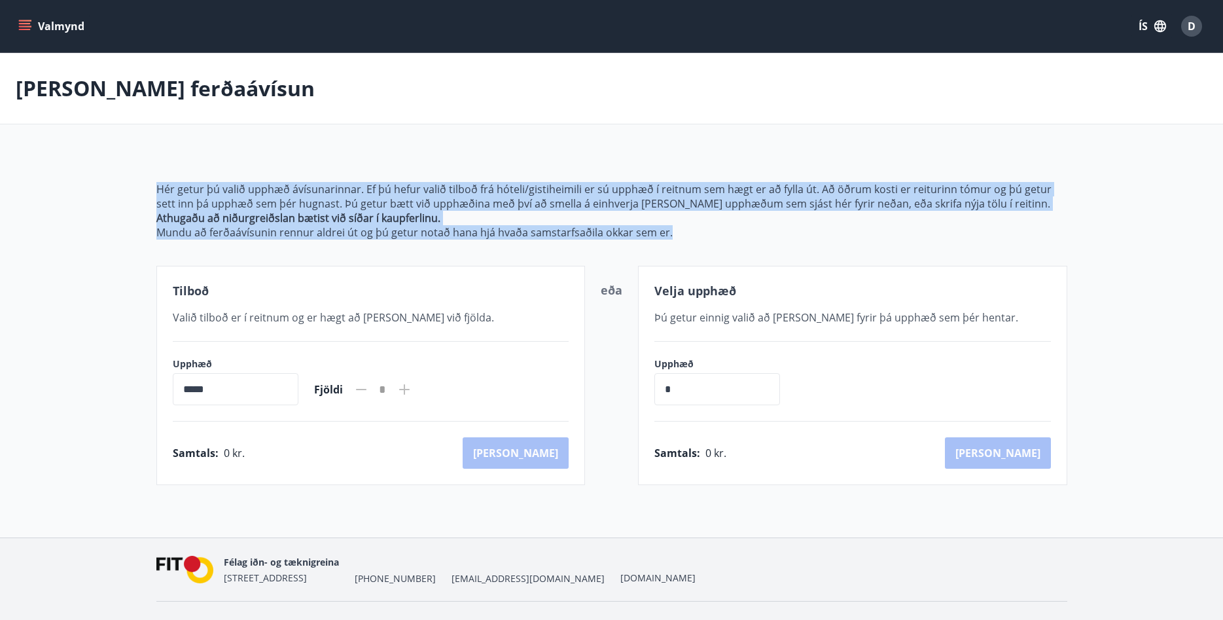
drag, startPoint x: 156, startPoint y: 190, endPoint x: 699, endPoint y: 229, distance: 543.7
click at [699, 229] on span "Hér getur þú valið upphæð ávísunarinnar. Ef þú hefur valið tilboð frá hóteli/gi…" at bounding box center [611, 211] width 911 height 58
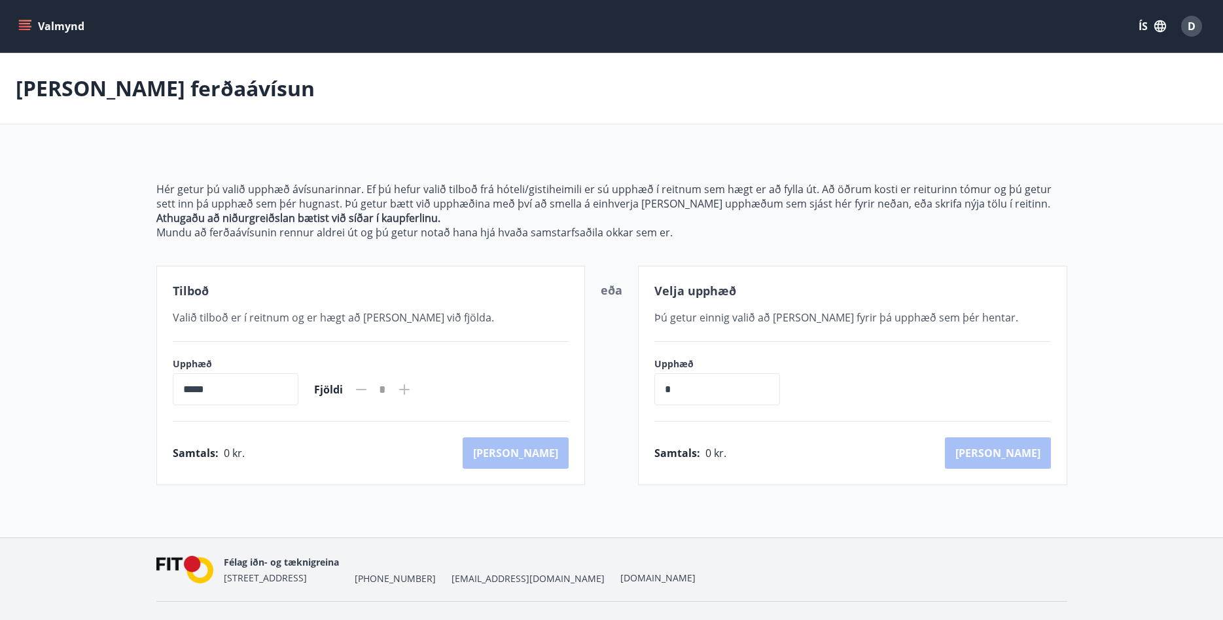
click at [724, 241] on div "Hér getur þú valið upphæð ávísunarinnar. Ef þú hefur valið tilboð frá hóteli/gi…" at bounding box center [611, 317] width 911 height 334
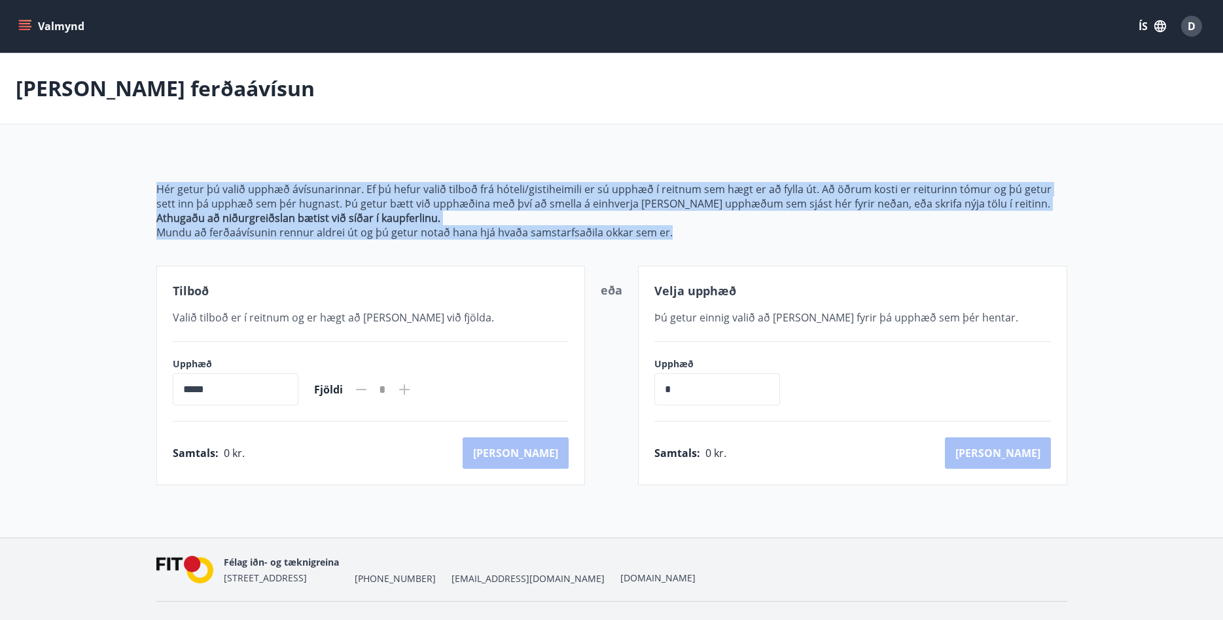
drag, startPoint x: 706, startPoint y: 242, endPoint x: 153, endPoint y: 196, distance: 554.8
click at [153, 196] on div "Hér getur þú valið upphæð ávísunarinnar. Ef þú hefur valið tilboð frá hóteli/gi…" at bounding box center [612, 317] width 942 height 334
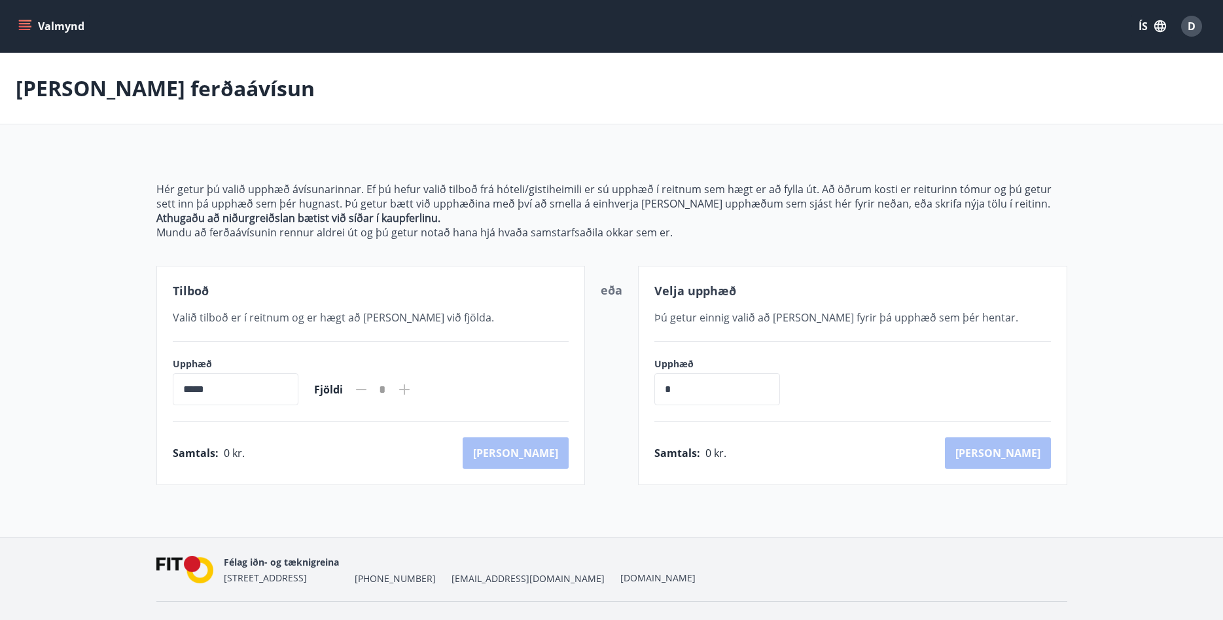
click at [143, 200] on div "Hér getur þú valið upphæð ávísunarinnar. Ef þú hefur valið tilboð frá hóteli/gi…" at bounding box center [612, 317] width 942 height 334
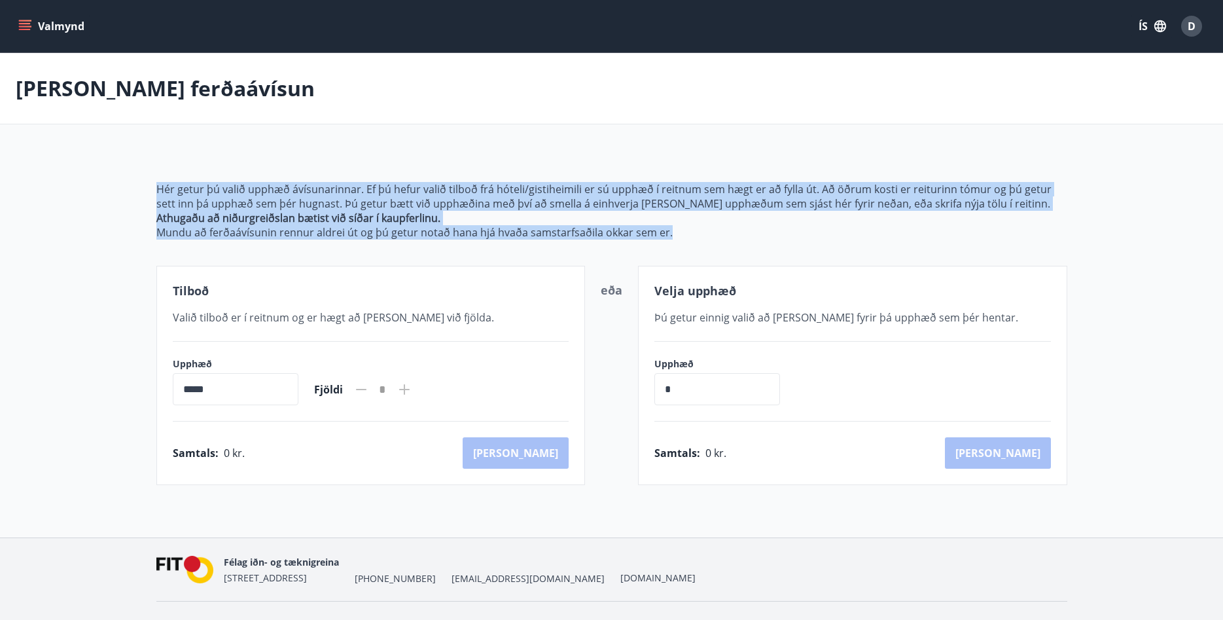
drag, startPoint x: 156, startPoint y: 189, endPoint x: 678, endPoint y: 230, distance: 523.6
click at [678, 230] on div "Hér getur þú valið upphæð ávísunarinnar. Ef þú hefur valið tilboð frá hóteli/gi…" at bounding box center [612, 317] width 942 height 334
click at [699, 230] on p "Mundu að ferðaávísunin rennur aldrei út og þú getur notað hana hjá hvaða samsta…" at bounding box center [611, 232] width 911 height 14
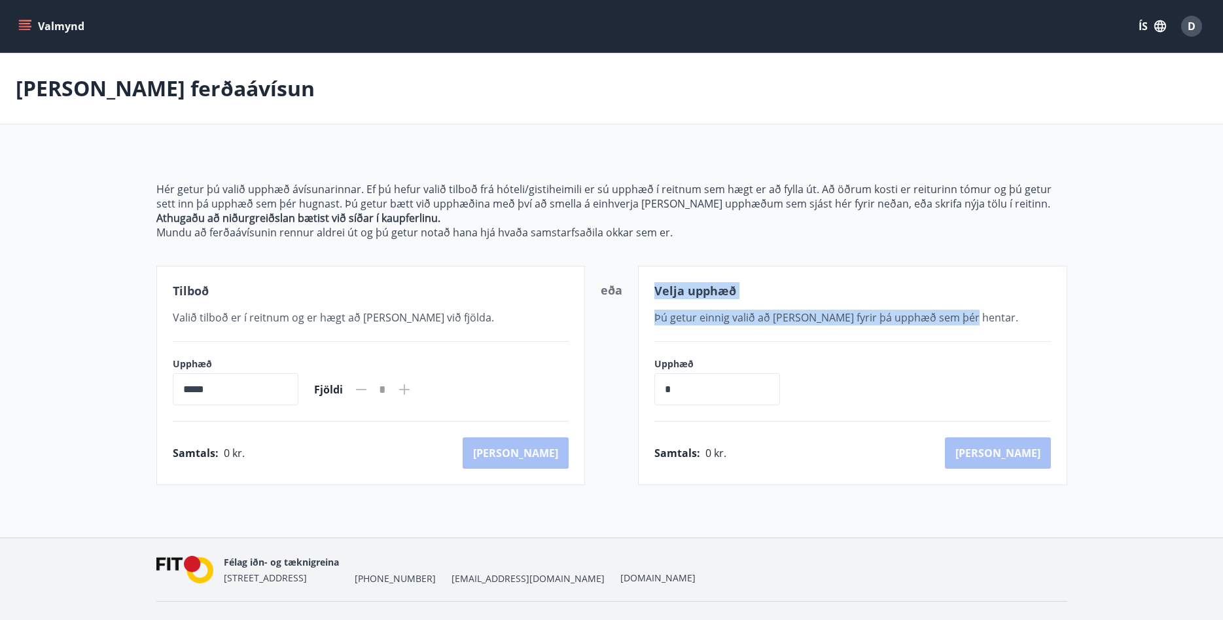
drag, startPoint x: 652, startPoint y: 291, endPoint x: 1008, endPoint y: 323, distance: 357.9
click at [1008, 323] on div "Velja upphæð Þú getur einnig valið að [PERSON_NAME] fyrir þá upphæð sem þér hen…" at bounding box center [852, 375] width 429 height 219
click at [1008, 323] on div "Þú getur einnig valið að [PERSON_NAME] fyrir þá upphæð sem þér hentar." at bounding box center [852, 317] width 396 height 16
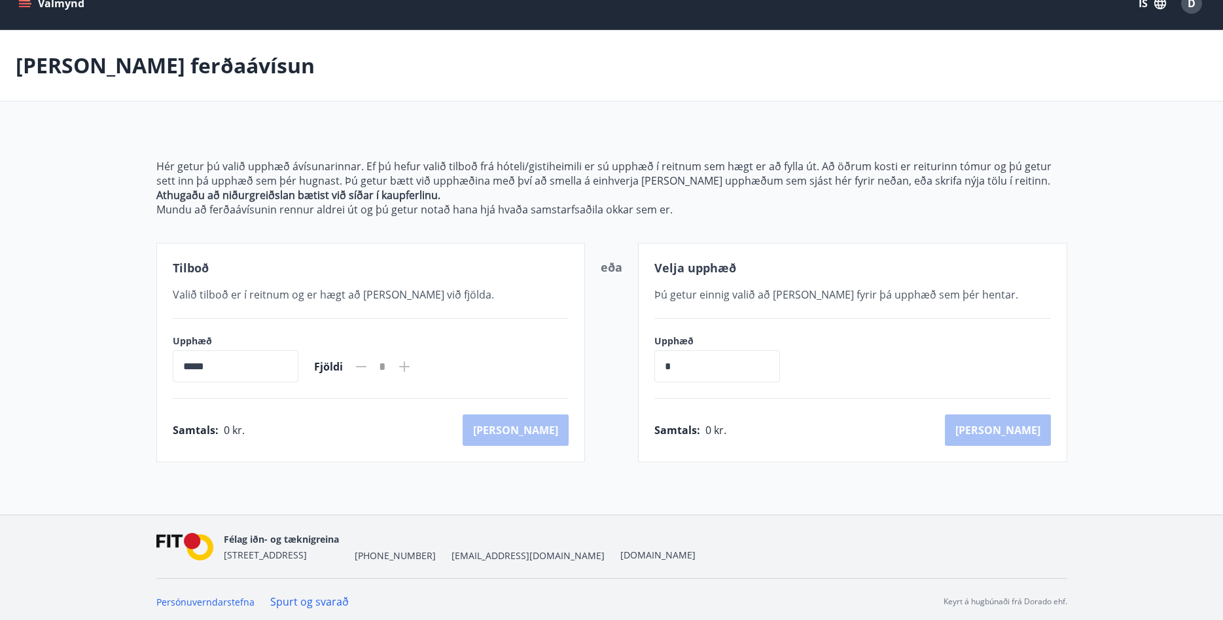
scroll to position [27, 0]
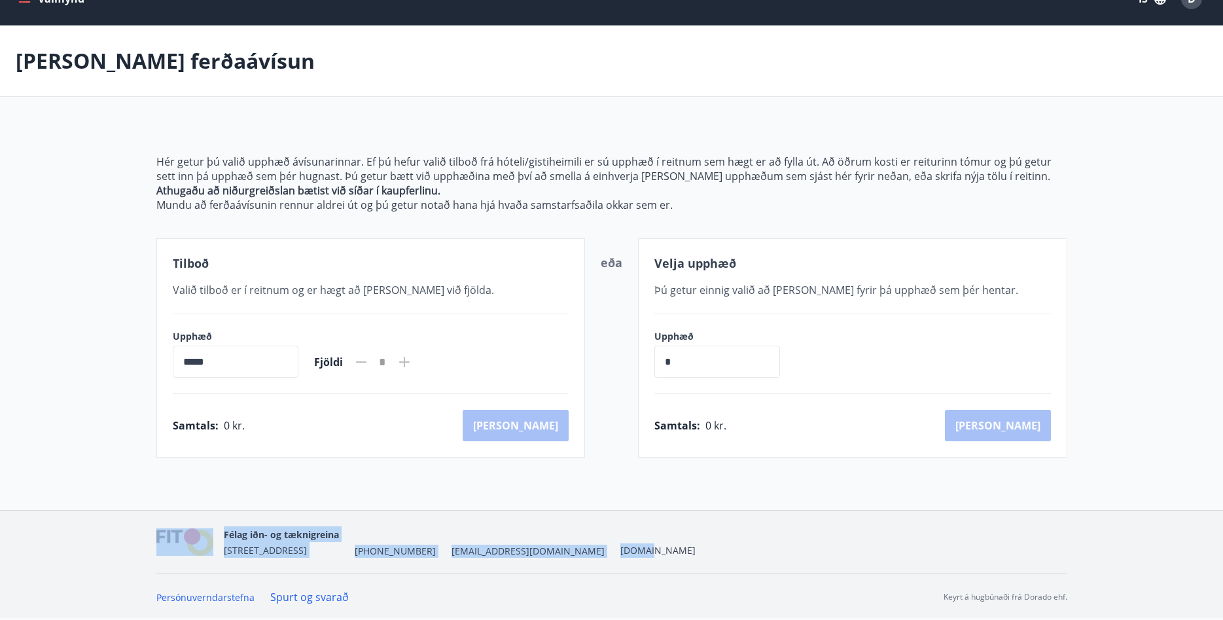
drag, startPoint x: 506, startPoint y: 550, endPoint x: 131, endPoint y: 525, distance: 375.7
click at [131, 525] on div "Félag iðn- og tæknigreina [STREET_ADDRESS] [PHONE_NUMBER] [EMAIL_ADDRESS][DOMAI…" at bounding box center [611, 564] width 1223 height 108
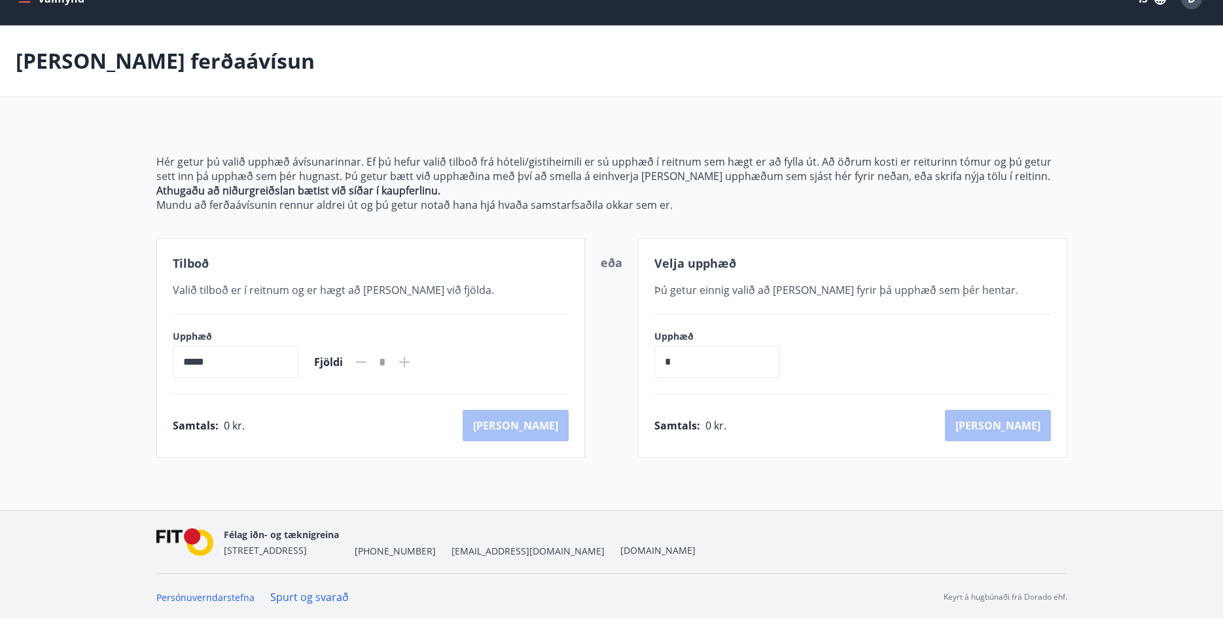
click at [80, 531] on div "Félag iðn- og tæknigreina [STREET_ADDRESS] [PHONE_NUMBER] [EMAIL_ADDRESS][DOMAI…" at bounding box center [611, 564] width 1223 height 108
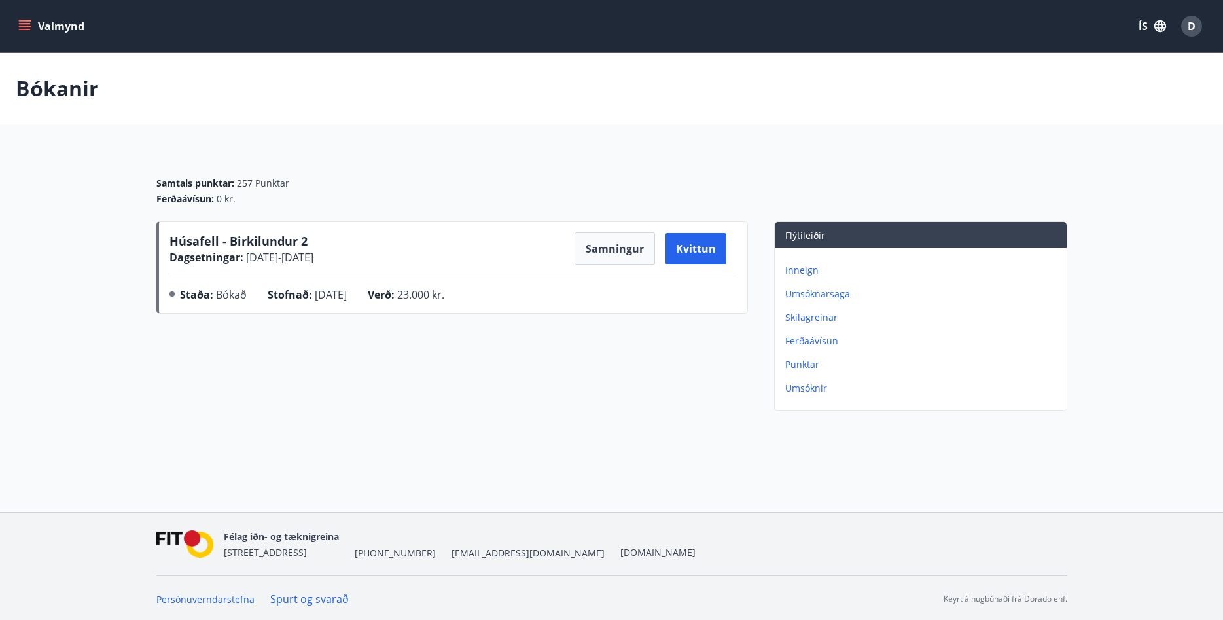
click at [26, 25] on icon "menu" at bounding box center [24, 26] width 13 height 13
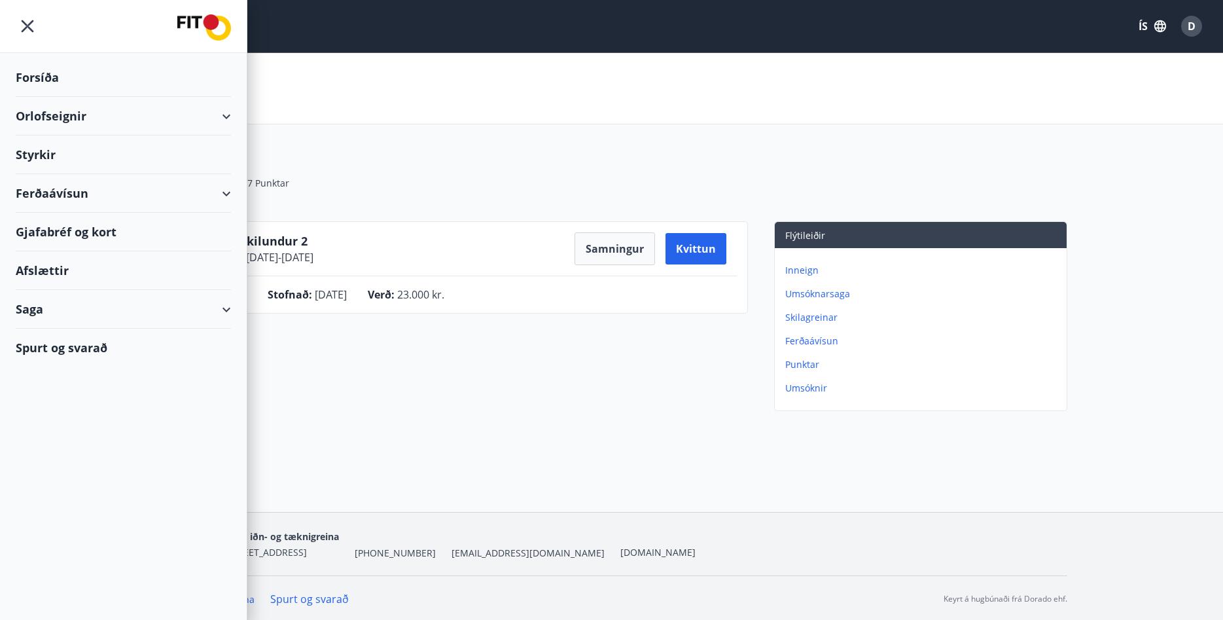
click at [535, 391] on div "Húsafell - Birkilundur 2 Dagsetningar : [DATE] - [DATE] Samningur Kvittun Staða…" at bounding box center [451, 318] width 591 height 195
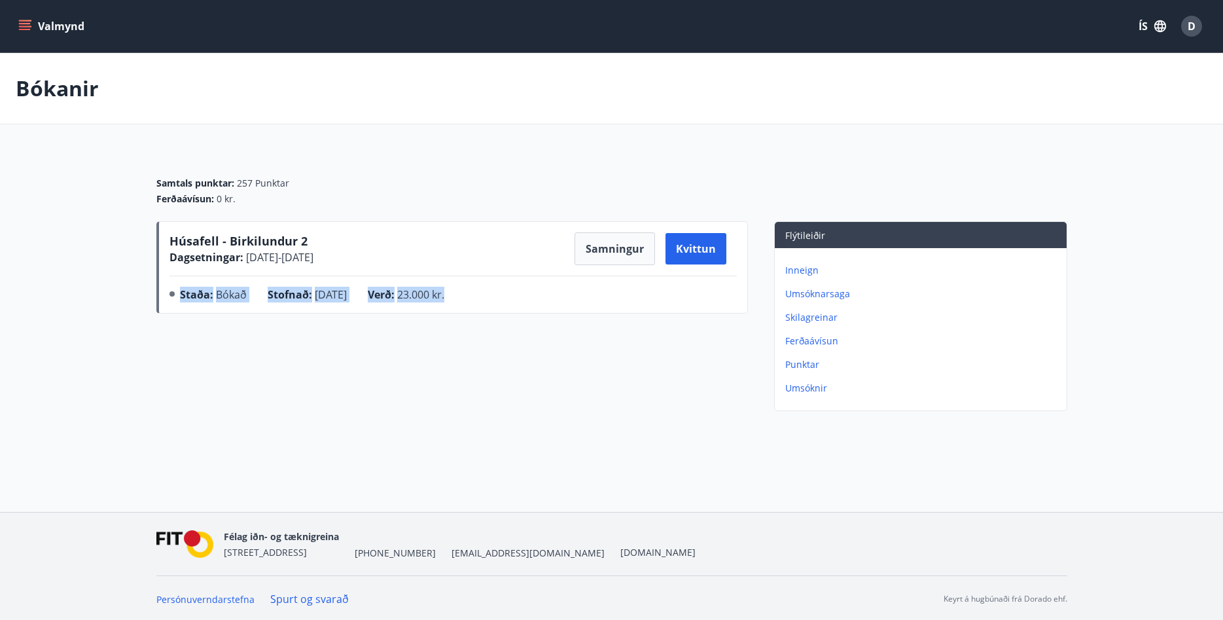
drag, startPoint x: 465, startPoint y: 296, endPoint x: 158, endPoint y: 297, distance: 306.2
click at [158, 297] on div "Húsafell - Birkilundur 2 Dagsetningar : [DATE] - [DATE] Samningur Kvittun Staða…" at bounding box center [451, 267] width 591 height 92
click at [514, 374] on div "Húsafell - Birkilundur 2 Dagsetningar : [DATE] - [DATE] Samningur Kvittun Staða…" at bounding box center [451, 318] width 591 height 195
click at [815, 362] on p "Punktar" at bounding box center [923, 364] width 276 height 13
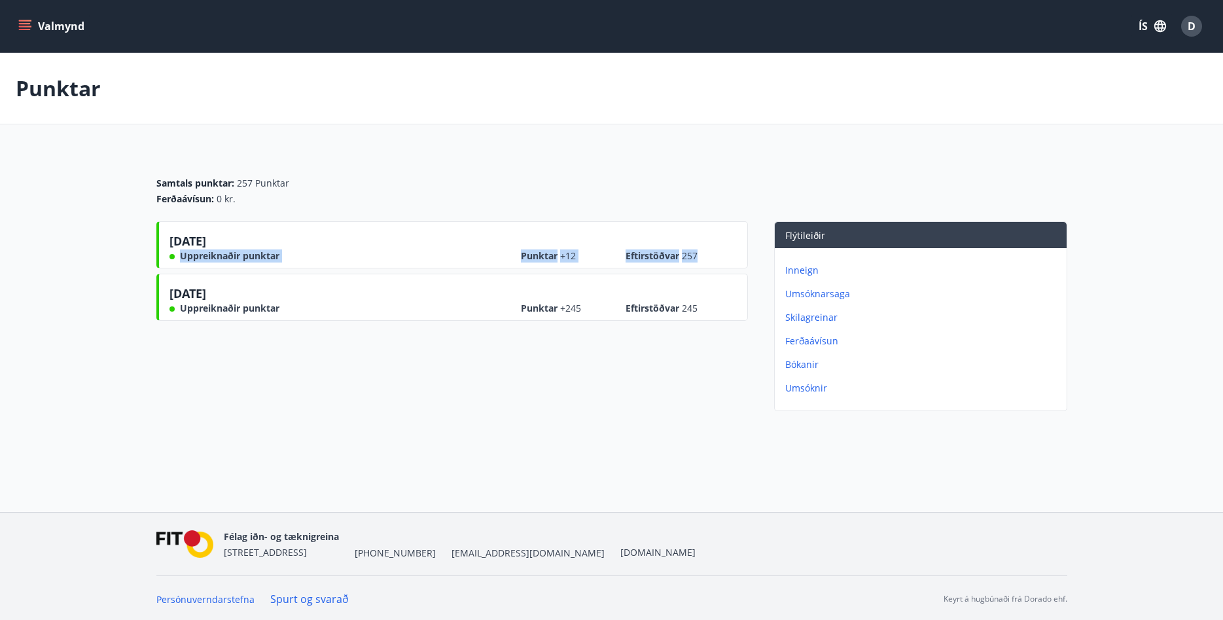
drag, startPoint x: 167, startPoint y: 254, endPoint x: 705, endPoint y: 249, distance: 538.5
click at [705, 249] on div "[DATE] Uppreiknaðir punktar Punktar +12 Eftirstöðvar 257" at bounding box center [451, 244] width 591 height 47
click at [717, 249] on div "Punktar +12 Eftirstöðvar 257" at bounding box center [629, 251] width 216 height 24
drag, startPoint x: 711, startPoint y: 255, endPoint x: 173, endPoint y: 260, distance: 538.5
click at [173, 260] on div "[DATE] Uppreiknaðir punktar Punktar +12 Eftirstöðvar 257" at bounding box center [452, 247] width 567 height 30
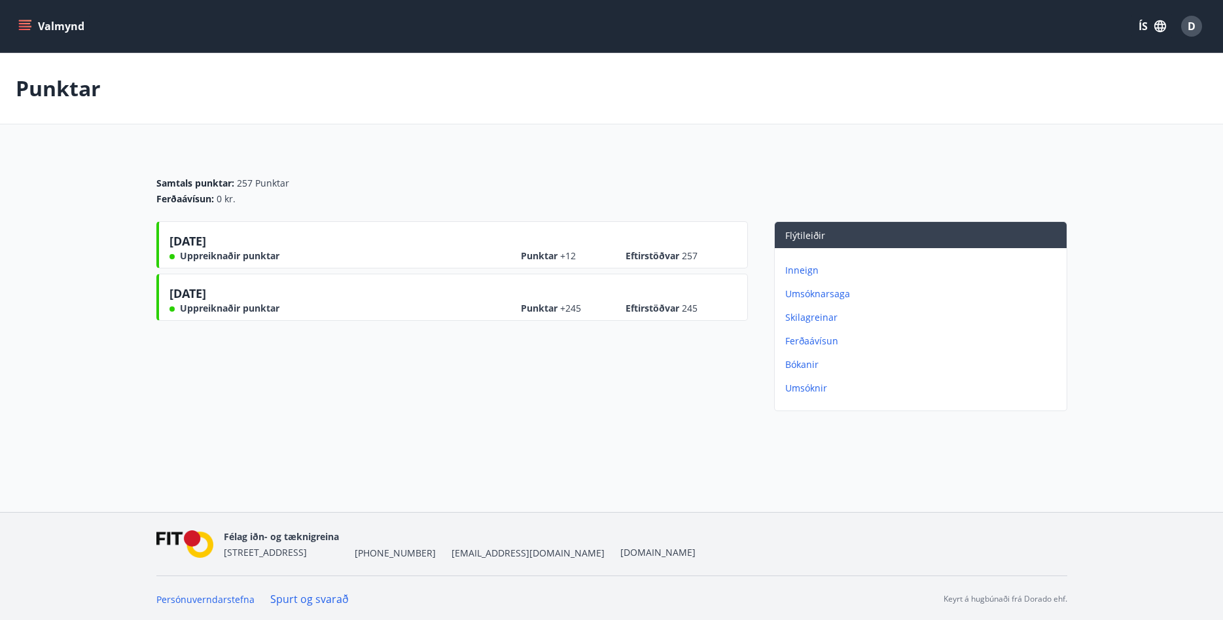
click at [702, 313] on div "Punktar +245 Eftirstöðvar 245" at bounding box center [629, 303] width 216 height 24
drag, startPoint x: 712, startPoint y: 307, endPoint x: 171, endPoint y: 309, distance: 541.0
click at [171, 309] on div "[DATE] Uppreiknaðir punktar Punktar +245 Eftirstöðvar 245" at bounding box center [452, 300] width 567 height 30
drag, startPoint x: 683, startPoint y: 258, endPoint x: 702, endPoint y: 256, distance: 19.0
click at [702, 256] on div "Punktar +12 Eftirstöðvar 257" at bounding box center [629, 251] width 216 height 24
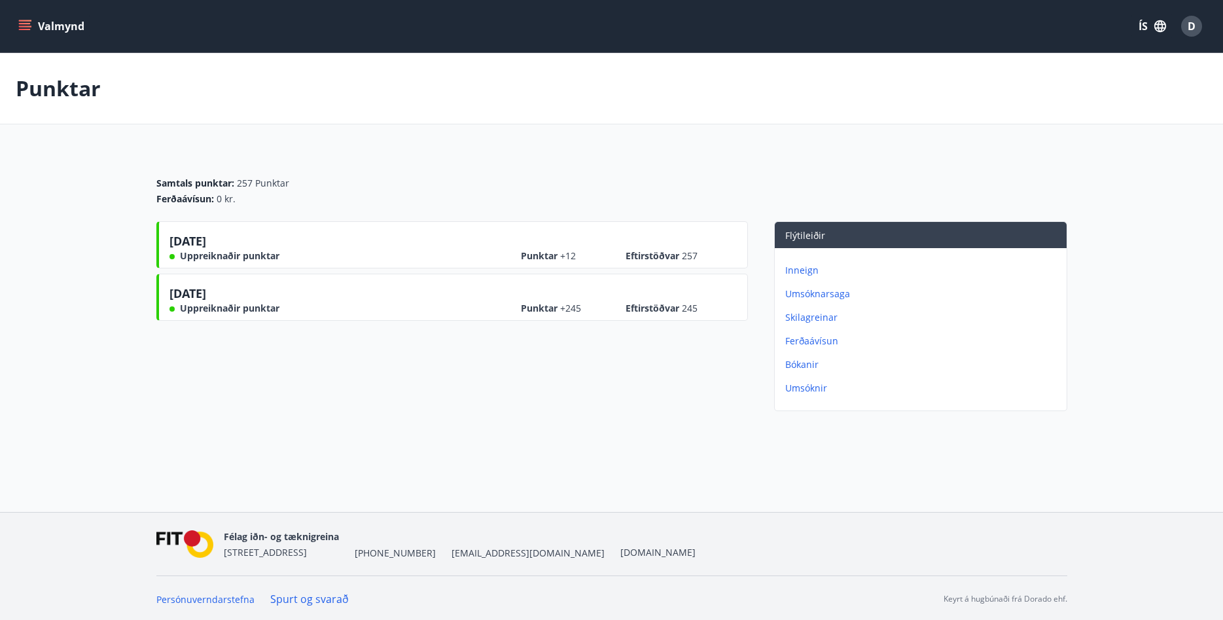
click at [707, 254] on div "Punktar +12 Eftirstöðvar 257" at bounding box center [629, 251] width 216 height 24
drag, startPoint x: 707, startPoint y: 255, endPoint x: 504, endPoint y: 256, distance: 202.8
click at [504, 256] on div "[DATE] Uppreiknaðir punktar Punktar +12 Eftirstöðvar 257" at bounding box center [452, 247] width 567 height 30
drag, startPoint x: 516, startPoint y: 313, endPoint x: 709, endPoint y: 295, distance: 194.5
click at [709, 295] on div "[DATE] Uppreiknaðir punktar Punktar +245 Eftirstöðvar 245" at bounding box center [452, 300] width 567 height 30
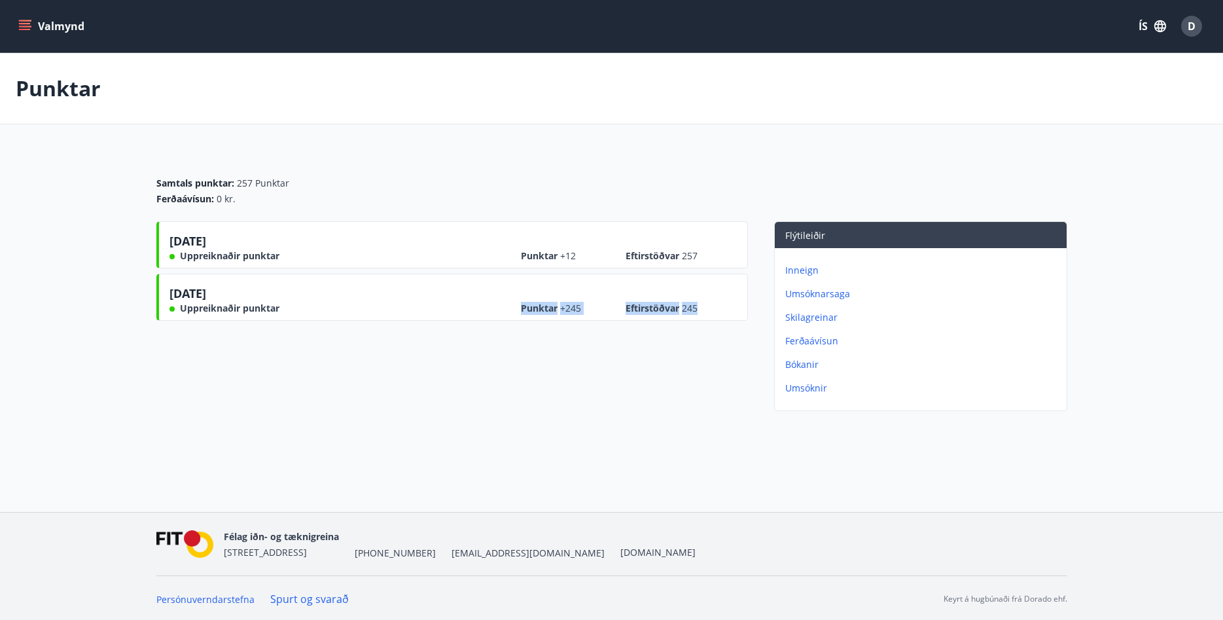
click at [712, 311] on div "Punktar +245 Eftirstöðvar 245" at bounding box center [629, 303] width 216 height 24
click at [22, 22] on icon "menu" at bounding box center [24, 26] width 13 height 13
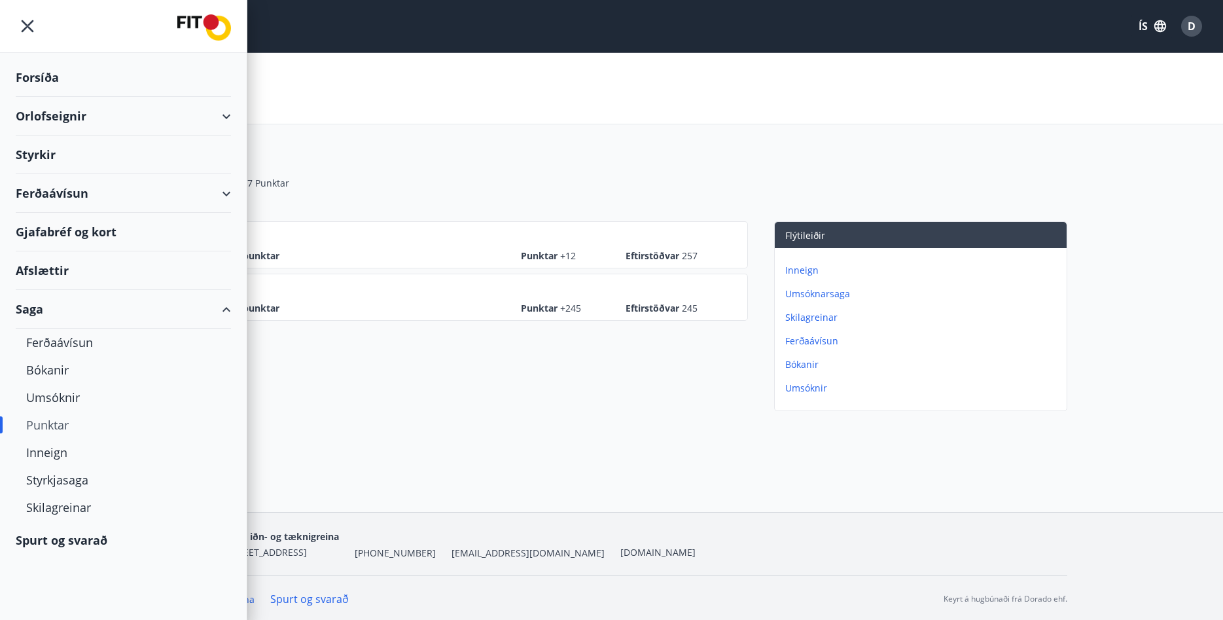
click at [203, 119] on div "Orlofseignir" at bounding box center [123, 116] width 215 height 39
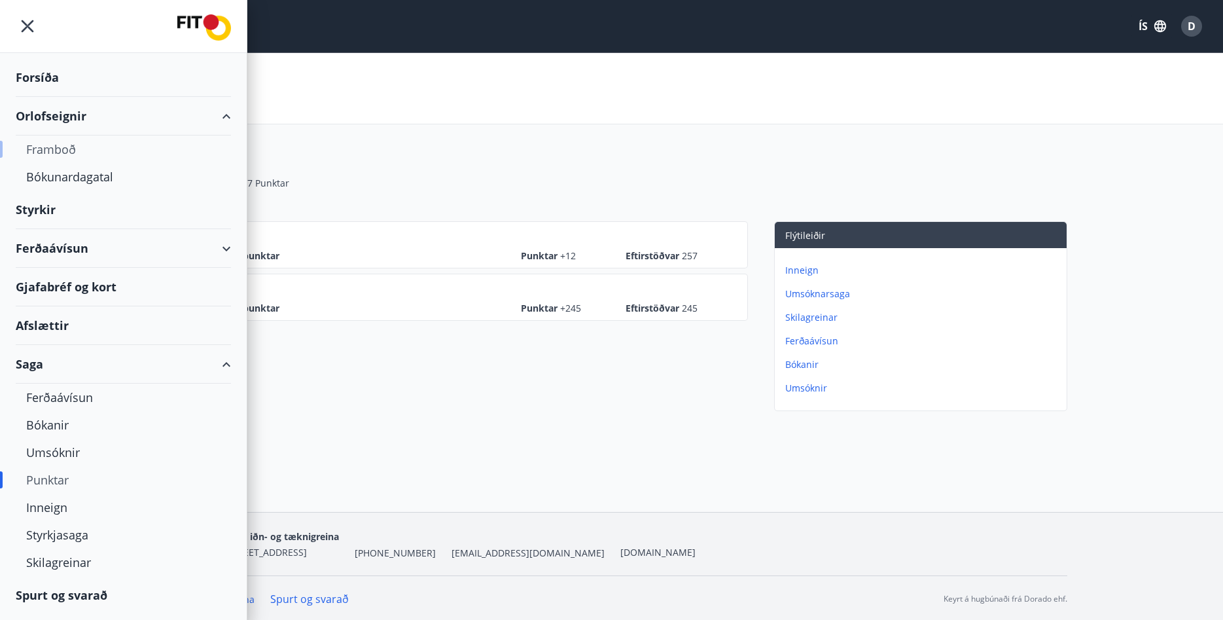
click at [68, 152] on div "Framboð" at bounding box center [123, 148] width 194 height 27
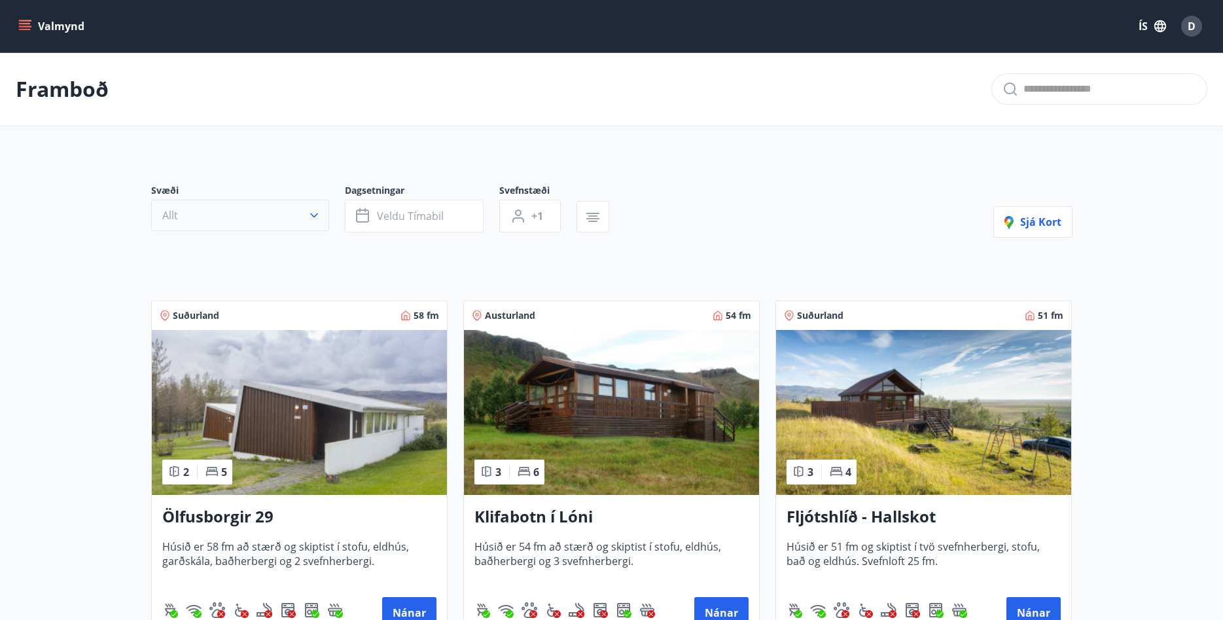
click at [311, 217] on icon "button" at bounding box center [313, 215] width 13 height 13
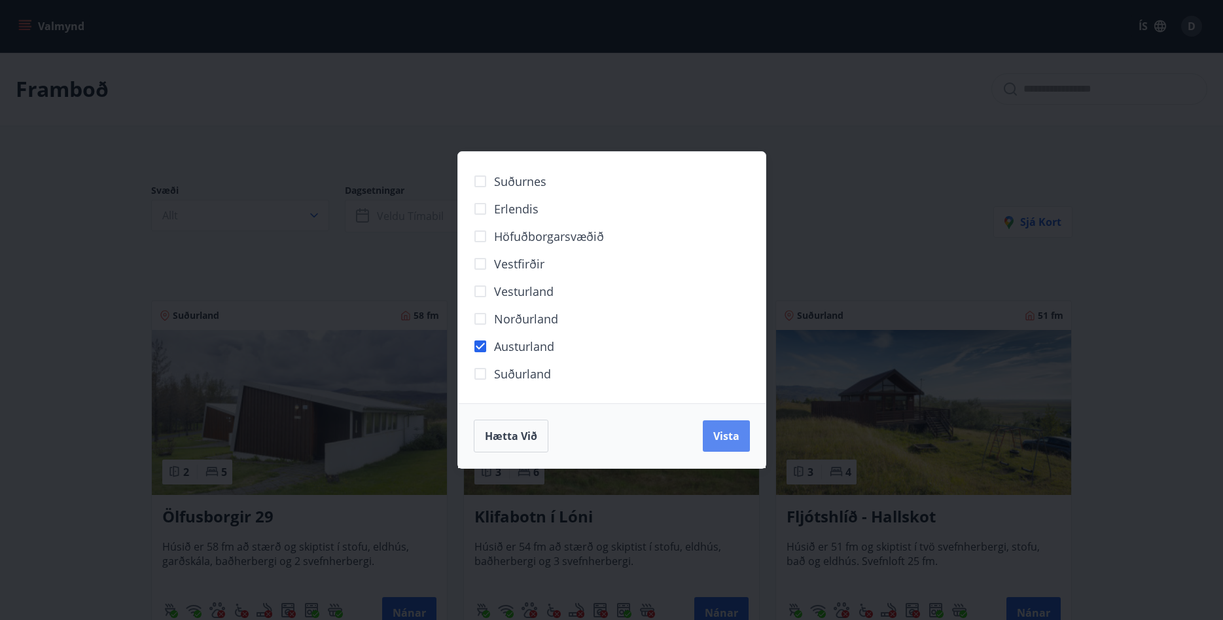
click at [720, 440] on span "Vista" at bounding box center [726, 436] width 26 height 14
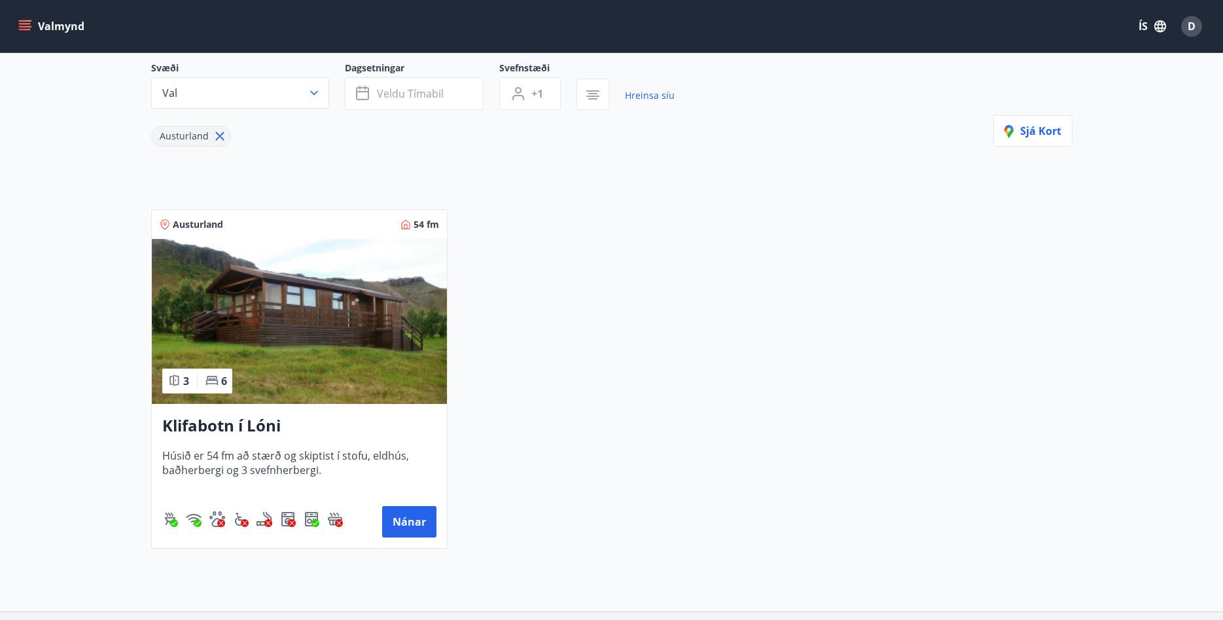
scroll to position [133, 0]
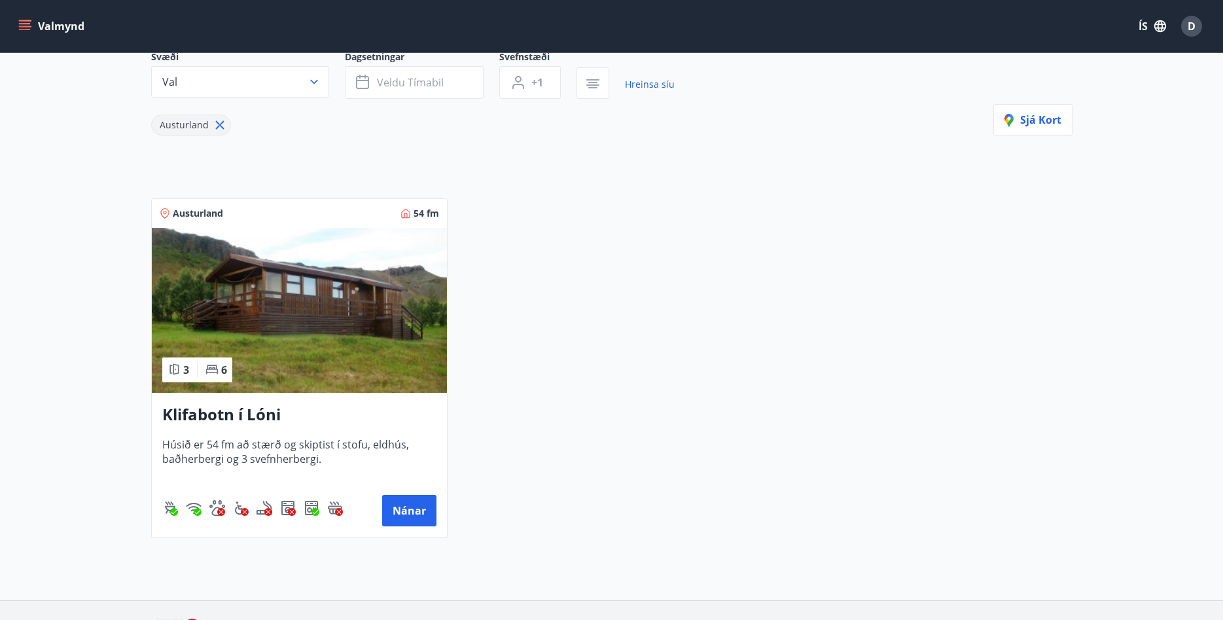
click at [232, 415] on h3 "Klifabotn í Lóni" at bounding box center [299, 415] width 274 height 24
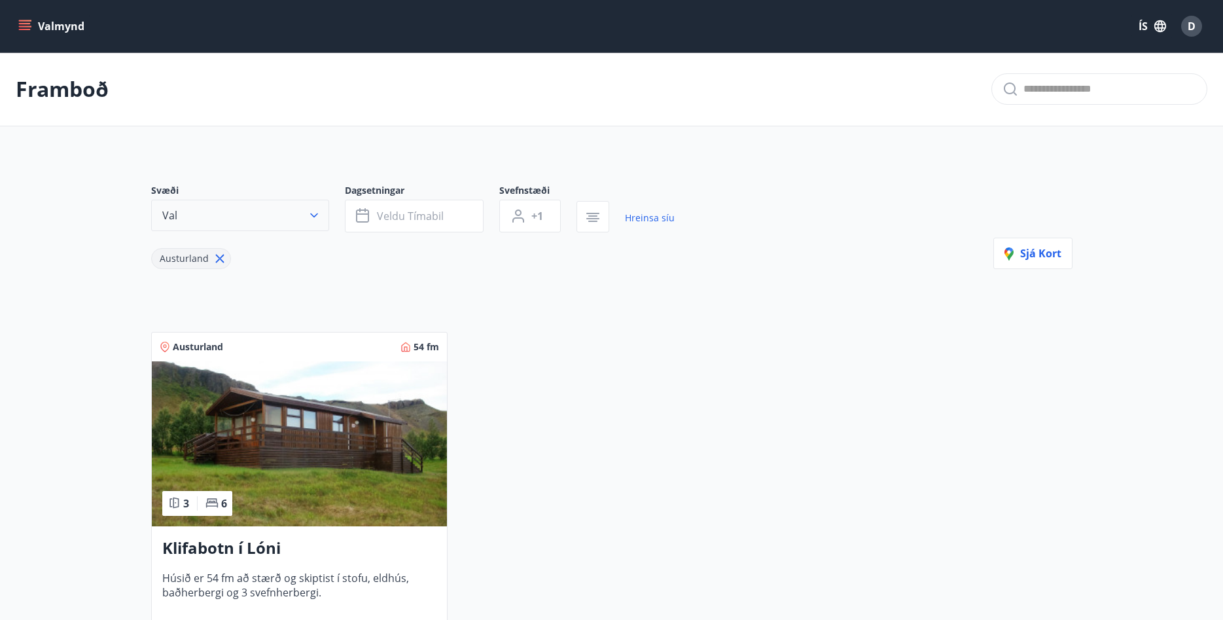
click at [313, 219] on icon "button" at bounding box center [313, 215] width 13 height 13
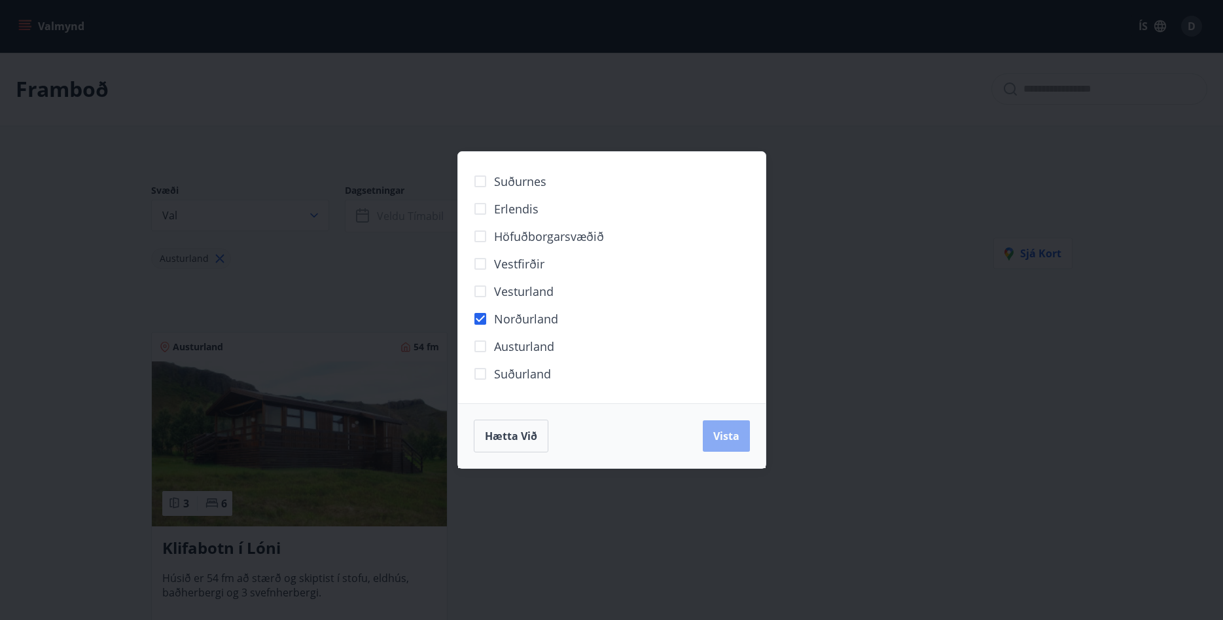
click at [729, 432] on span "Vista" at bounding box center [726, 436] width 26 height 14
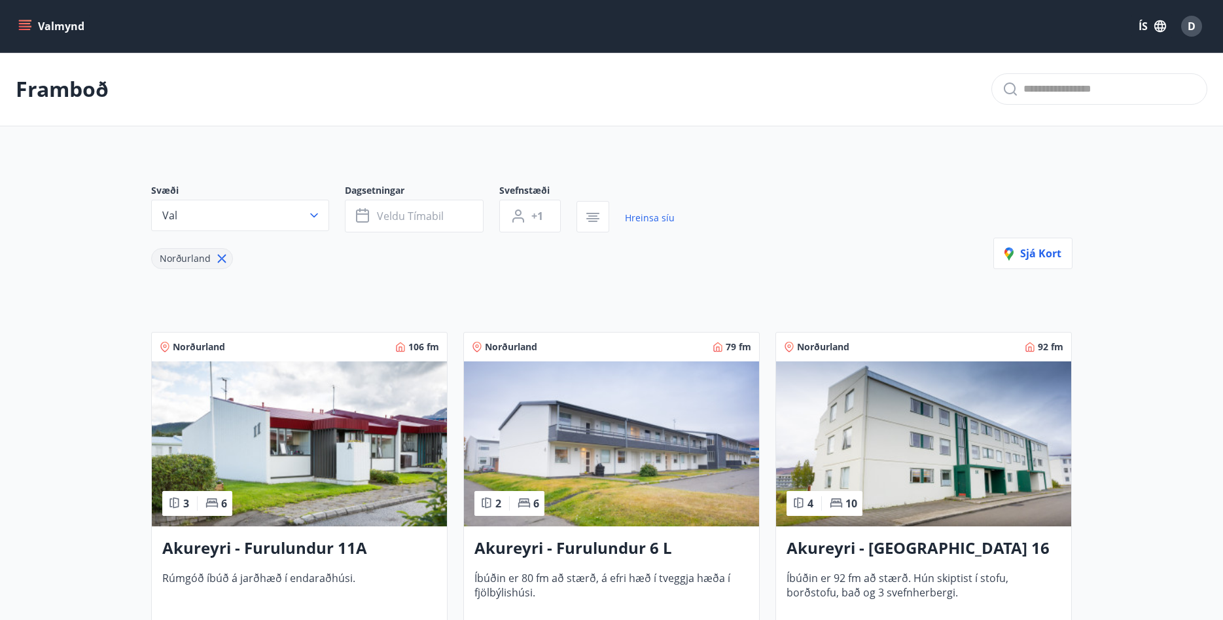
click at [224, 260] on icon at bounding box center [222, 258] width 14 height 14
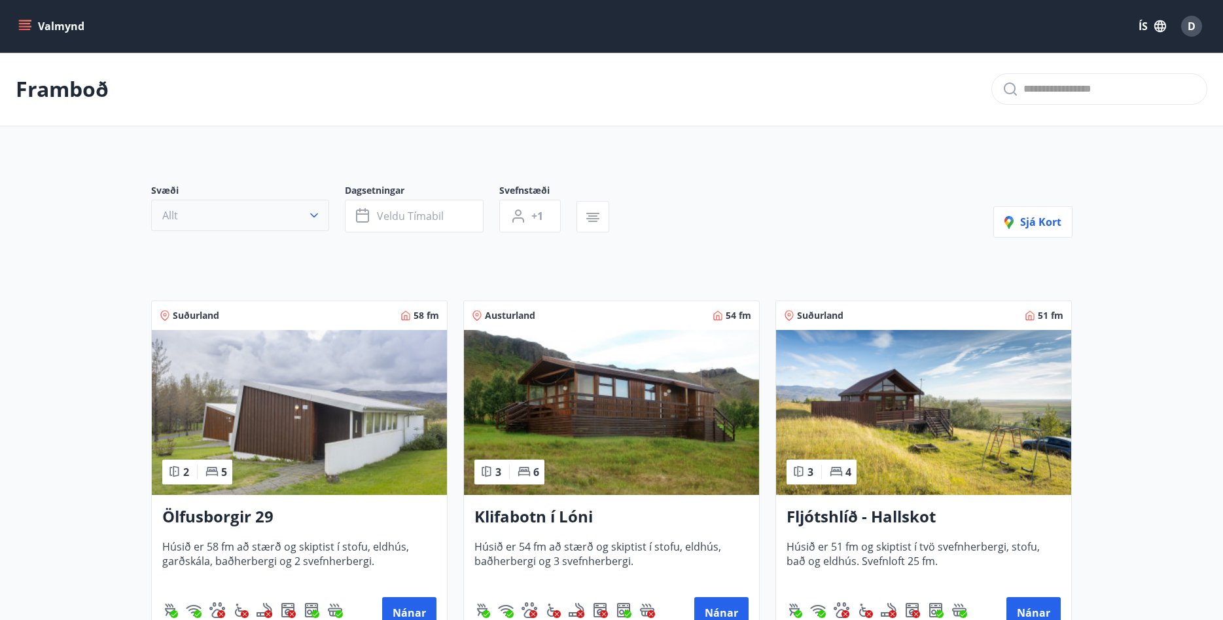
click at [317, 217] on icon "button" at bounding box center [313, 215] width 13 height 13
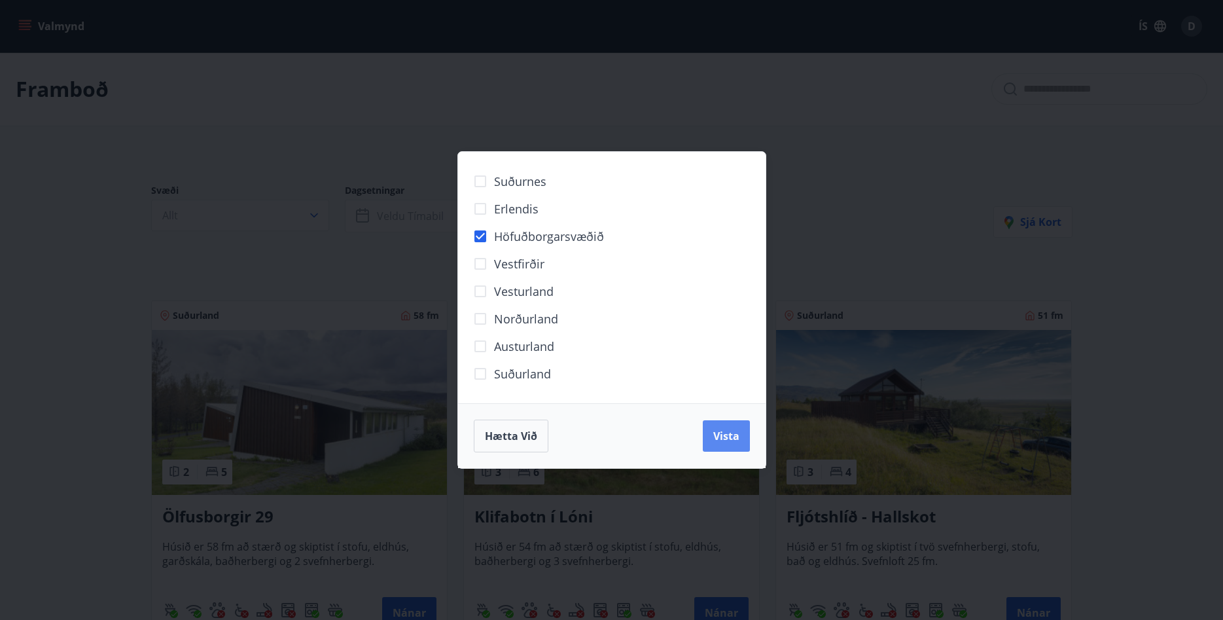
click at [735, 445] on button "Vista" at bounding box center [726, 435] width 47 height 31
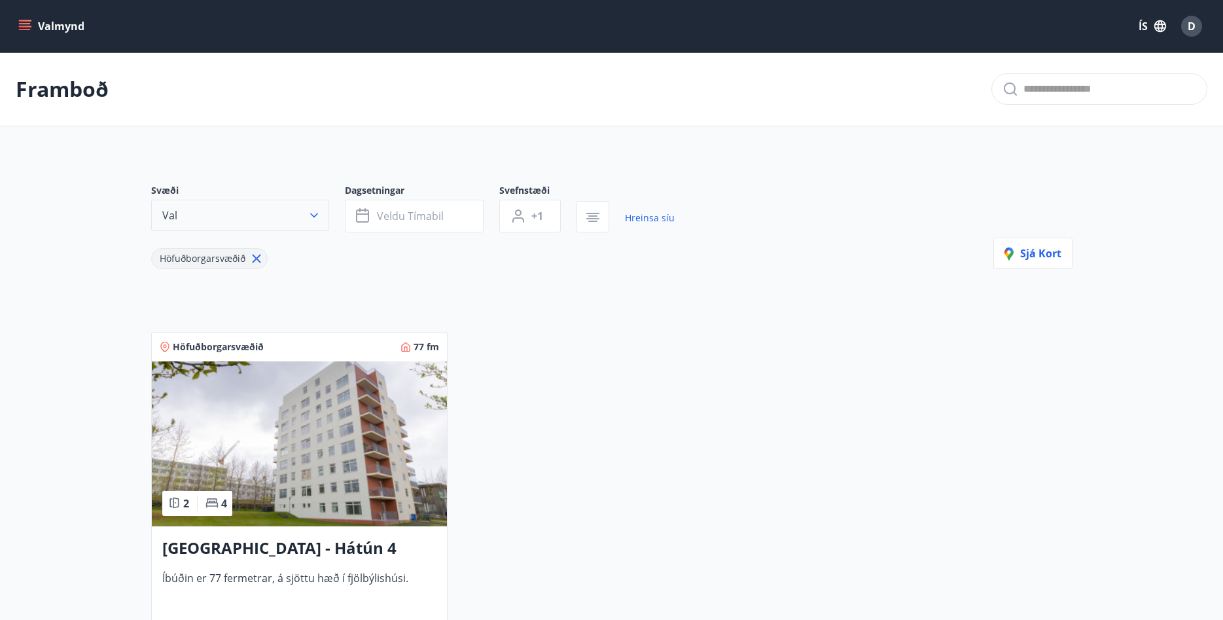
click at [319, 203] on button "Val" at bounding box center [240, 215] width 178 height 31
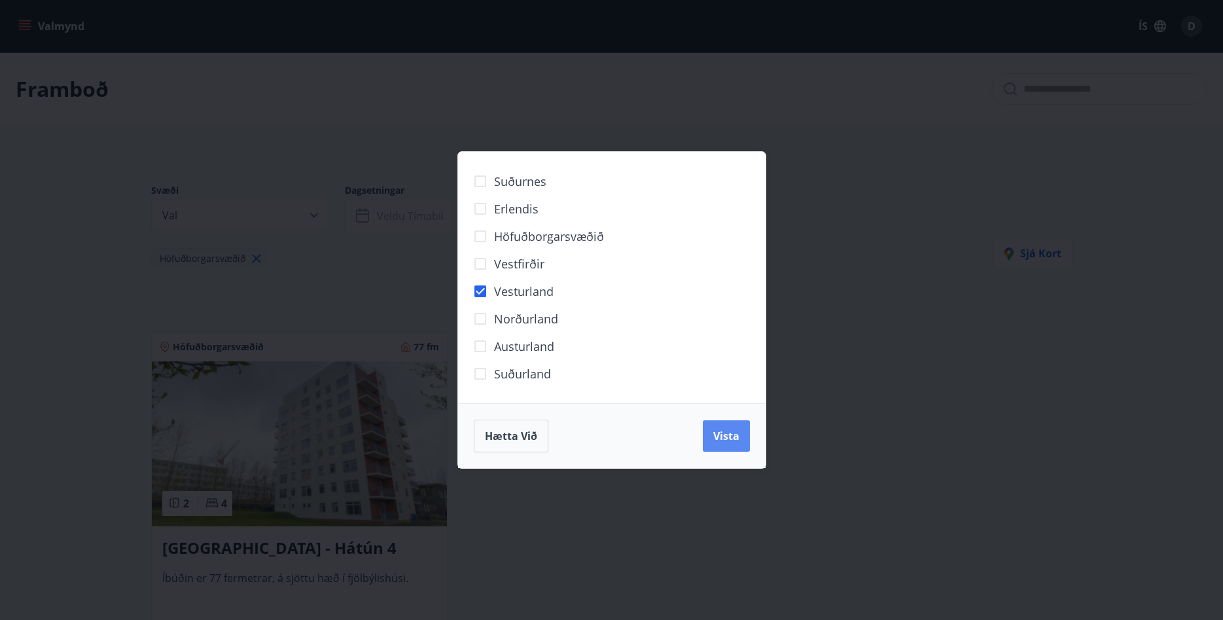
click at [733, 429] on span "Vista" at bounding box center [726, 436] width 26 height 14
